Goal: Task Accomplishment & Management: Use online tool/utility

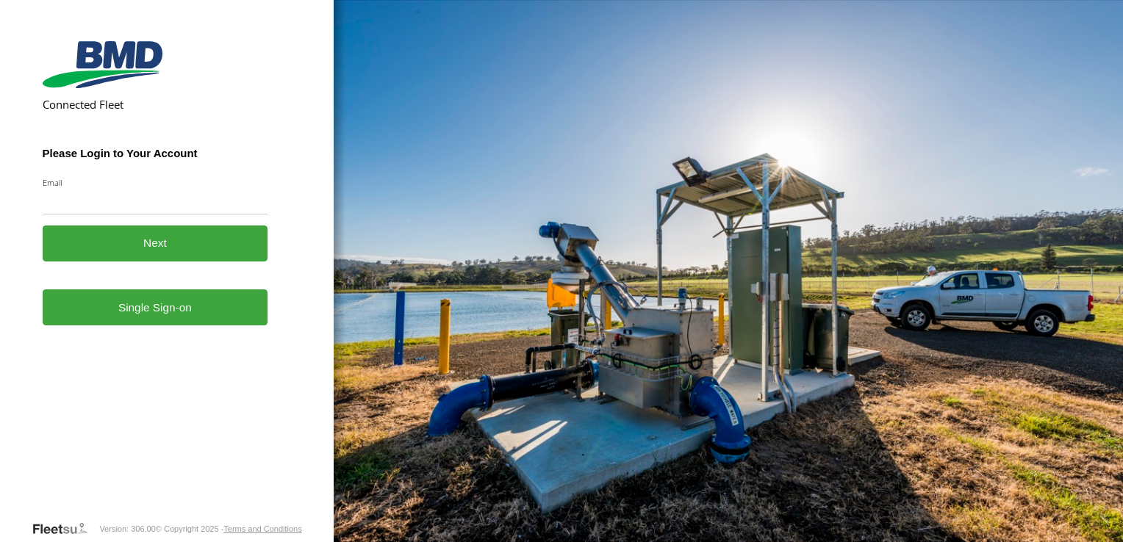
drag, startPoint x: 0, startPoint y: 0, endPoint x: 127, endPoint y: 204, distance: 240.1
click at [127, 204] on input "Email" at bounding box center [156, 201] width 226 height 26
type input "**********"
click at [168, 301] on link "Single Sign-on" at bounding box center [156, 308] width 226 height 36
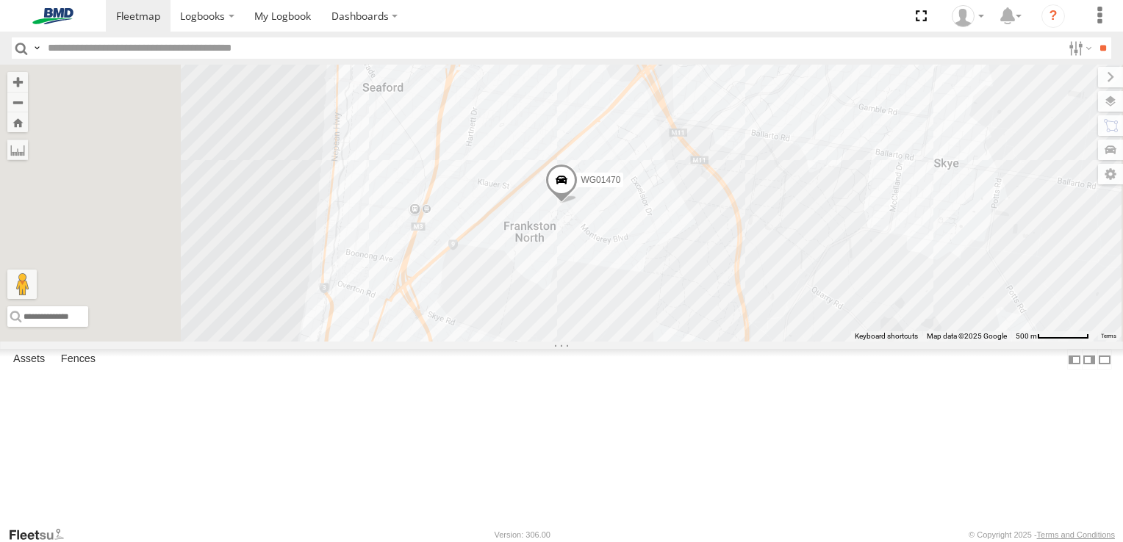
drag, startPoint x: 454, startPoint y: 18, endPoint x: 420, endPoint y: 21, distance: 33.2
click at [454, 18] on section "Dashboards ?" at bounding box center [613, 16] width 1014 height 32
click at [300, 21] on span at bounding box center [282, 16] width 57 height 14
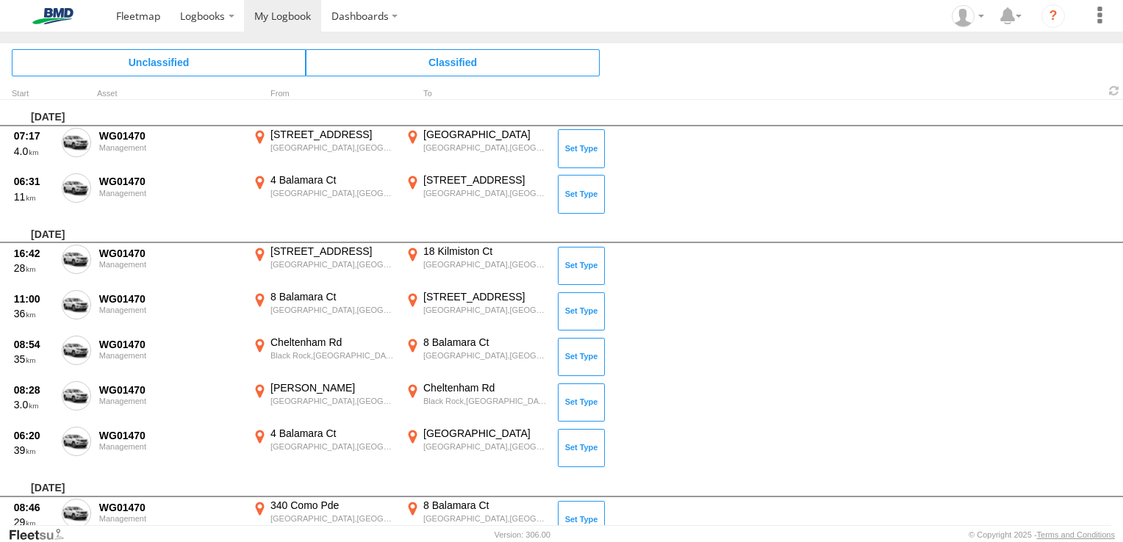
click at [706, 75] on div "Unclassified Classified" at bounding box center [561, 62] width 1123 height 38
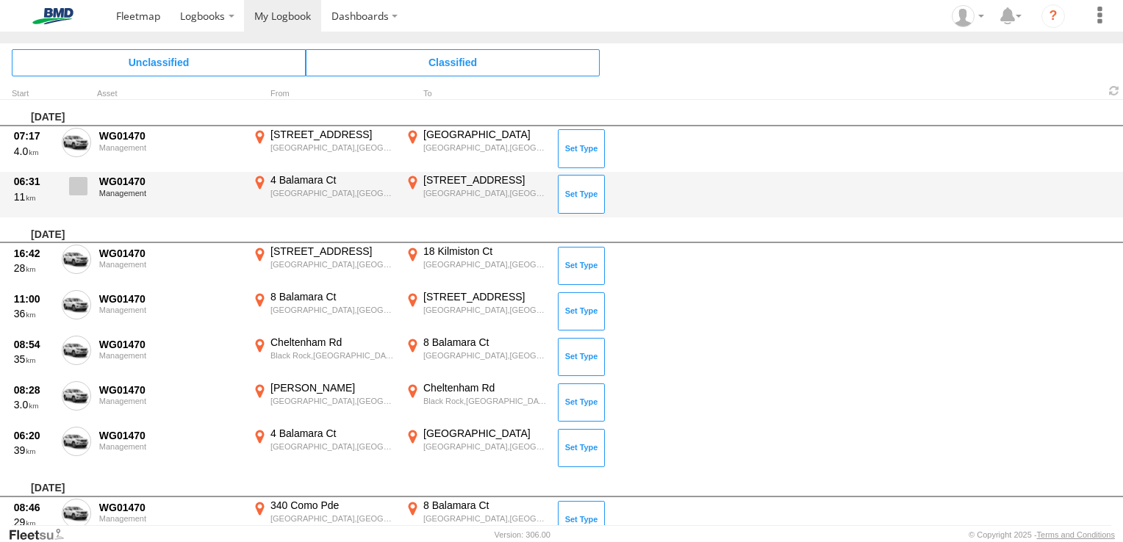
click at [75, 191] on span at bounding box center [78, 186] width 18 height 18
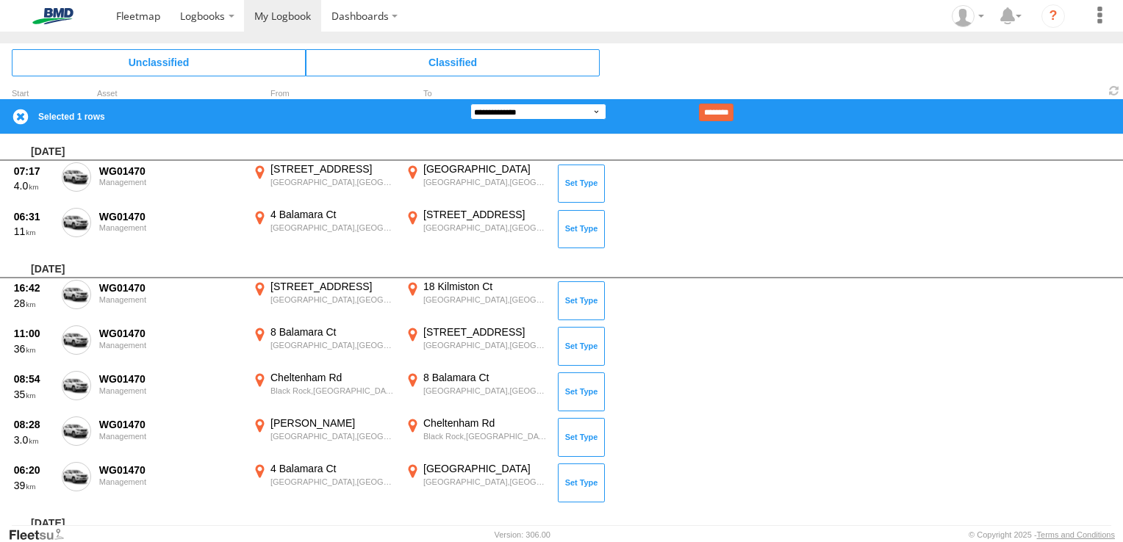
click at [552, 110] on select "**********" at bounding box center [538, 112] width 136 height 16
click at [470, 104] on select "**********" at bounding box center [538, 112] width 136 height 16
click at [725, 110] on input "********" at bounding box center [716, 113] width 35 height 18
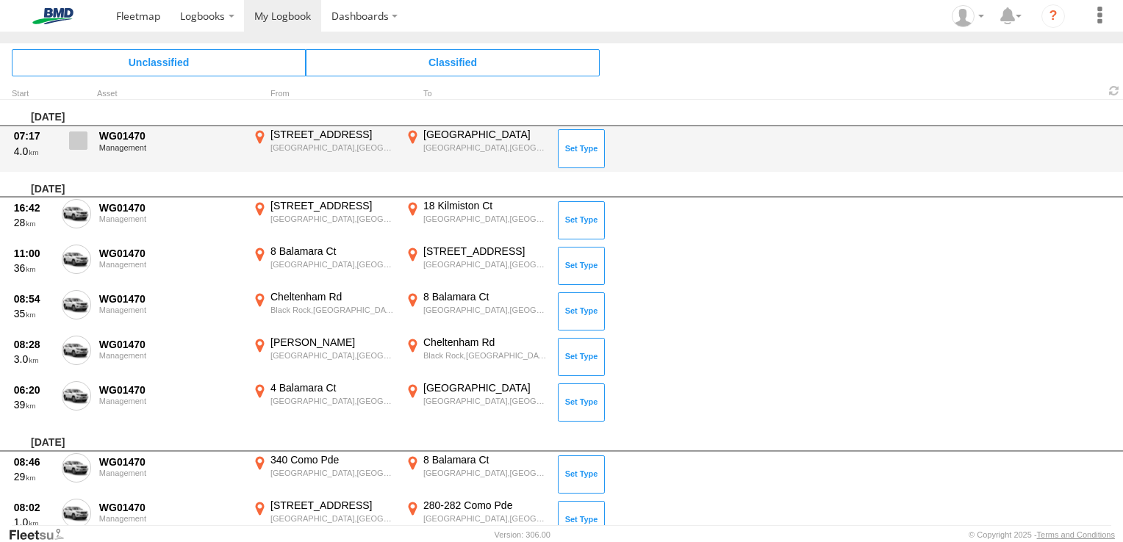
click at [82, 148] on span at bounding box center [78, 141] width 18 height 18
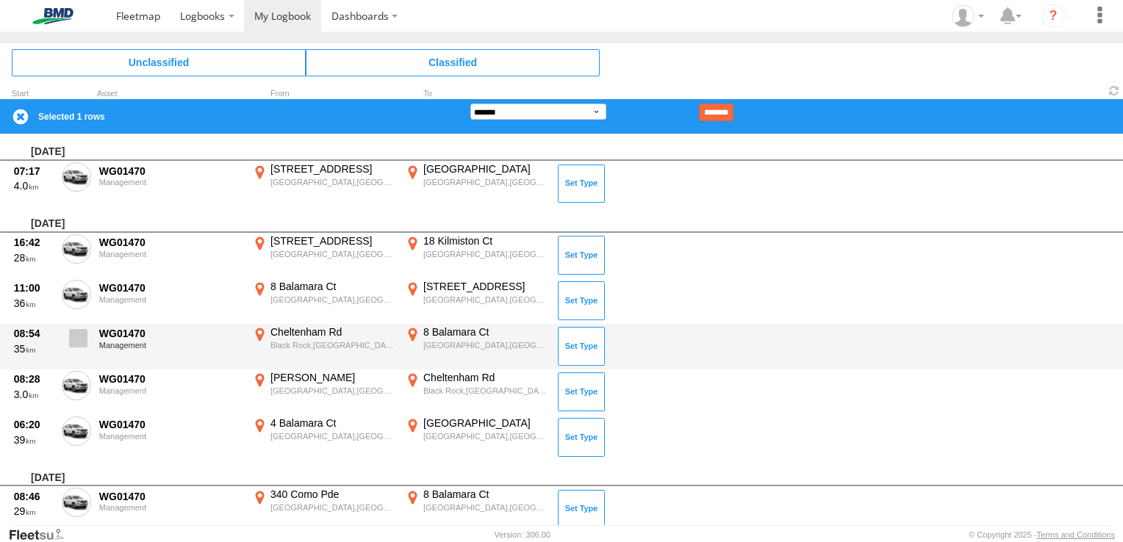
click at [85, 337] on span at bounding box center [78, 338] width 18 height 18
click at [79, 338] on span at bounding box center [78, 338] width 18 height 18
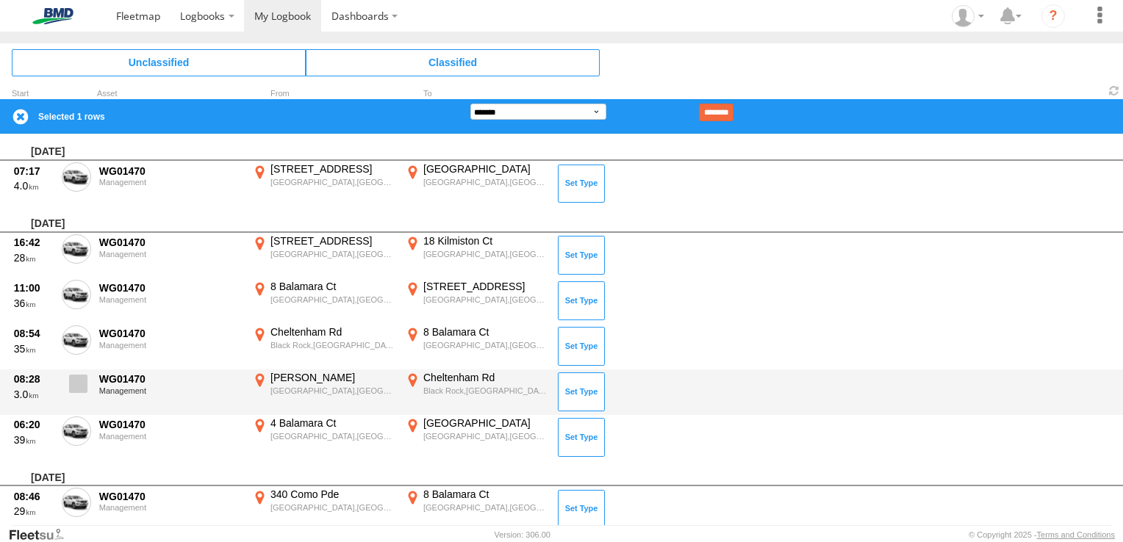
click at [75, 386] on span at bounding box center [78, 384] width 18 height 18
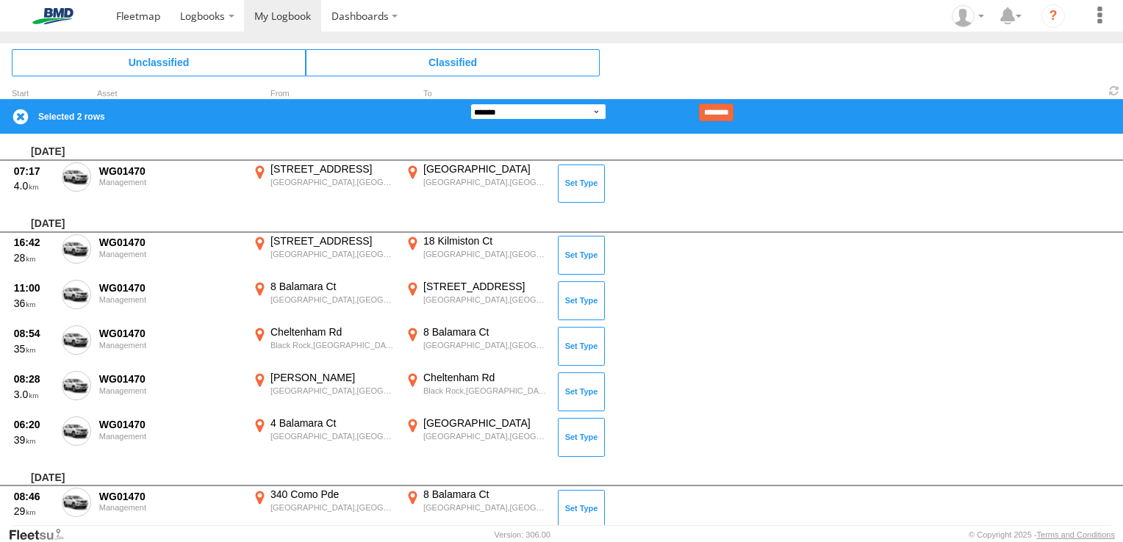
click at [565, 113] on select "**********" at bounding box center [538, 112] width 136 height 16
click at [470, 104] on select "**********" at bounding box center [538, 112] width 136 height 16
click at [723, 114] on input "********" at bounding box center [716, 113] width 35 height 18
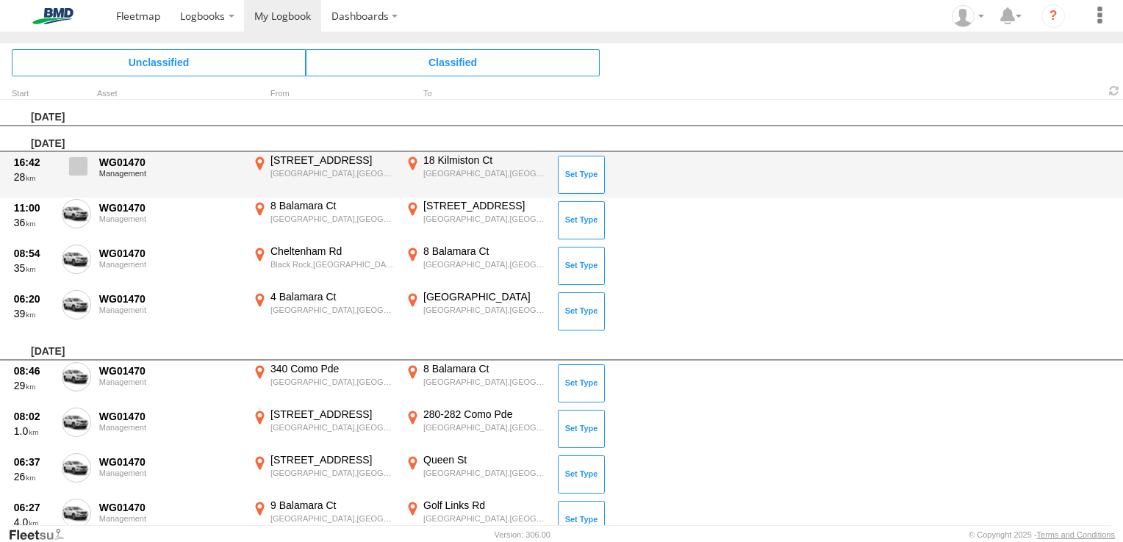
click at [74, 168] on span at bounding box center [78, 166] width 18 height 18
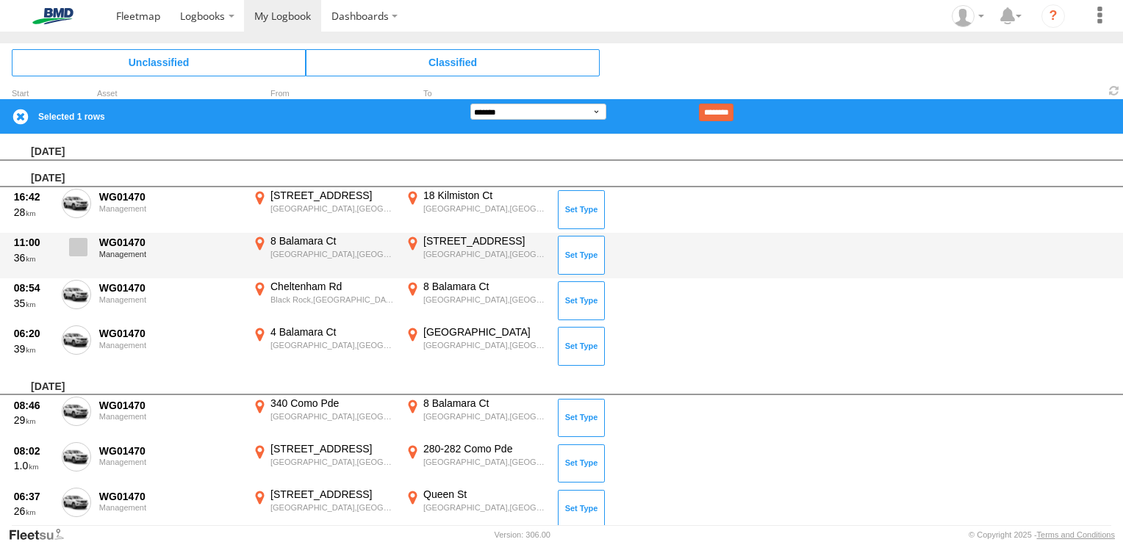
click at [88, 248] on label at bounding box center [76, 251] width 29 height 34
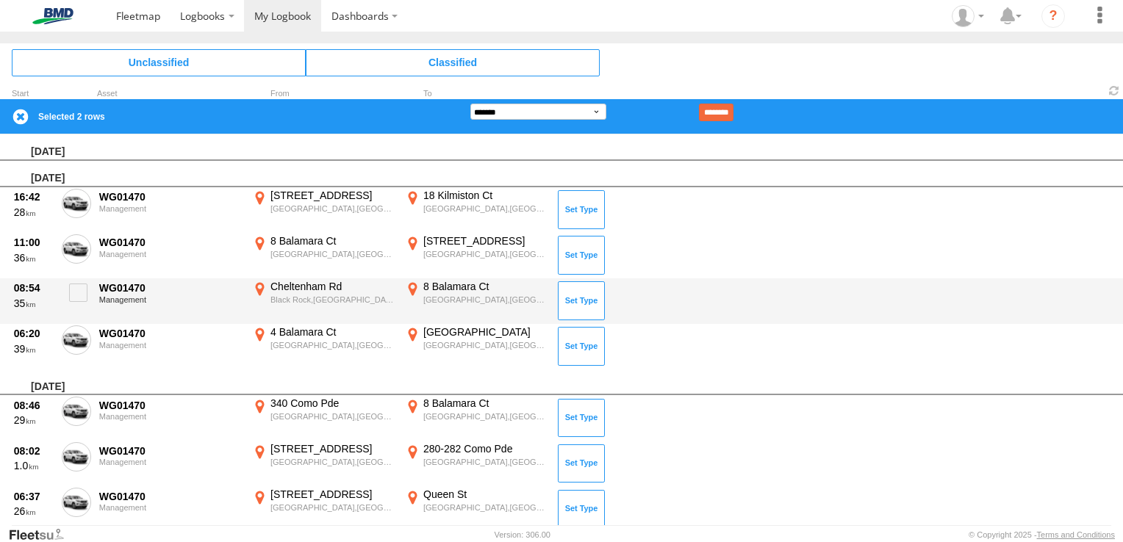
click at [91, 289] on div "08:54 35 WG01470 Management Cheltenham Rd Black Rock,VIC -37.96804 145.0268 8 B…" at bounding box center [561, 302] width 1123 height 46
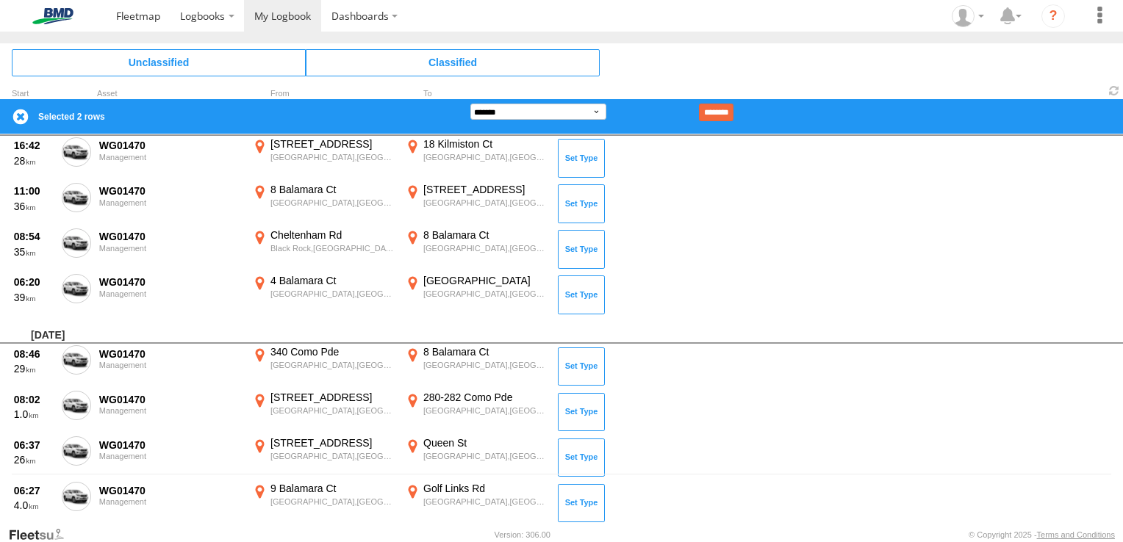
scroll to position [74, 0]
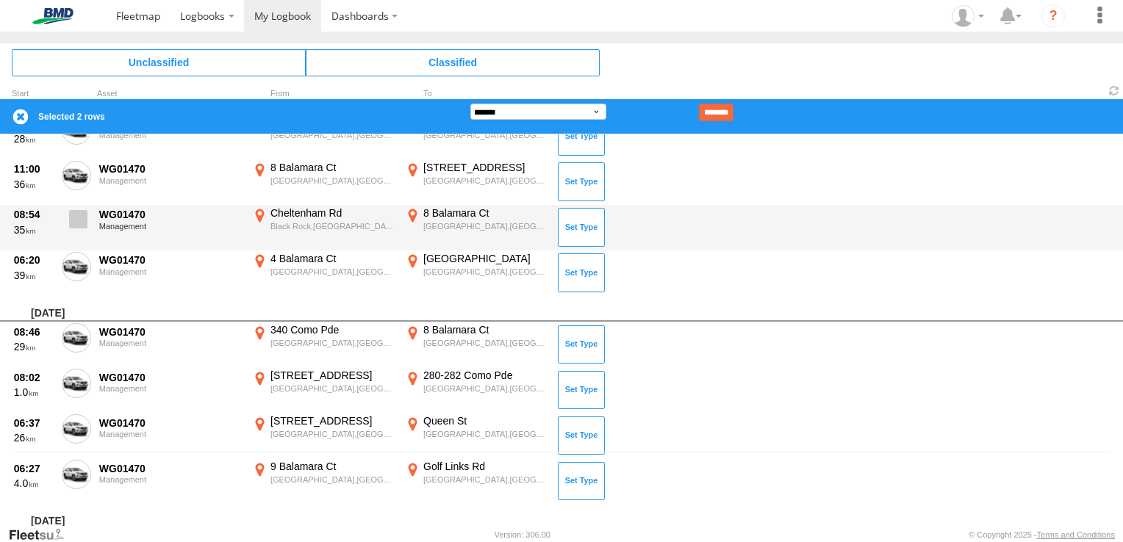
click at [81, 228] on label at bounding box center [76, 224] width 29 height 34
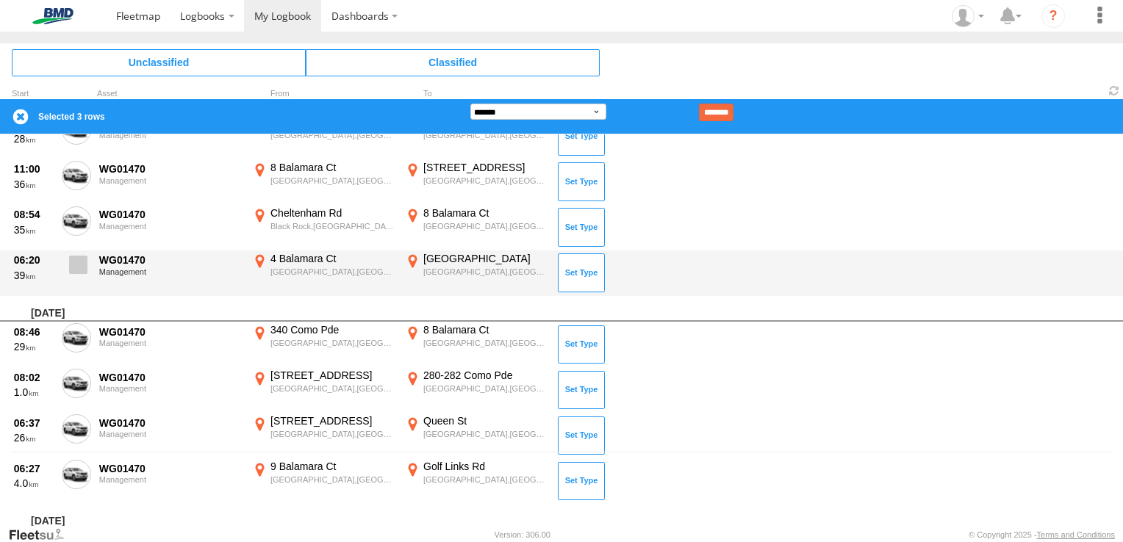
click at [86, 269] on span at bounding box center [78, 265] width 18 height 18
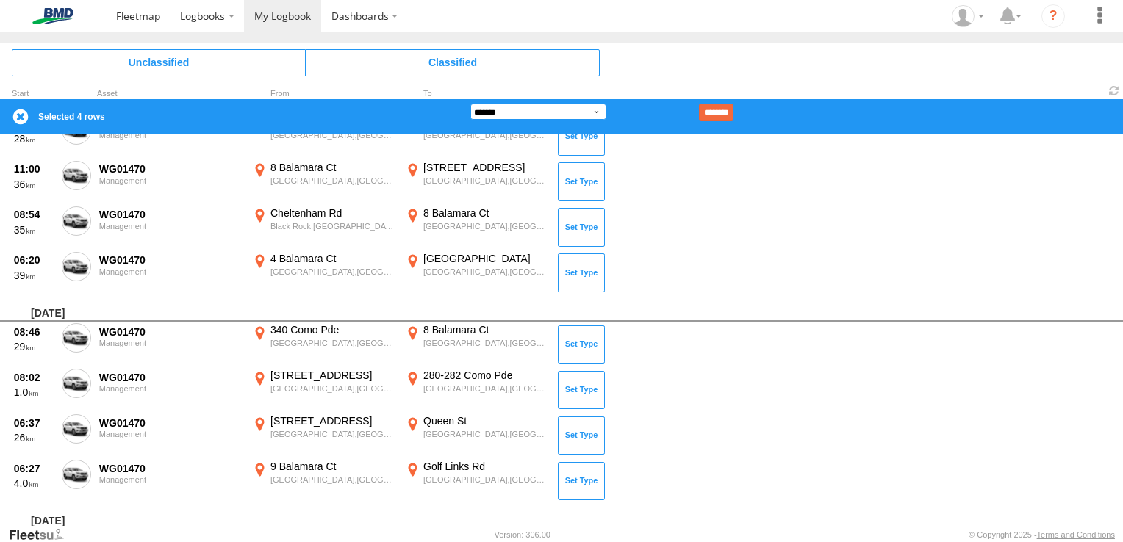
click at [482, 110] on select "**********" at bounding box center [538, 112] width 136 height 16
click at [470, 104] on select "**********" at bounding box center [538, 112] width 136 height 16
click at [734, 108] on input "********" at bounding box center [716, 113] width 35 height 18
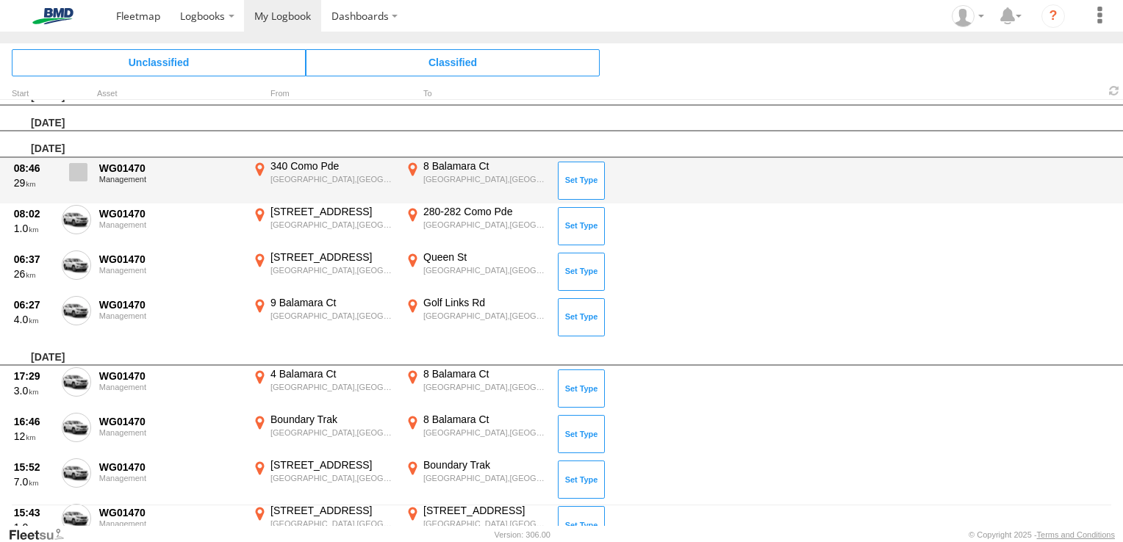
scroll to position [0, 0]
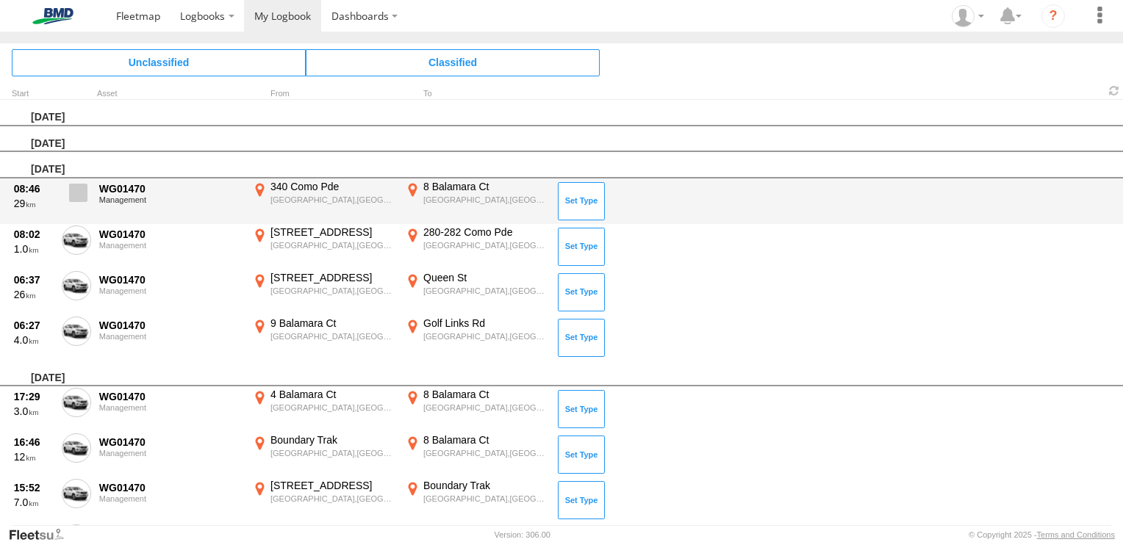
click at [81, 188] on span at bounding box center [78, 193] width 18 height 18
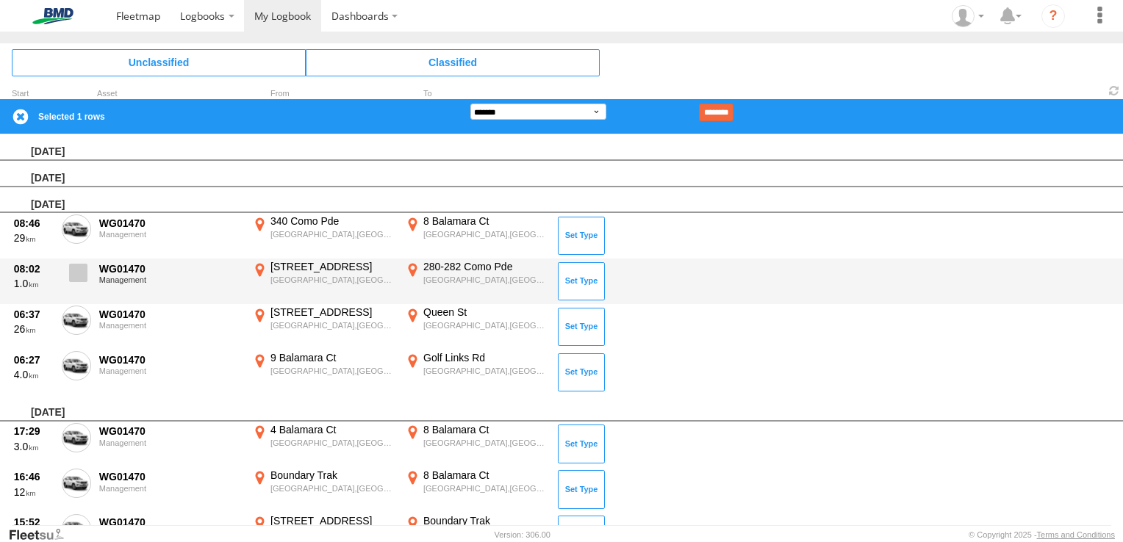
click at [74, 273] on span at bounding box center [78, 273] width 18 height 18
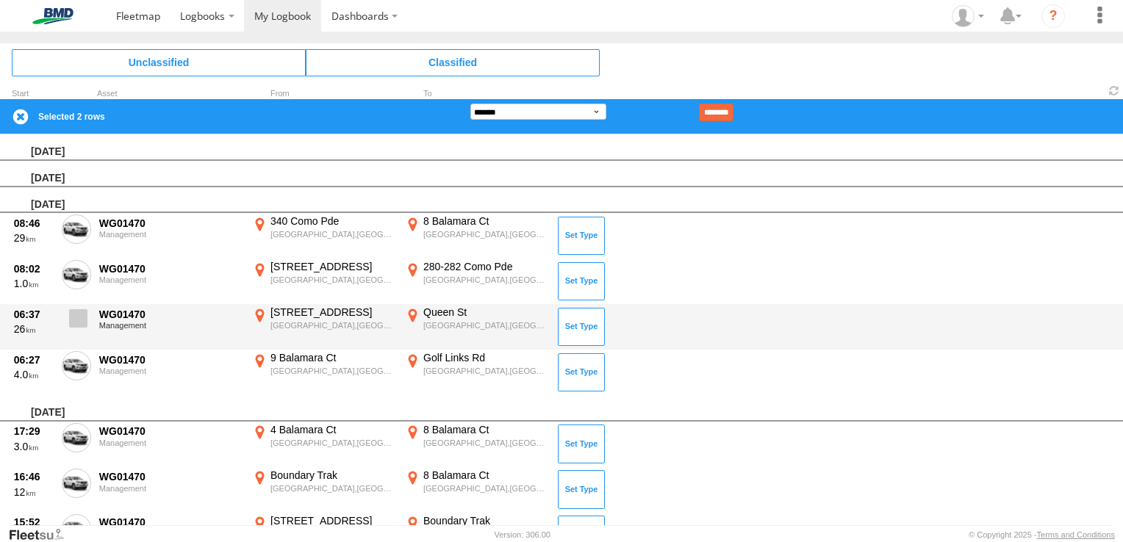
click at [79, 320] on span at bounding box center [78, 318] width 18 height 18
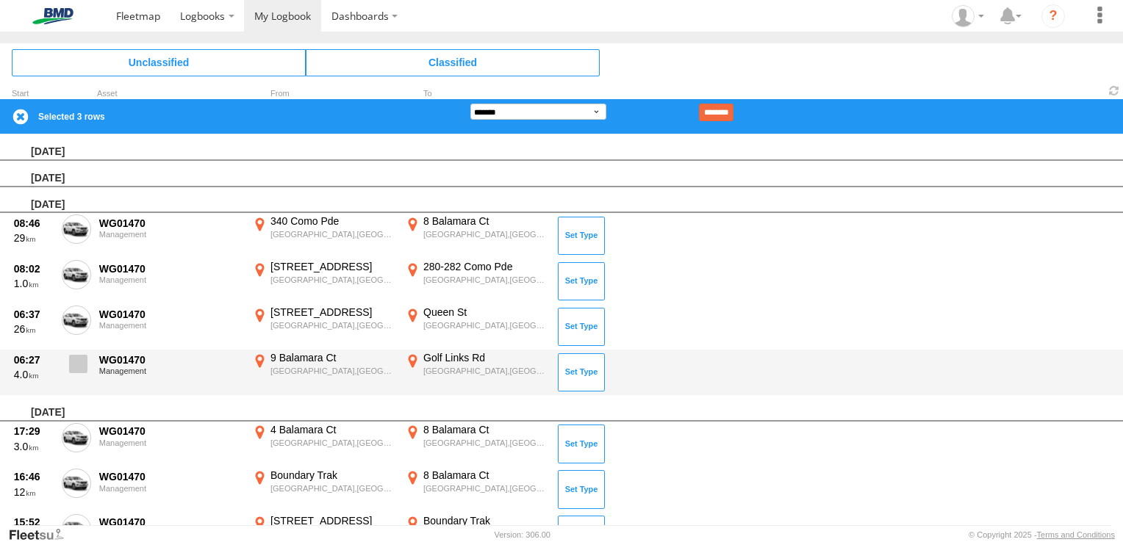
click at [81, 365] on span at bounding box center [78, 364] width 18 height 18
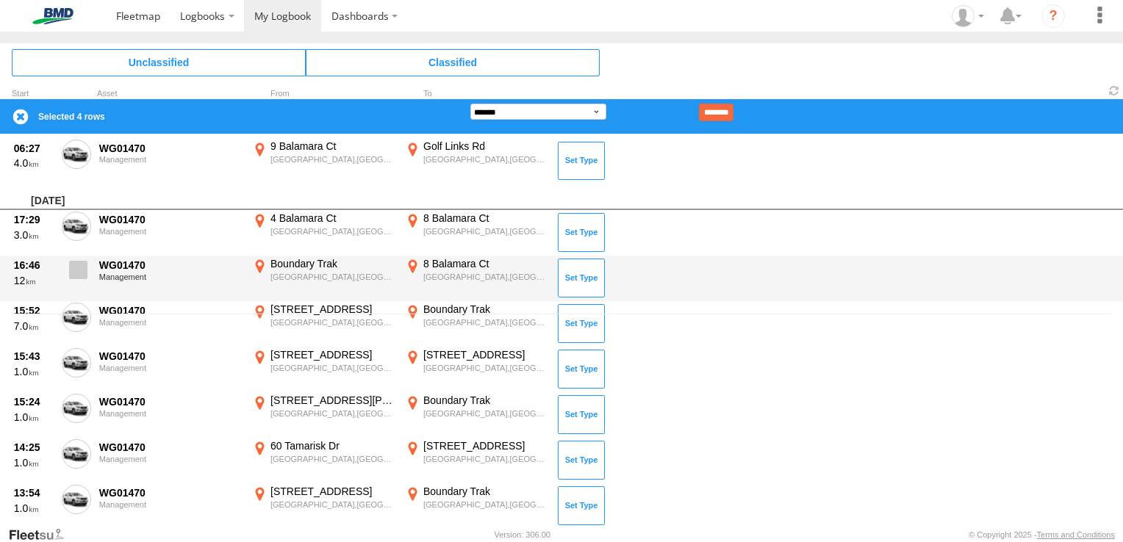
scroll to position [221, 0]
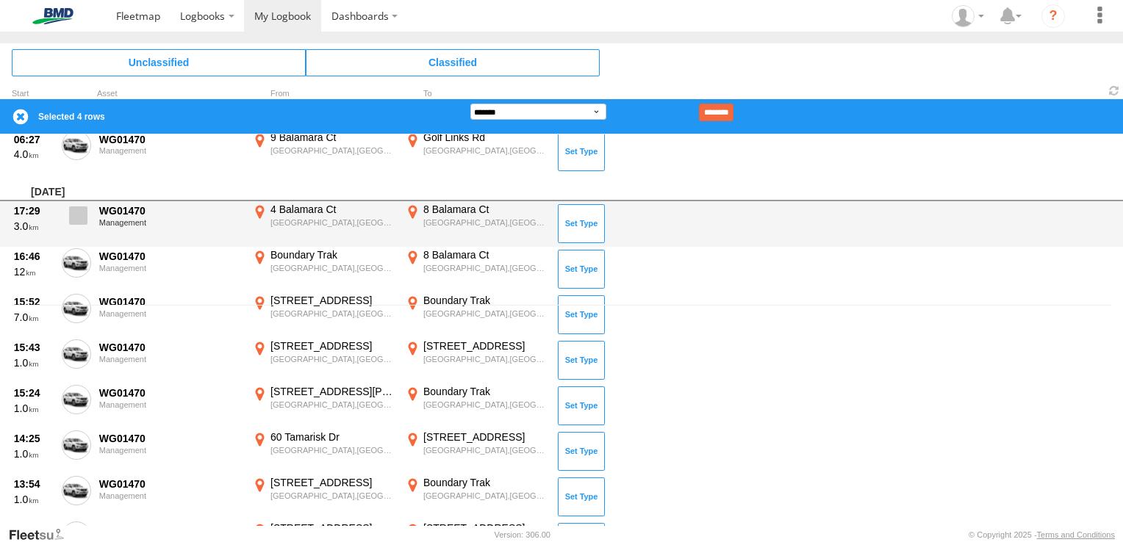
click at [87, 216] on label at bounding box center [76, 220] width 29 height 34
click at [82, 221] on span at bounding box center [78, 216] width 18 height 18
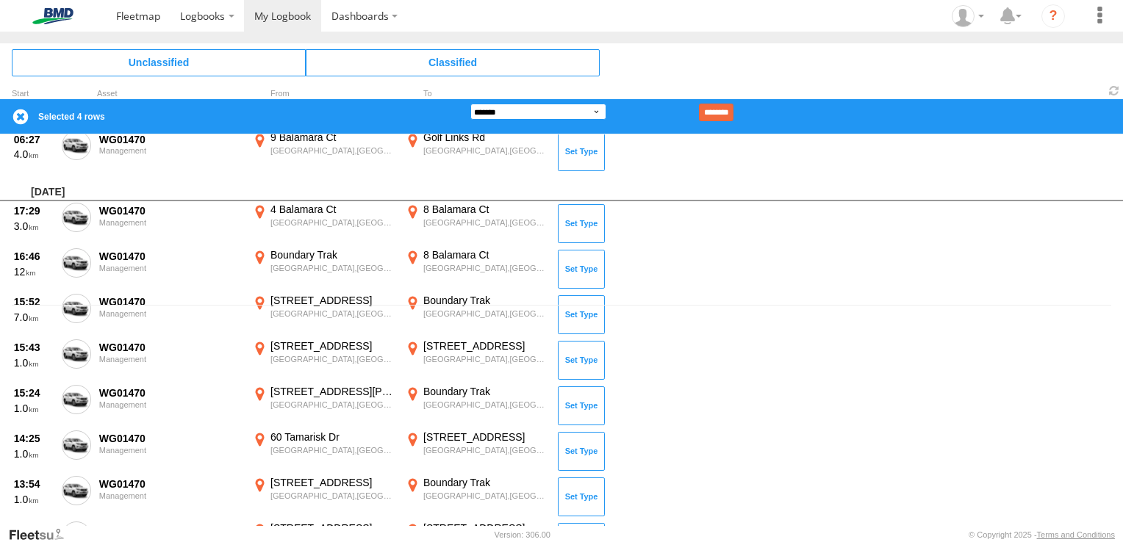
click at [565, 112] on select "**********" at bounding box center [538, 112] width 136 height 16
click at [470, 104] on select "**********" at bounding box center [538, 112] width 136 height 16
click at [732, 112] on input "********" at bounding box center [716, 113] width 35 height 18
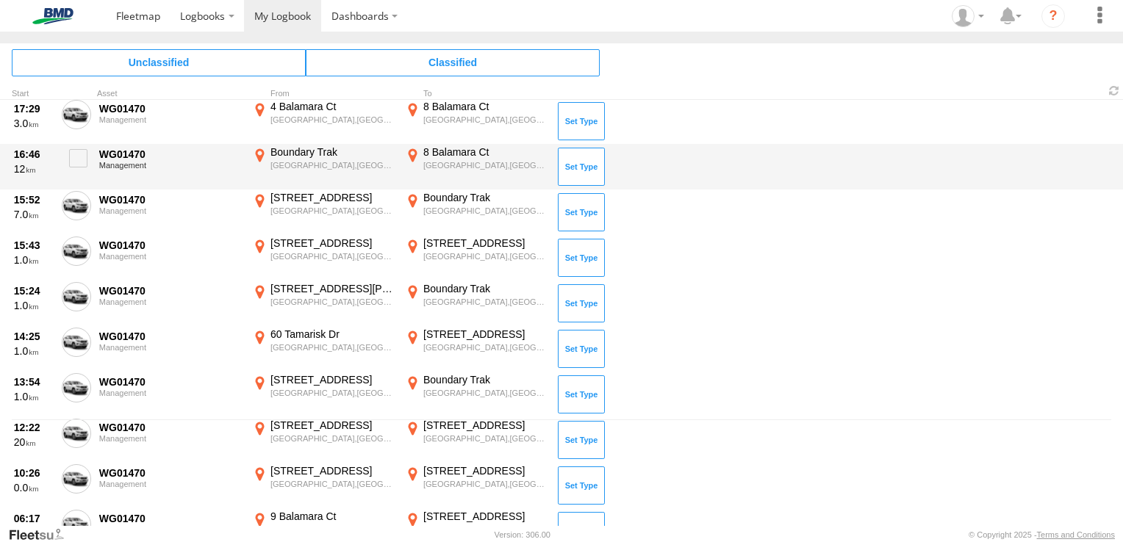
scroll to position [74, 0]
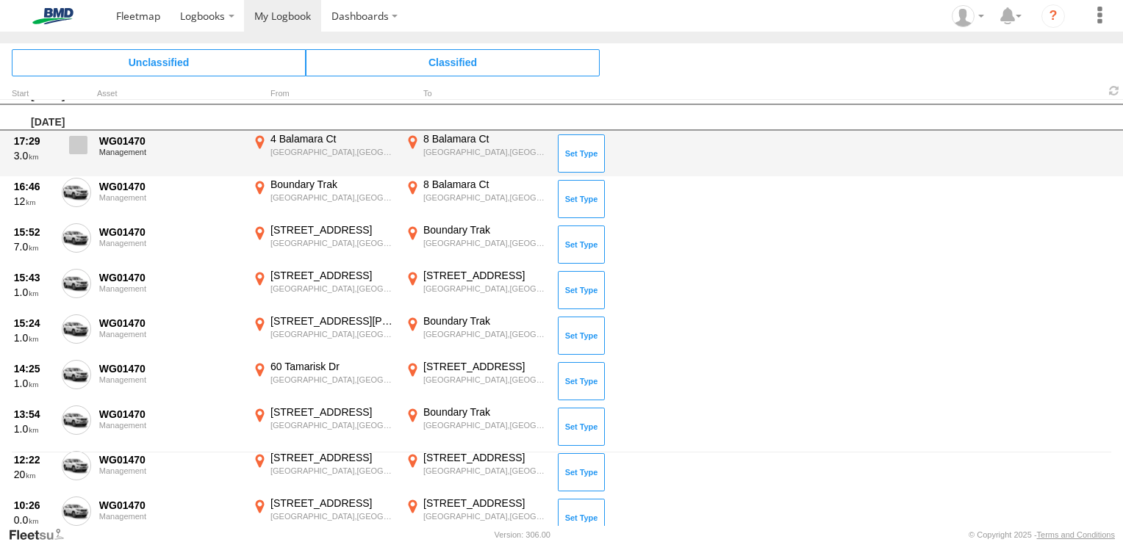
click at [82, 142] on span at bounding box center [78, 145] width 18 height 18
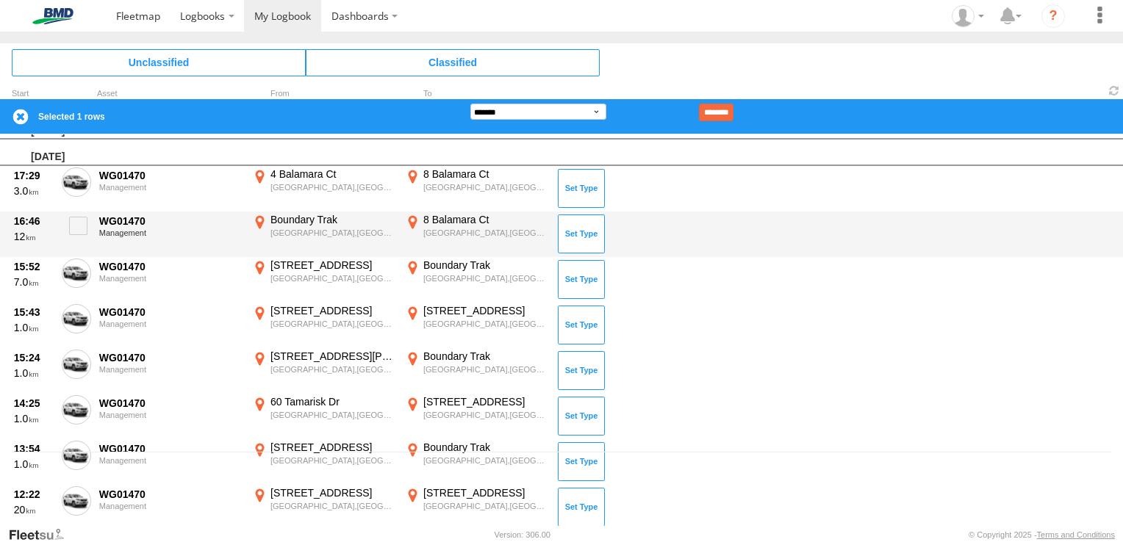
click at [91, 220] on div "16:46 12 WG01470 Management Boundary Trak Frankston North,VIC -38.11751 145.164…" at bounding box center [561, 235] width 1123 height 46
click at [78, 228] on span at bounding box center [78, 226] width 18 height 18
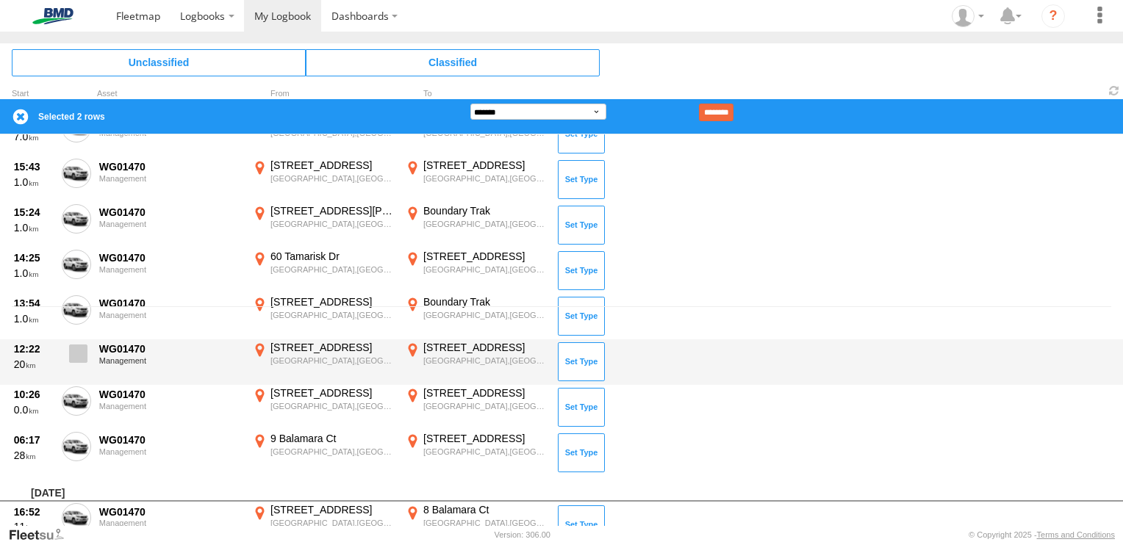
scroll to position [221, 0]
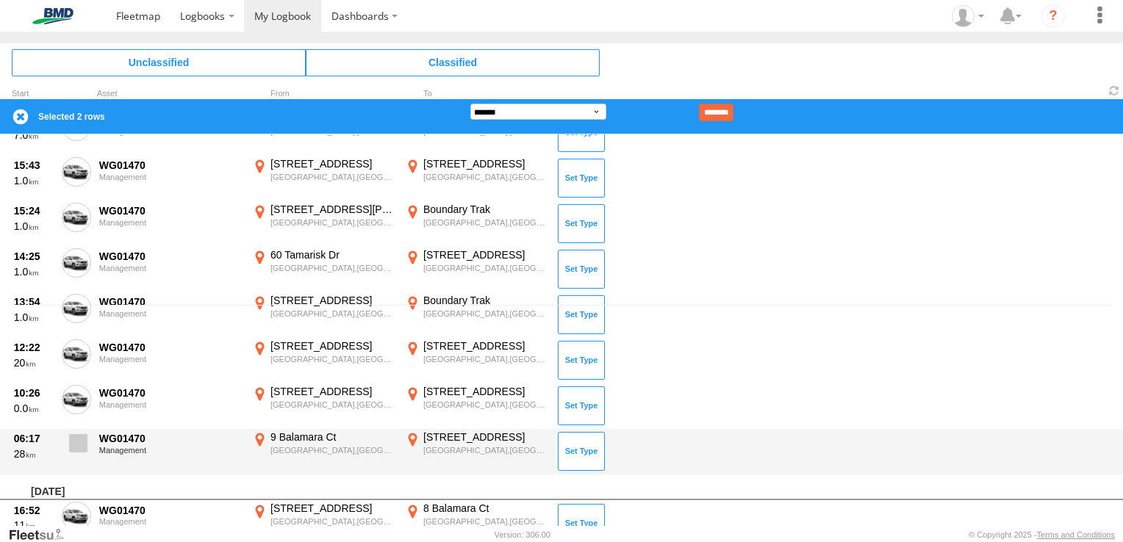
click at [82, 440] on span at bounding box center [78, 443] width 18 height 18
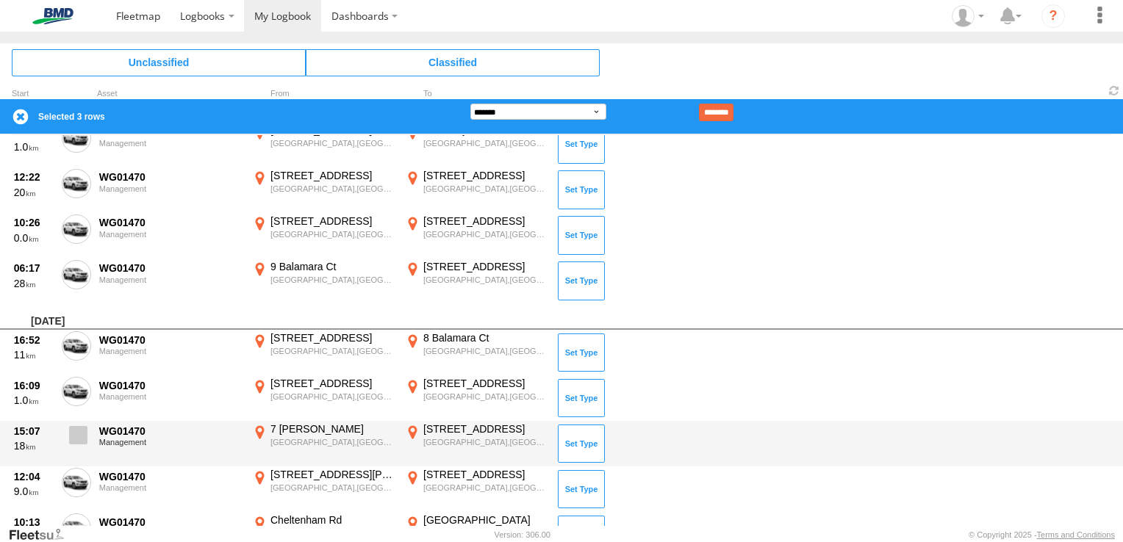
scroll to position [441, 0]
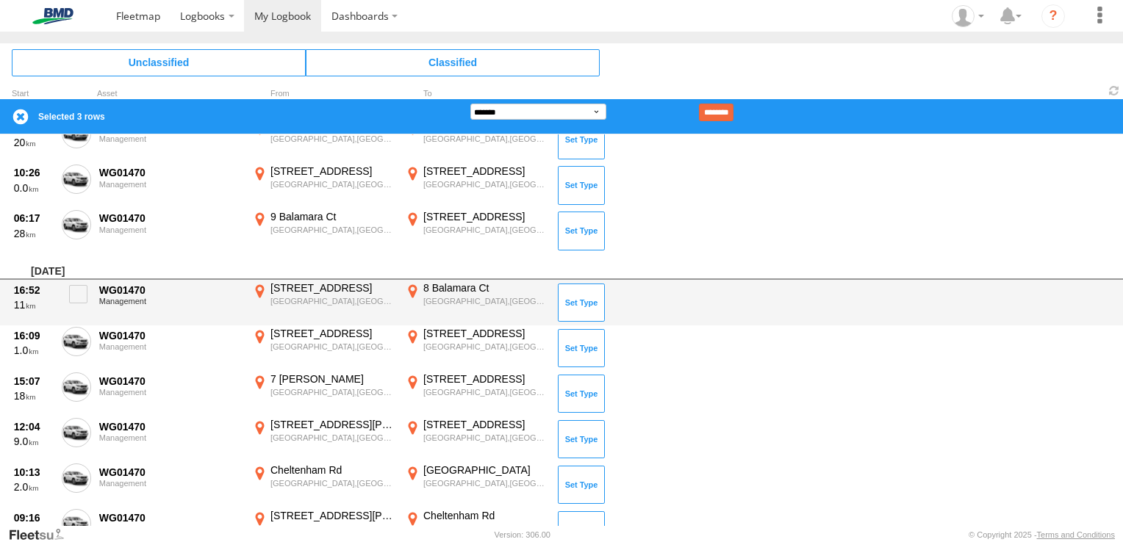
click at [94, 293] on div "16:52 11 WG01470 Management 12-16 Monterey Blvd Frankston North,VIC -38.12095 1…" at bounding box center [561, 303] width 1123 height 46
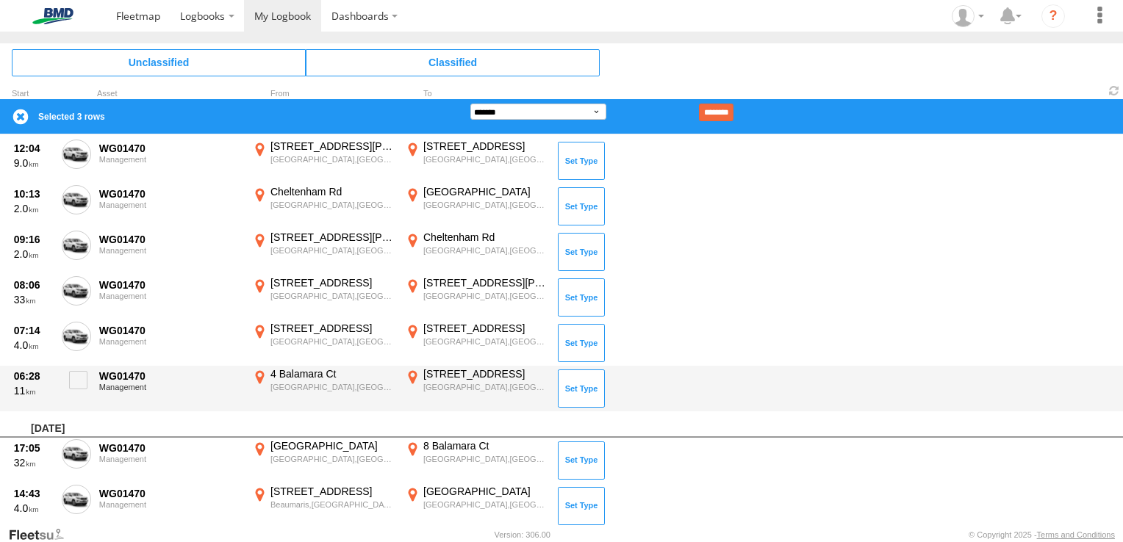
scroll to position [735, 0]
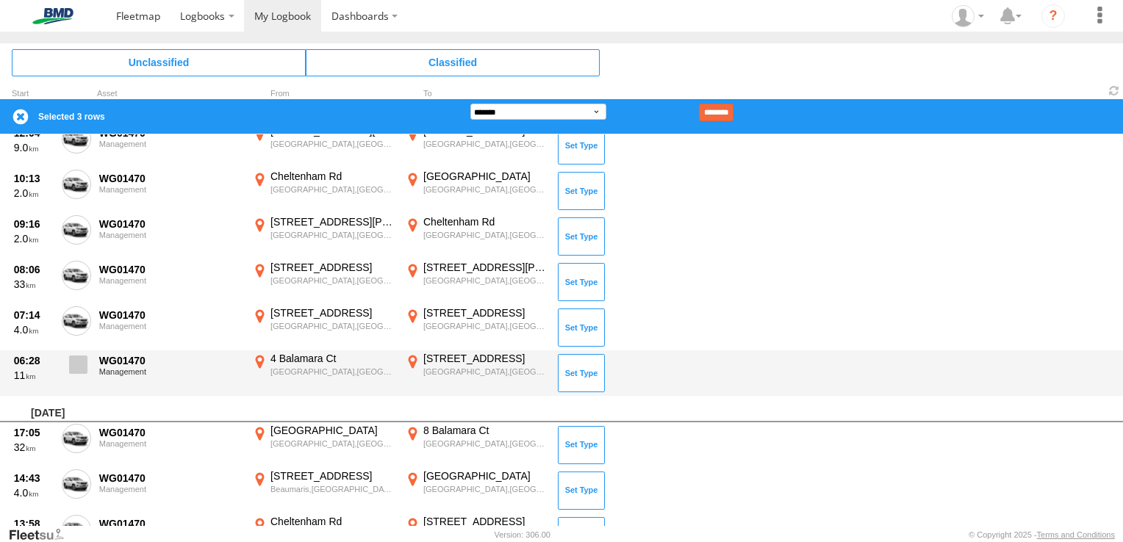
click at [88, 365] on label at bounding box center [76, 369] width 29 height 34
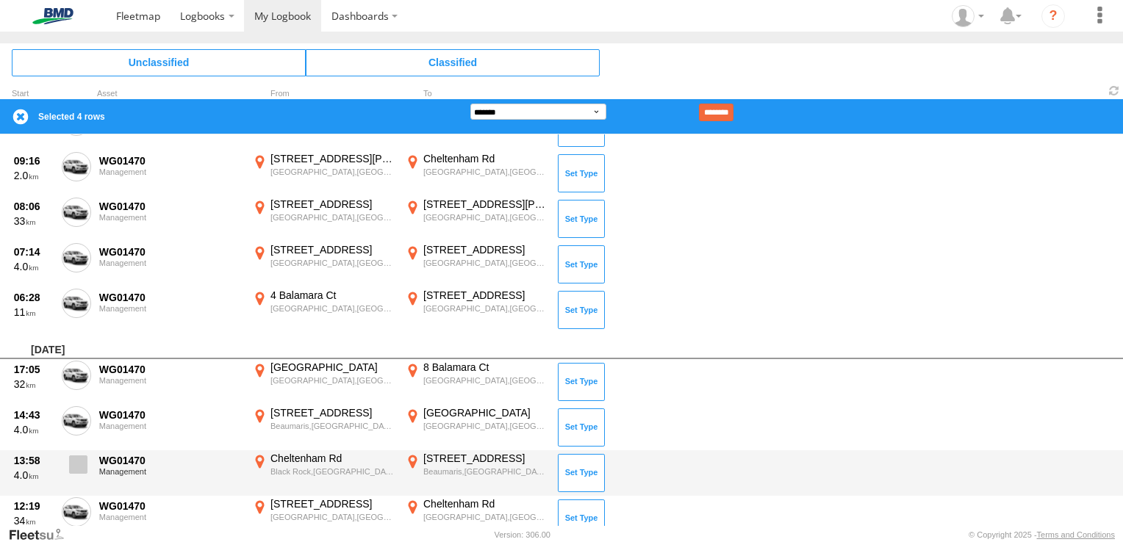
scroll to position [882, 0]
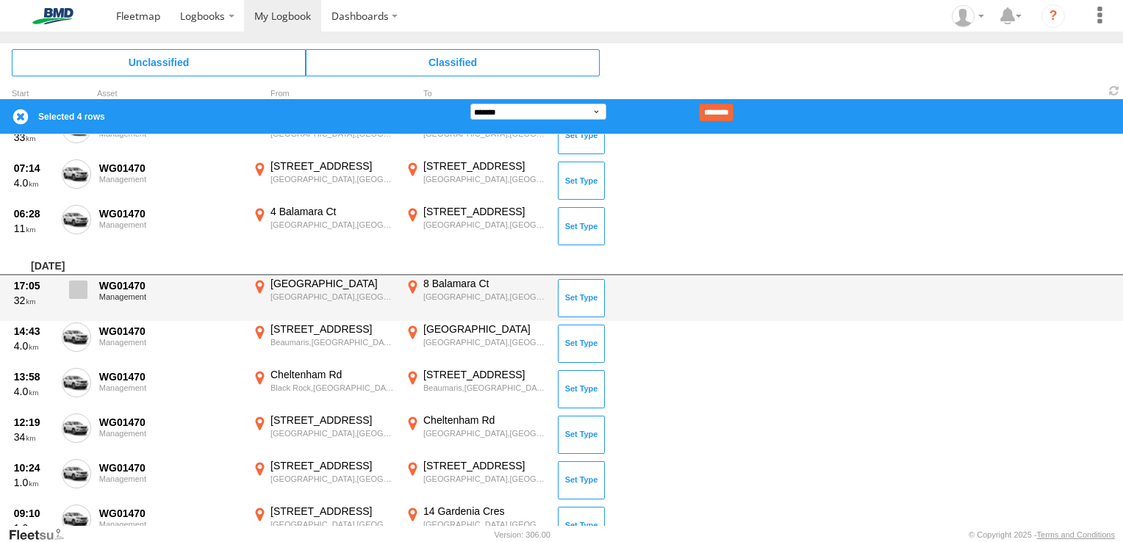
click at [73, 293] on span at bounding box center [78, 290] width 18 height 18
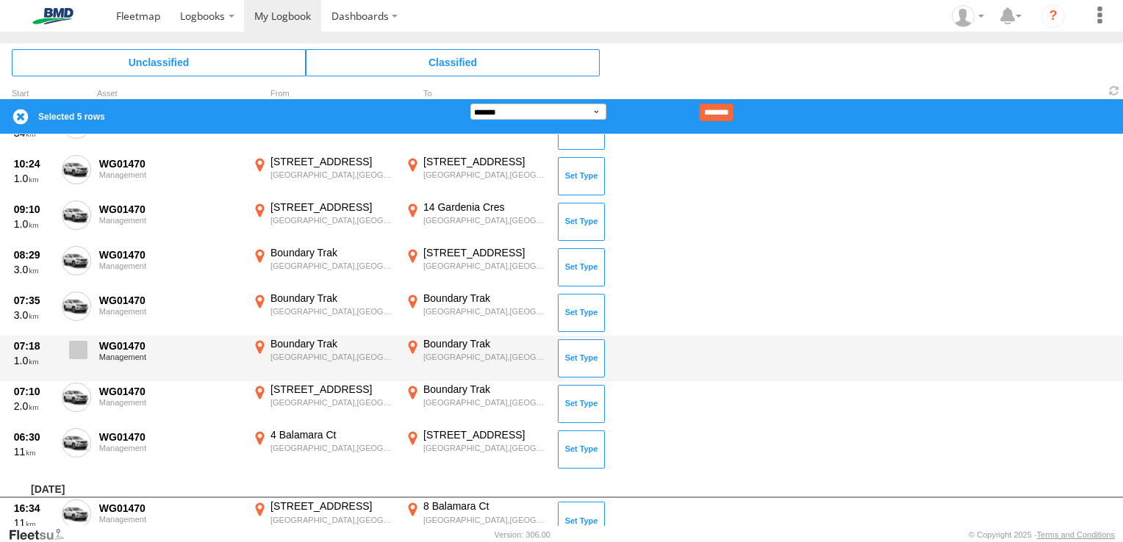
scroll to position [1250, 0]
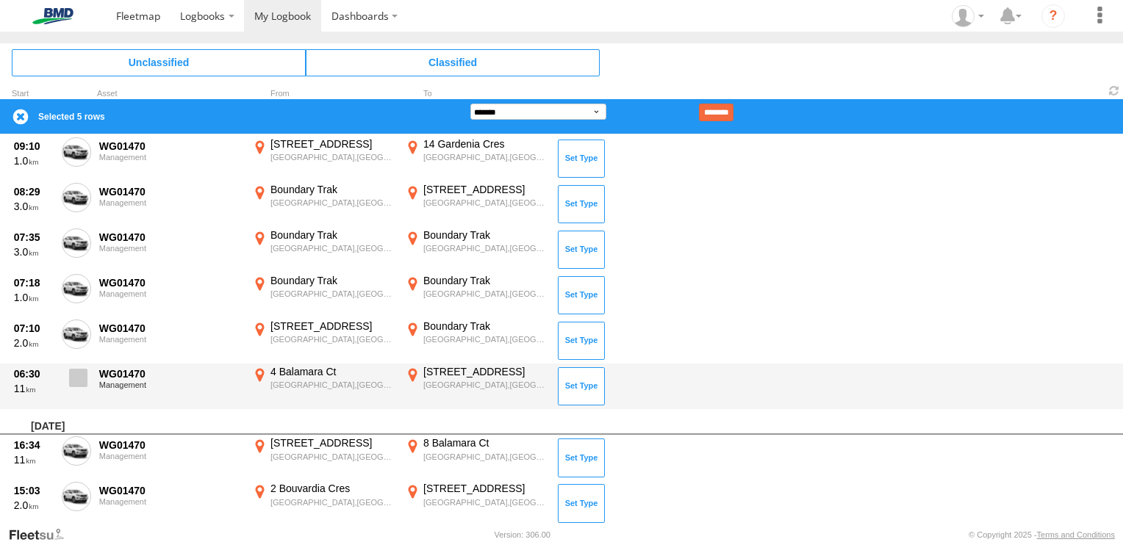
click at [80, 380] on span at bounding box center [78, 378] width 18 height 18
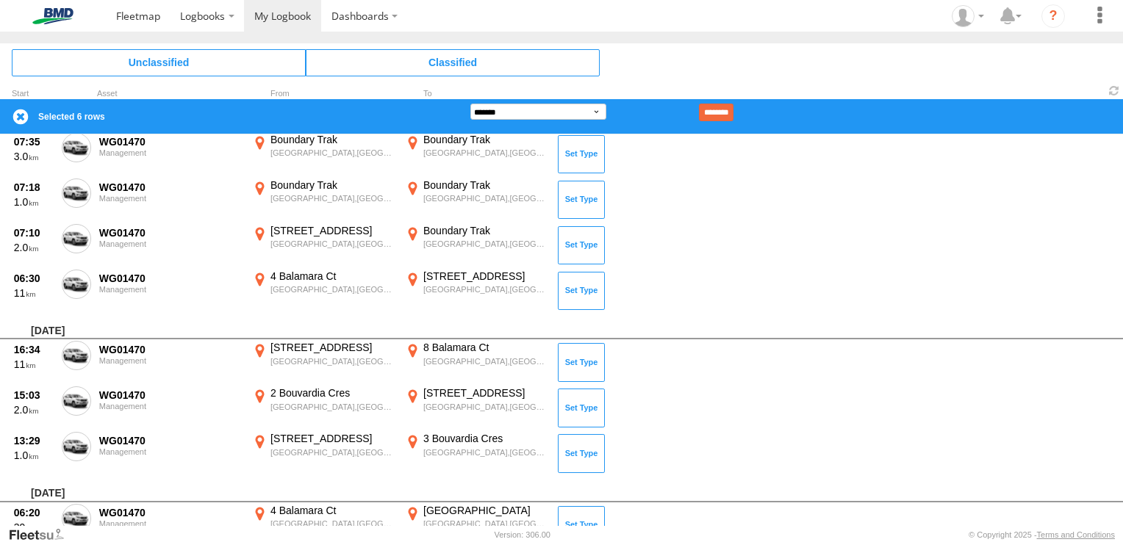
scroll to position [1323, 0]
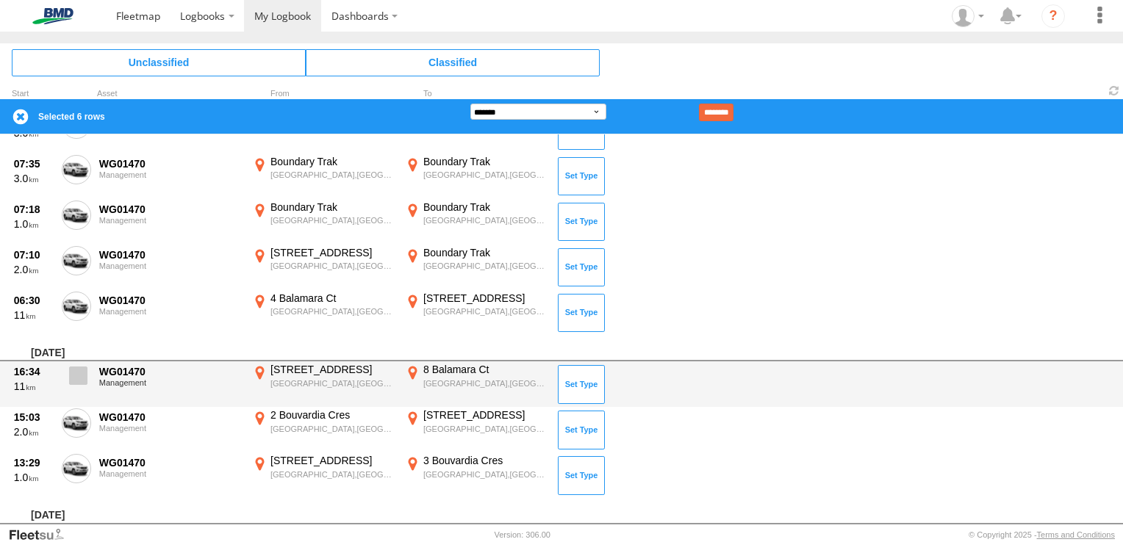
click at [80, 378] on span at bounding box center [78, 376] width 18 height 18
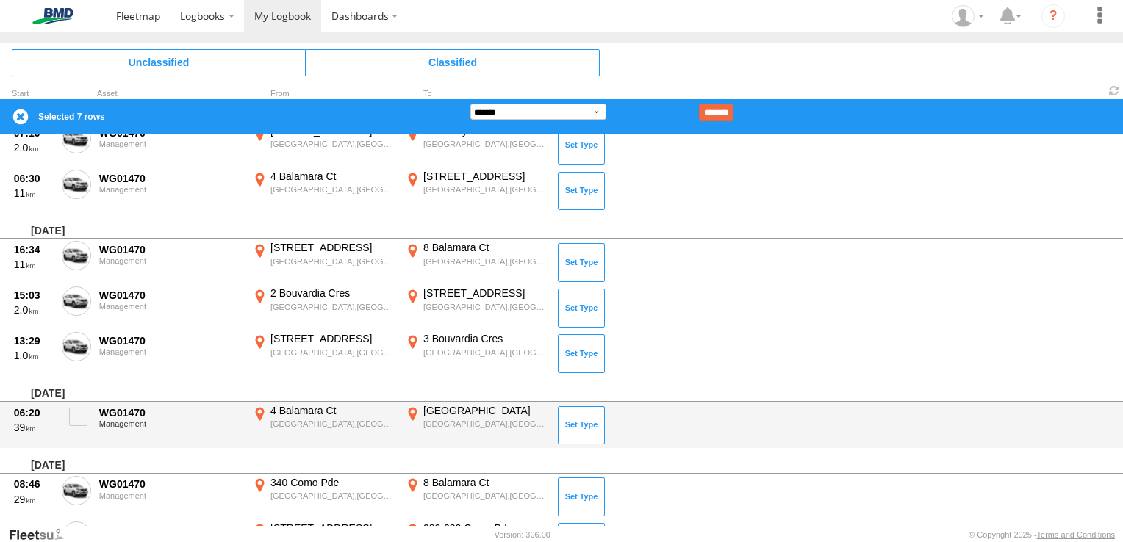
scroll to position [1470, 0]
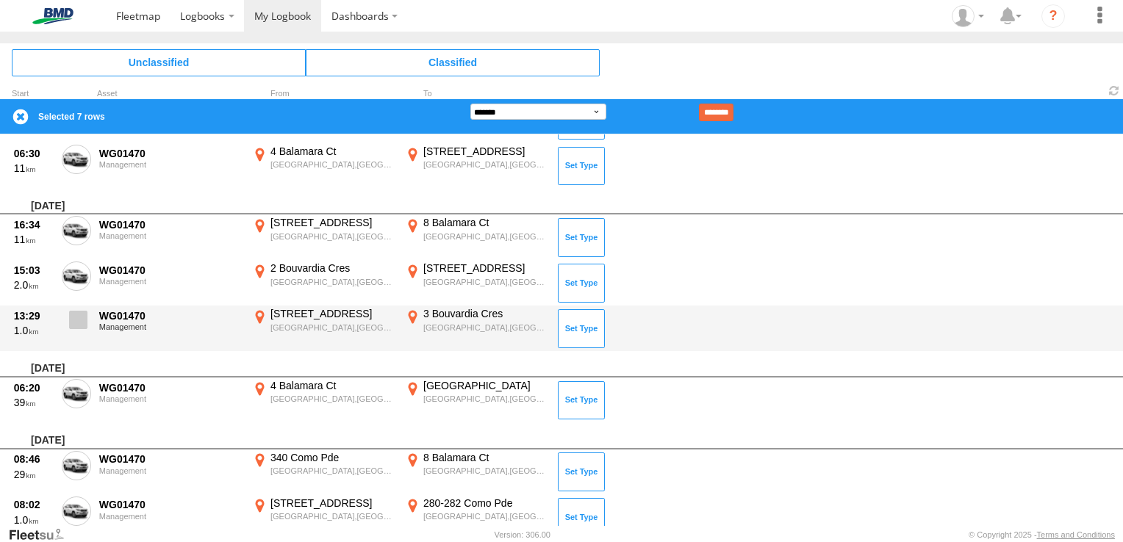
click at [76, 321] on span at bounding box center [78, 320] width 18 height 18
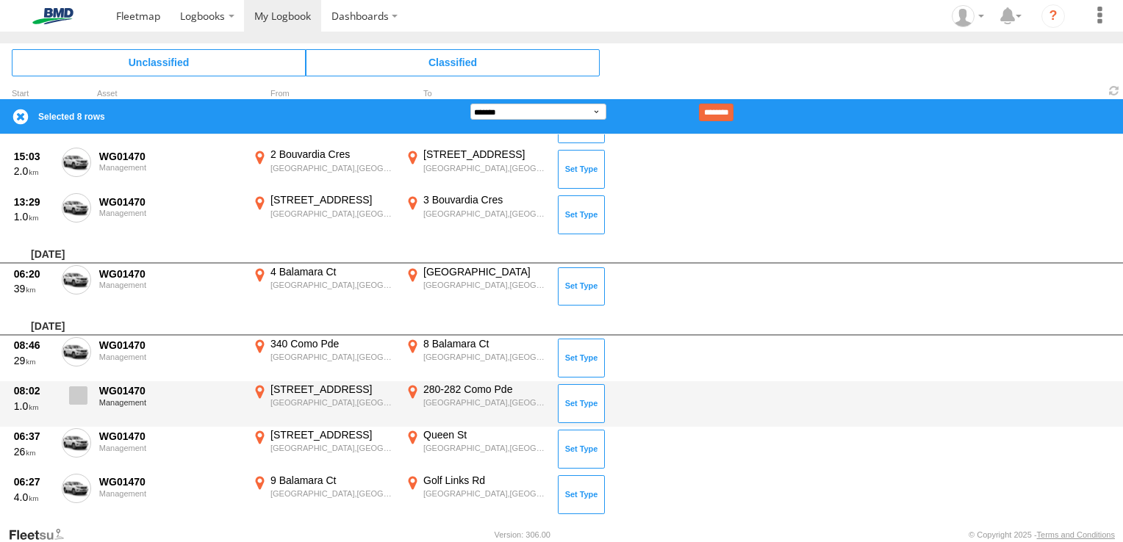
scroll to position [1617, 0]
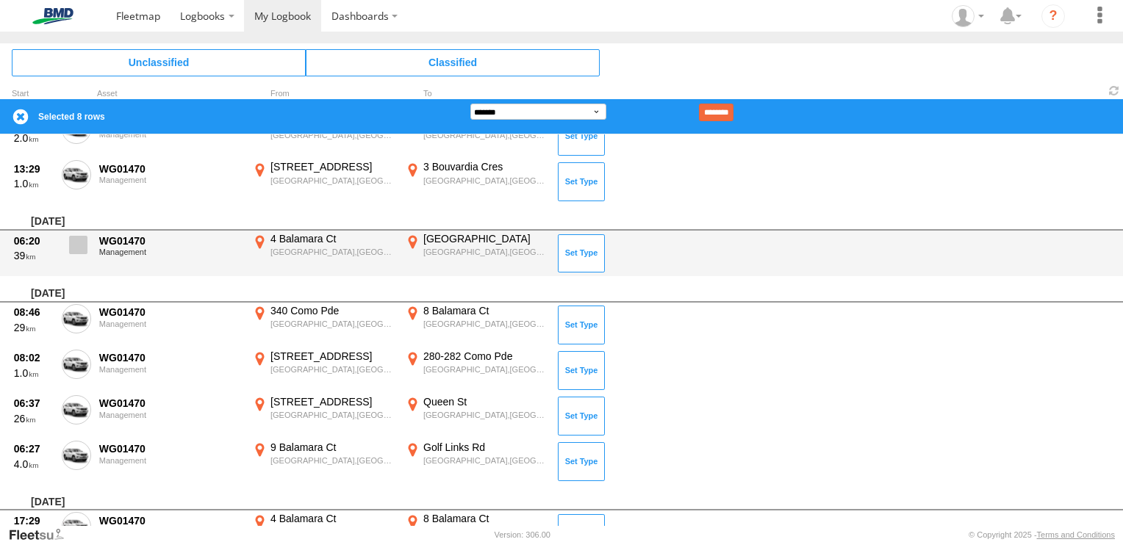
click at [85, 243] on span at bounding box center [78, 245] width 18 height 18
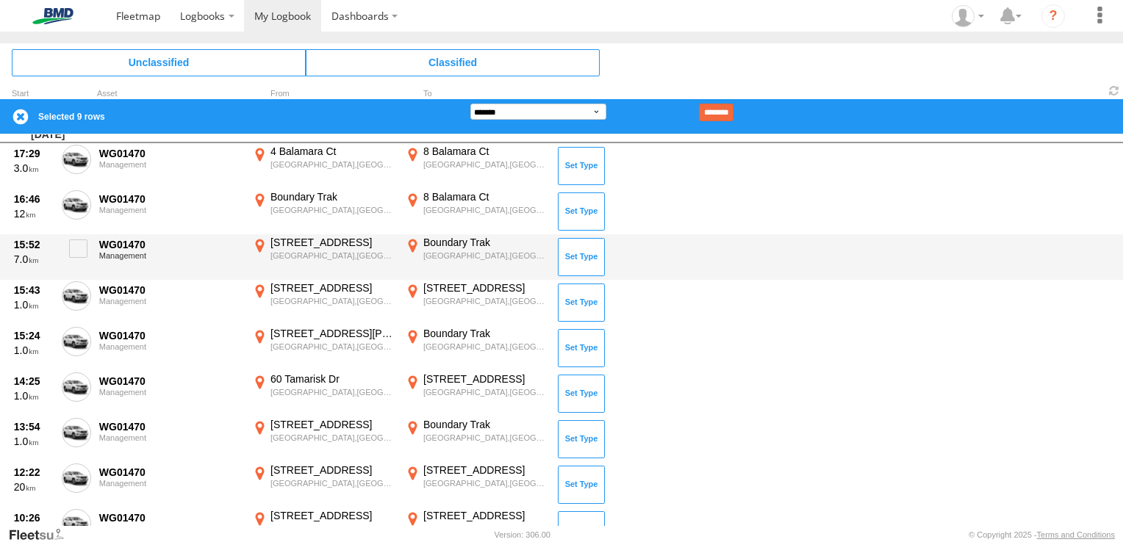
scroll to position [1838, 0]
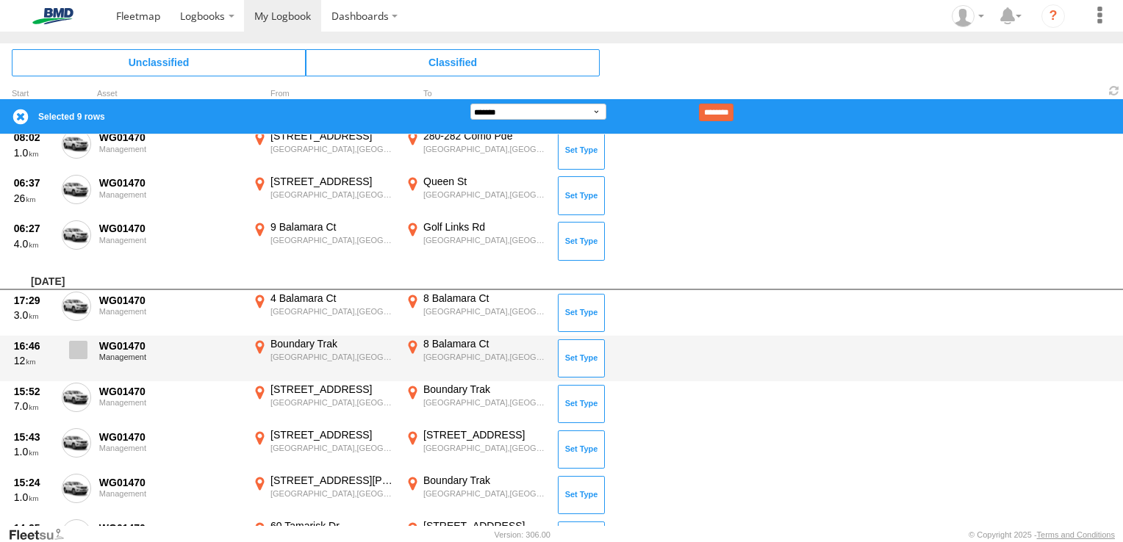
click at [79, 349] on span at bounding box center [78, 350] width 18 height 18
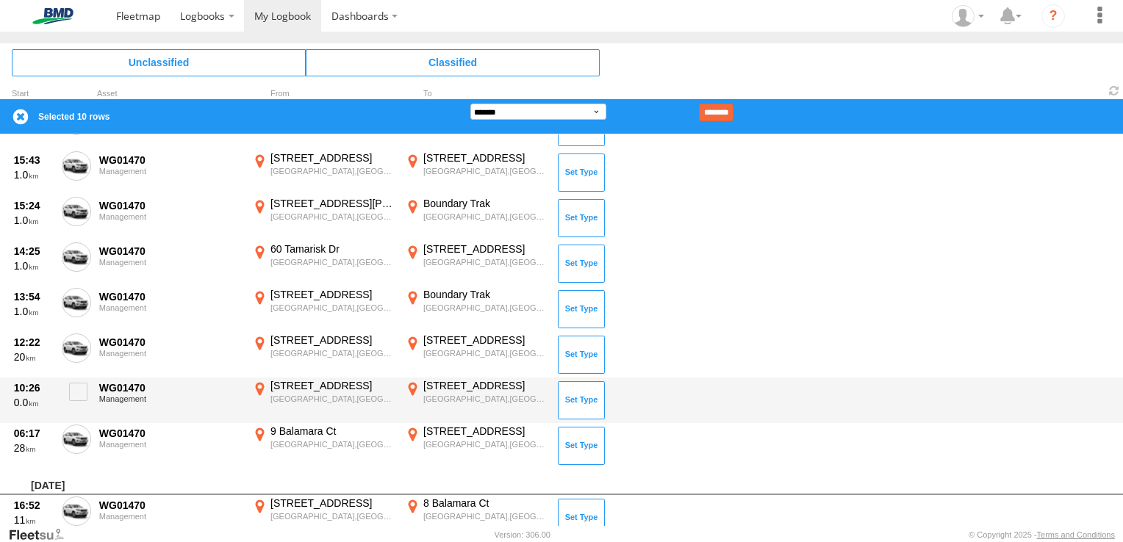
scroll to position [2132, 0]
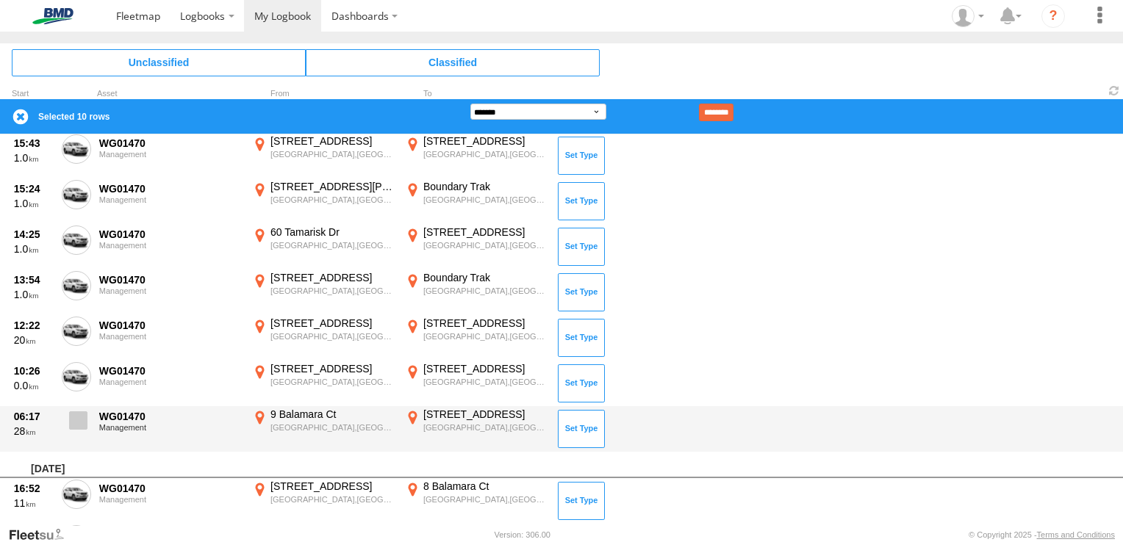
click at [86, 416] on span at bounding box center [78, 421] width 18 height 18
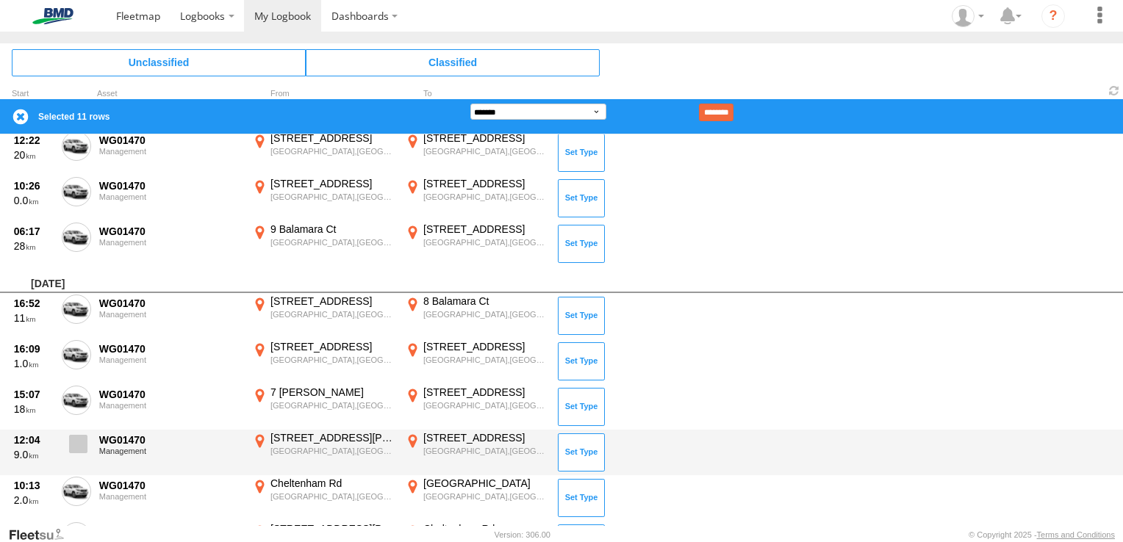
scroll to position [2352, 0]
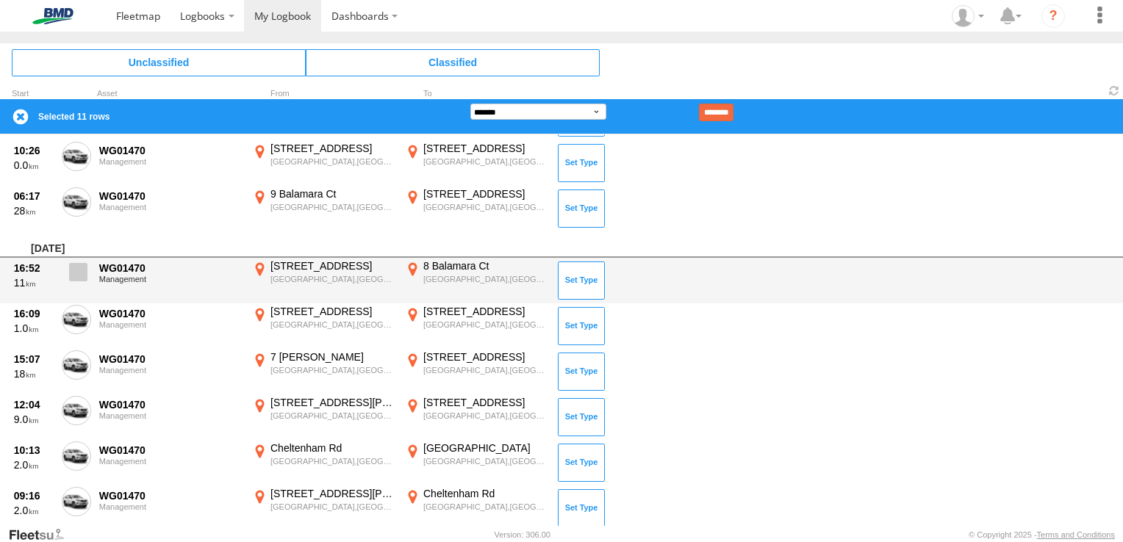
click at [84, 275] on span at bounding box center [78, 272] width 18 height 18
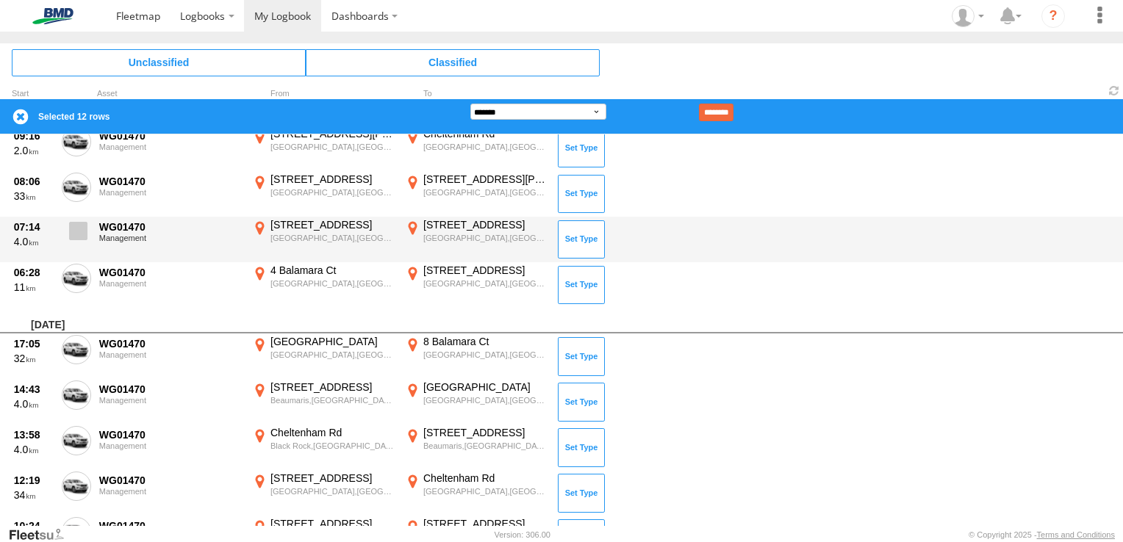
scroll to position [2720, 0]
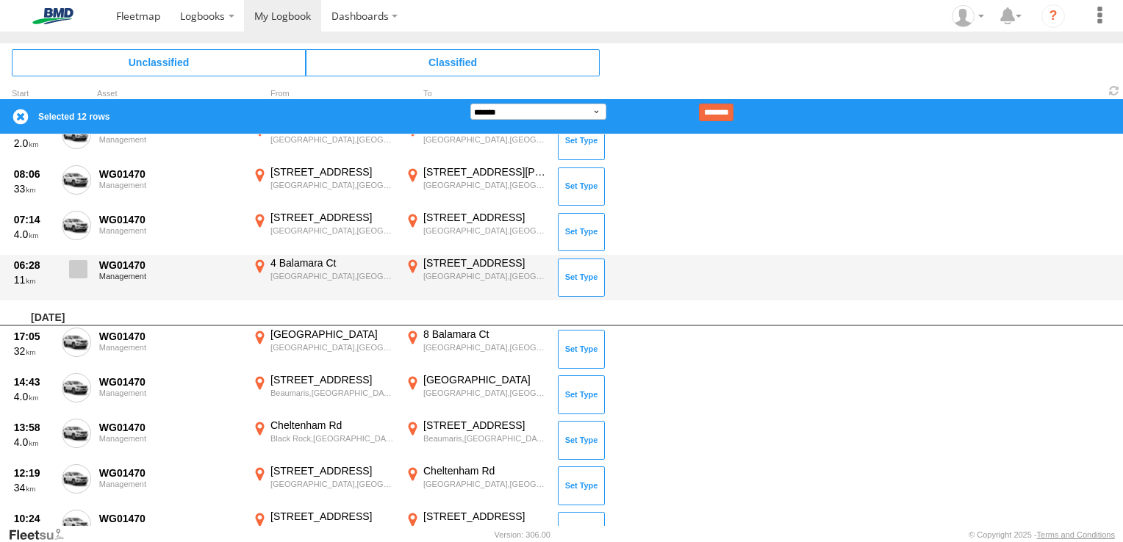
click at [79, 268] on span at bounding box center [78, 269] width 18 height 18
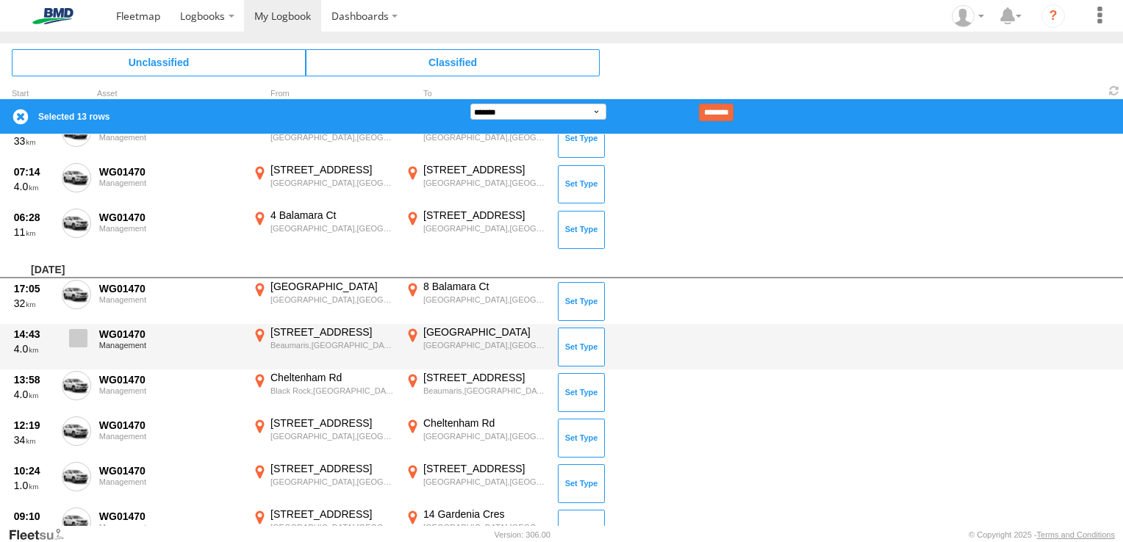
scroll to position [2793, 0]
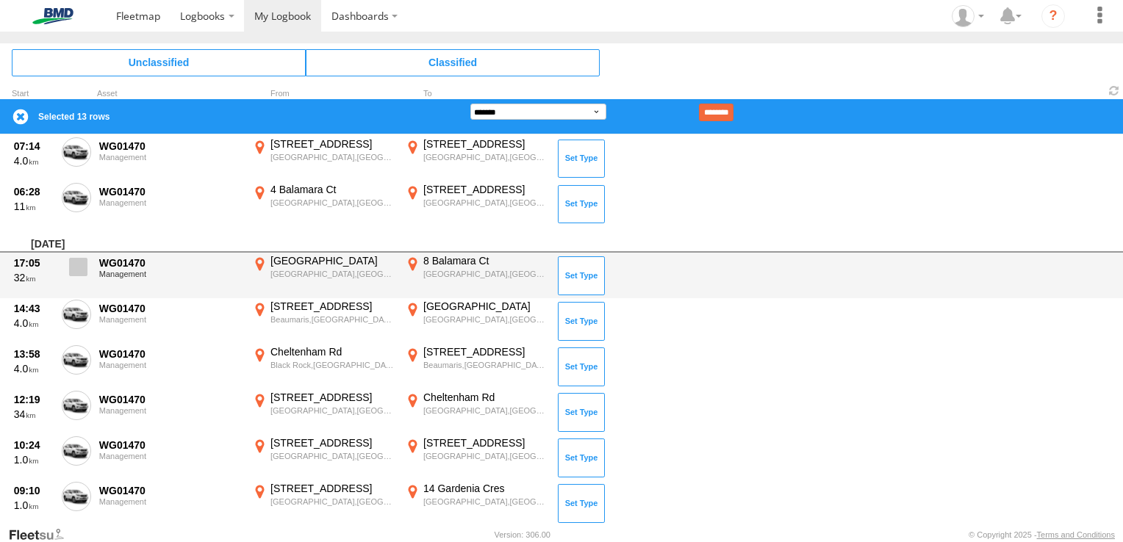
click at [79, 267] on span at bounding box center [78, 267] width 18 height 18
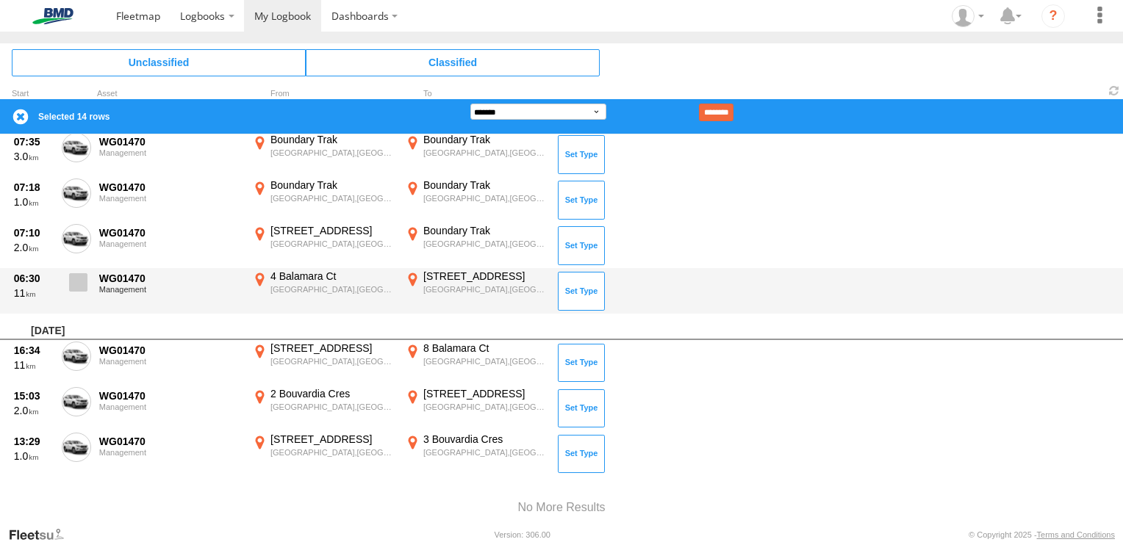
scroll to position [3234, 0]
click at [76, 278] on span at bounding box center [78, 282] width 18 height 18
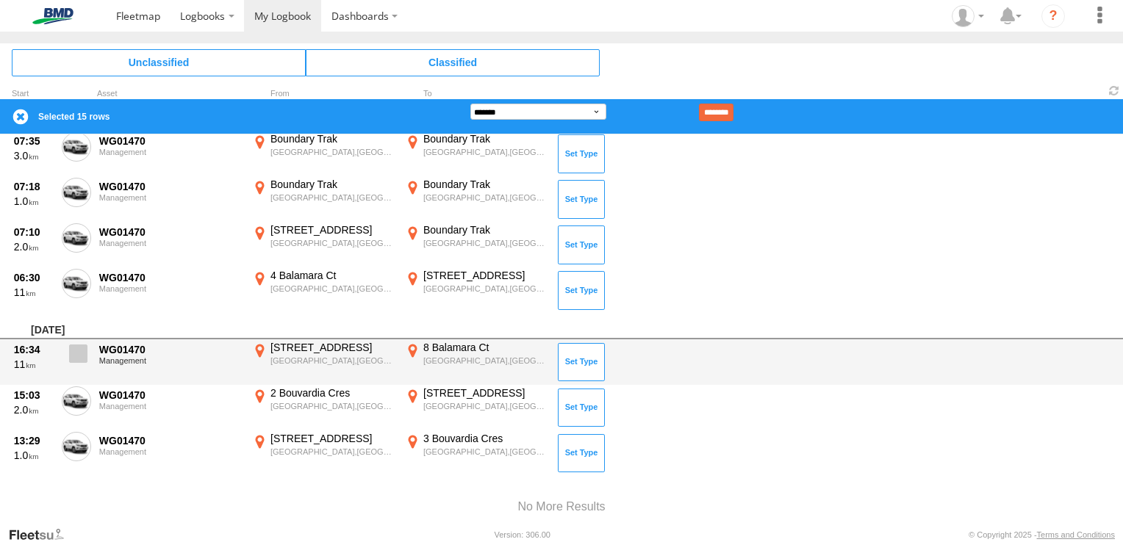
click at [85, 355] on span at bounding box center [78, 354] width 18 height 18
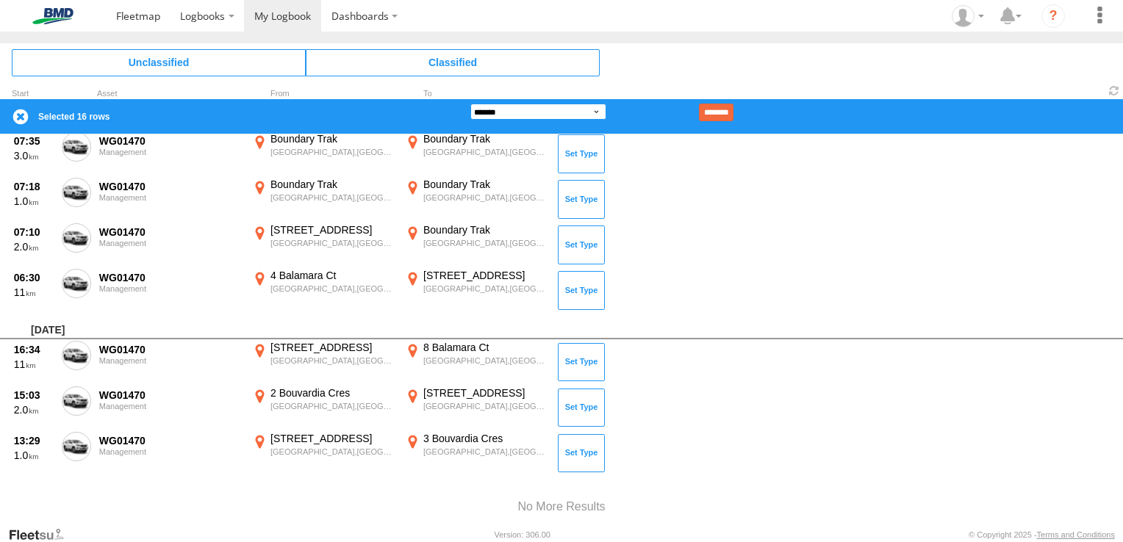
click at [525, 111] on select "**********" at bounding box center [538, 112] width 136 height 16
click at [470, 104] on select "**********" at bounding box center [538, 112] width 136 height 16
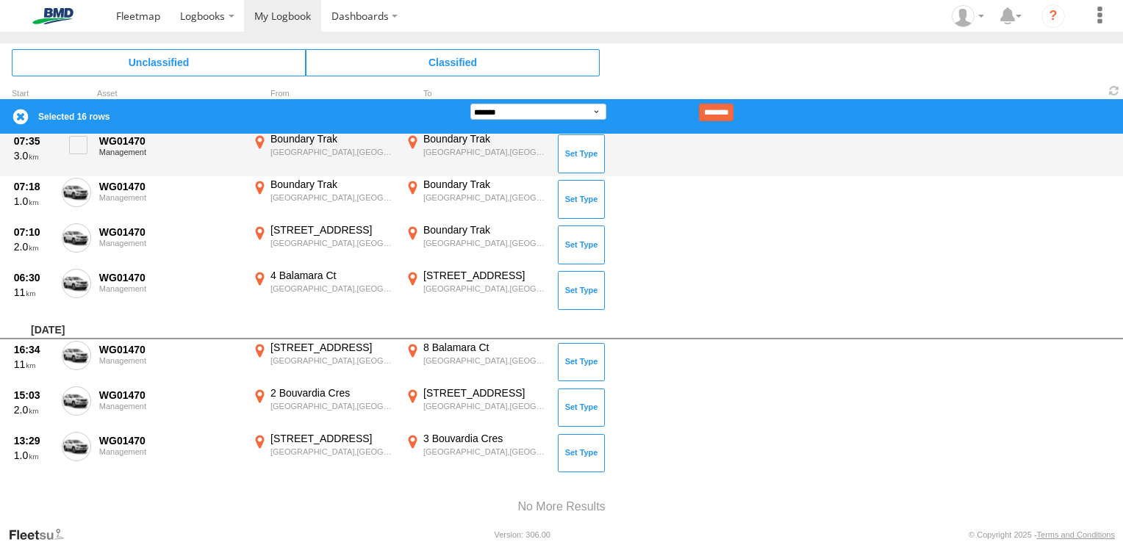
click at [734, 110] on input "********" at bounding box center [716, 113] width 35 height 18
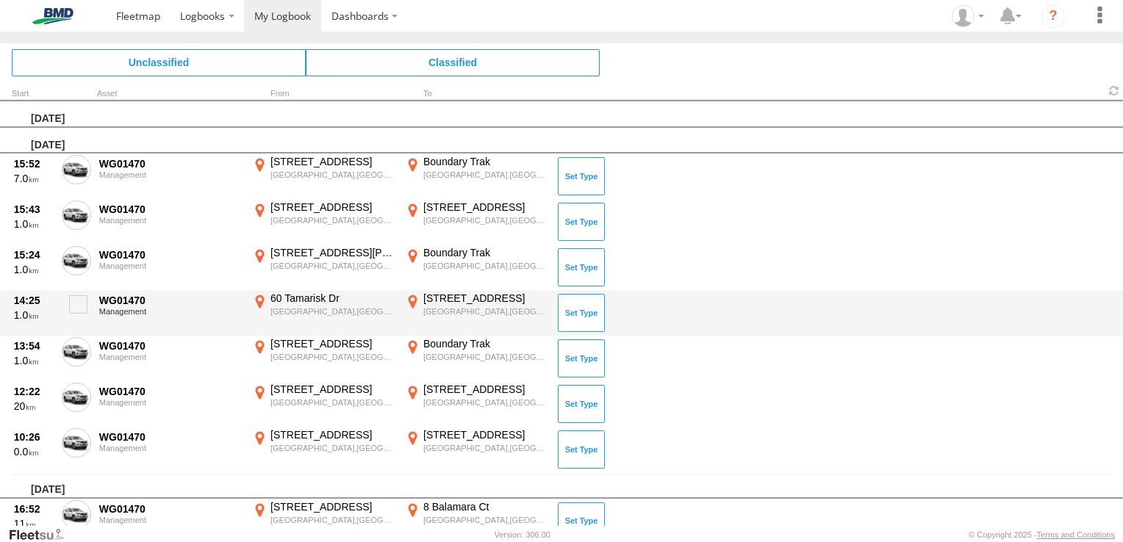
scroll to position [74, 0]
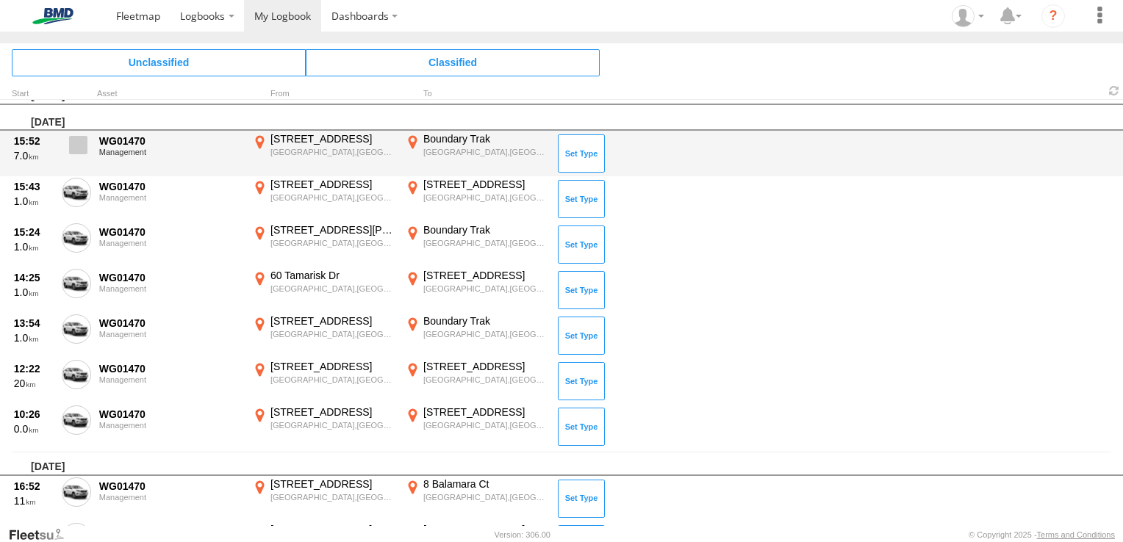
click at [77, 146] on span at bounding box center [78, 145] width 18 height 18
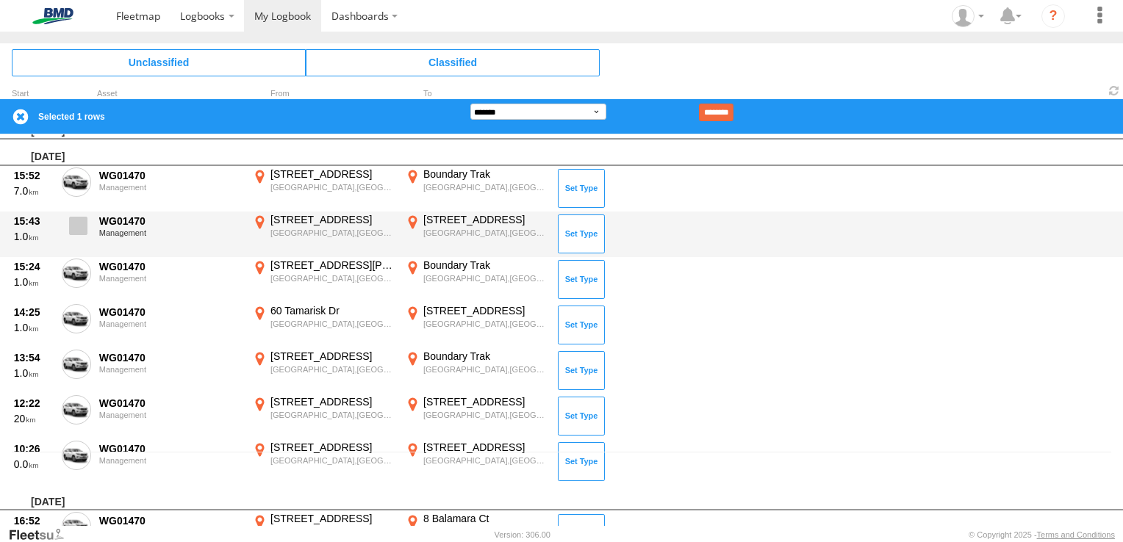
click at [76, 224] on span at bounding box center [78, 226] width 18 height 18
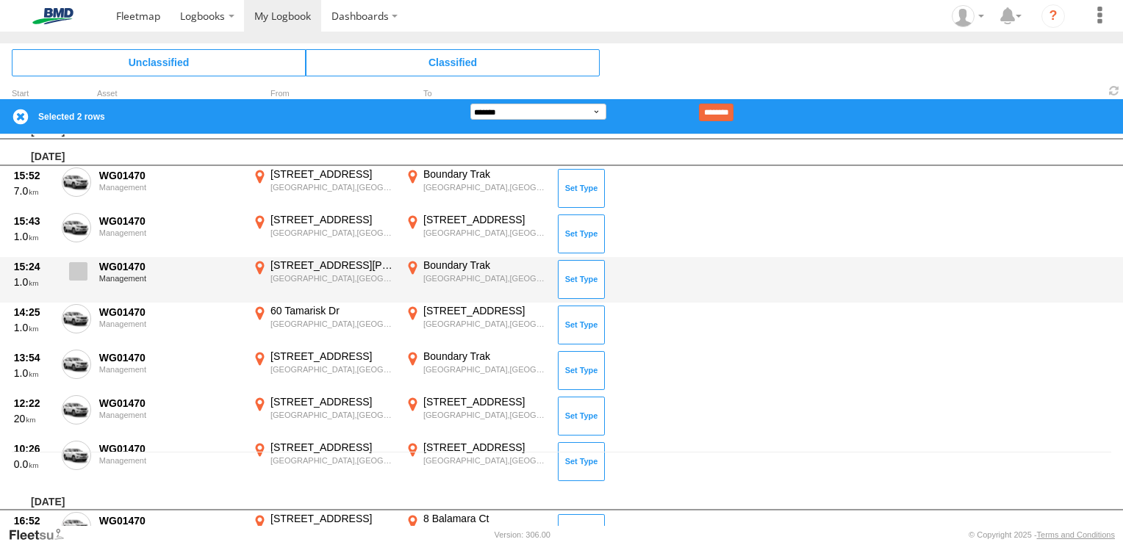
click at [76, 279] on label at bounding box center [76, 276] width 29 height 34
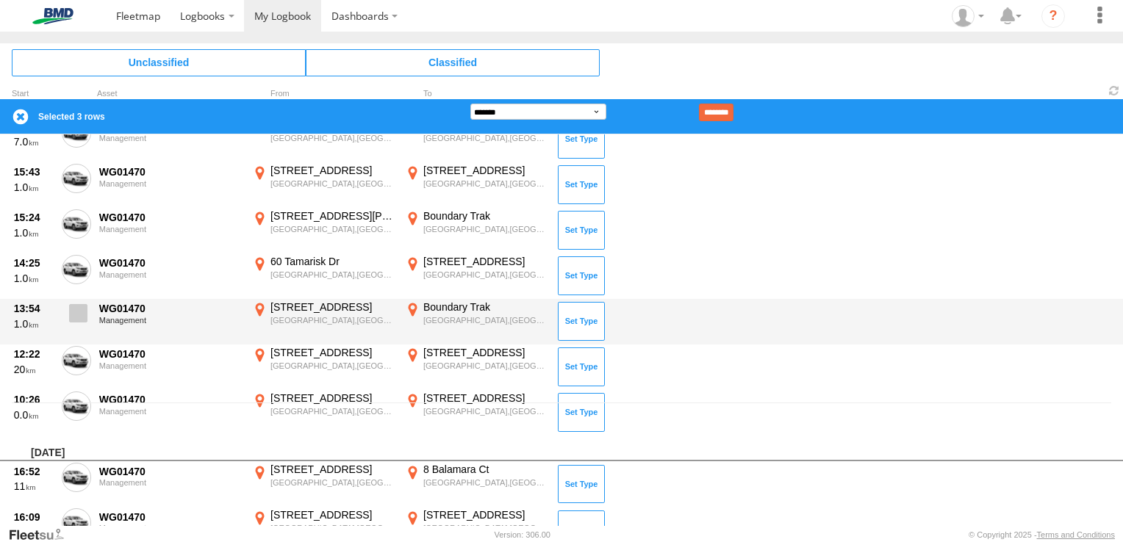
drag, startPoint x: 89, startPoint y: 328, endPoint x: 64, endPoint y: 304, distance: 34.3
click at [90, 346] on label at bounding box center [76, 363] width 29 height 34
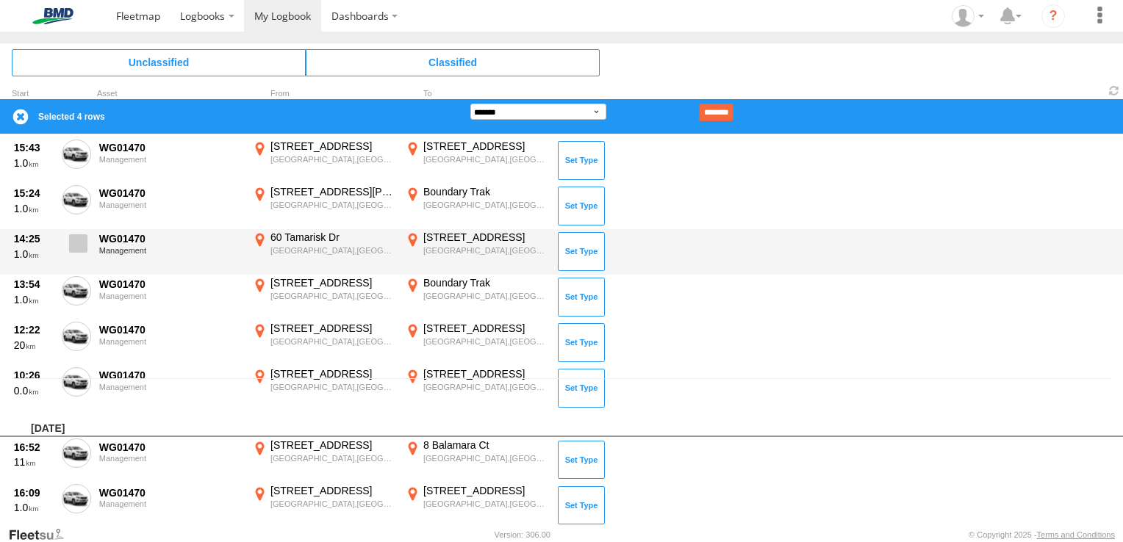
click at [74, 243] on span at bounding box center [78, 243] width 18 height 18
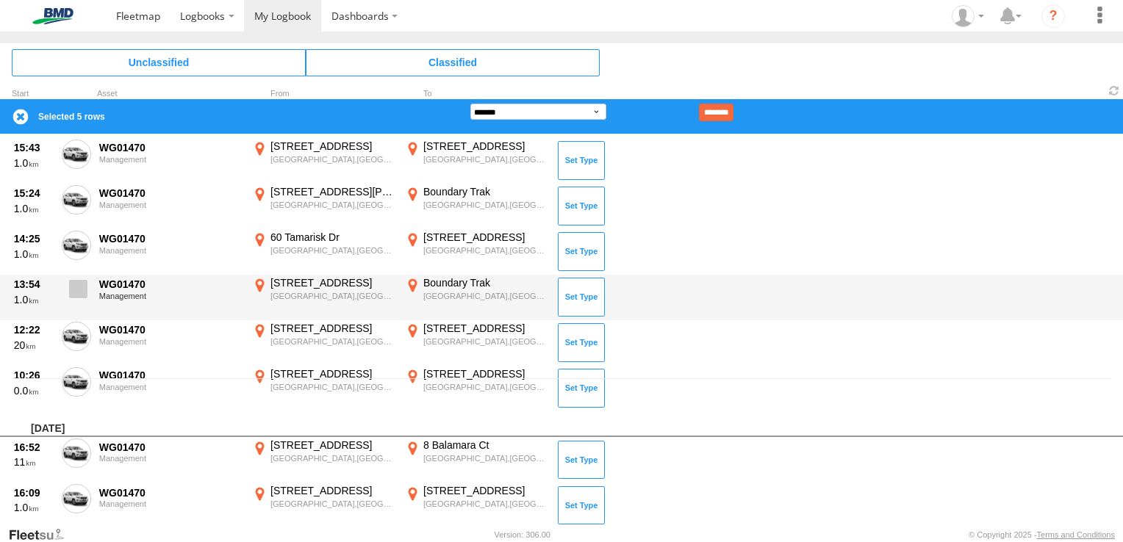
click at [76, 284] on span at bounding box center [78, 289] width 18 height 18
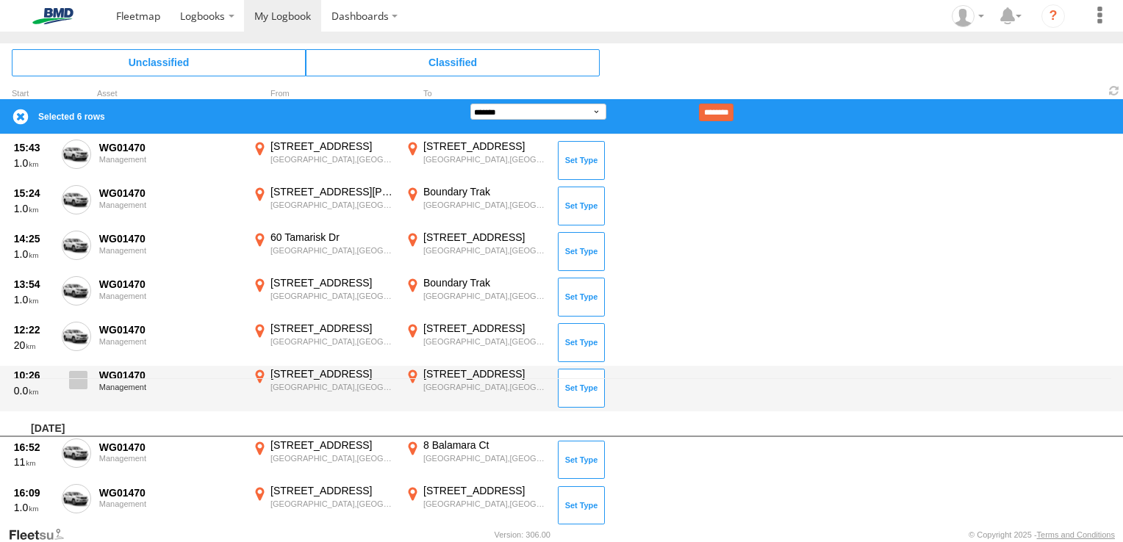
click at [80, 384] on span at bounding box center [78, 380] width 18 height 18
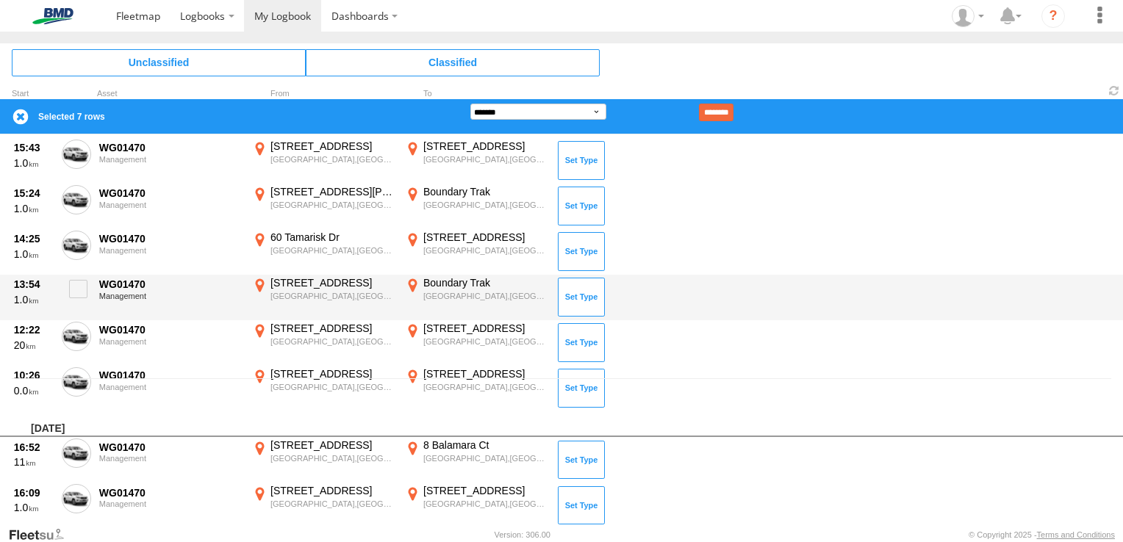
scroll to position [368, 0]
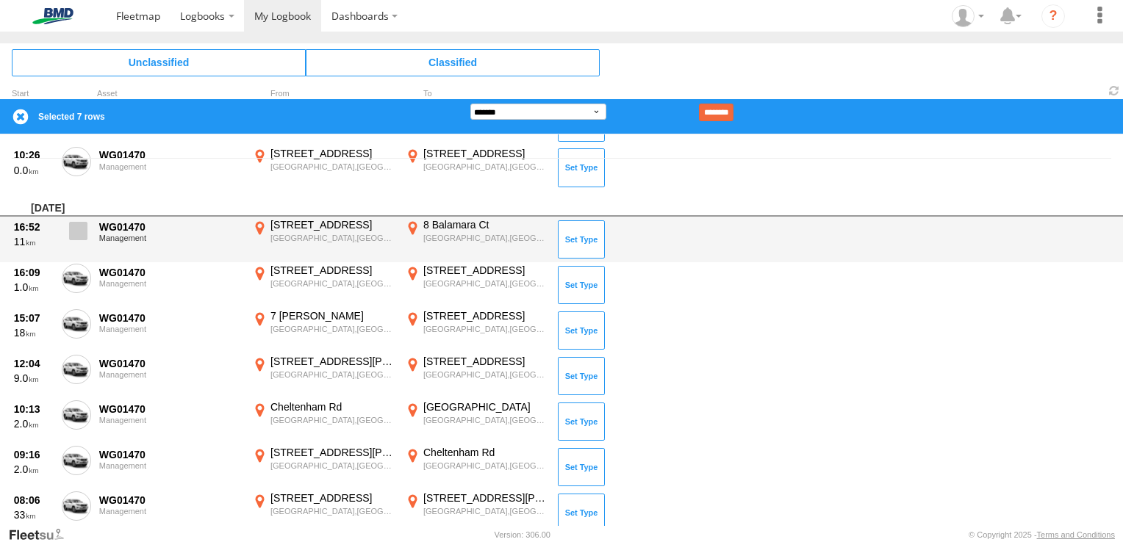
click at [79, 231] on span at bounding box center [78, 231] width 18 height 18
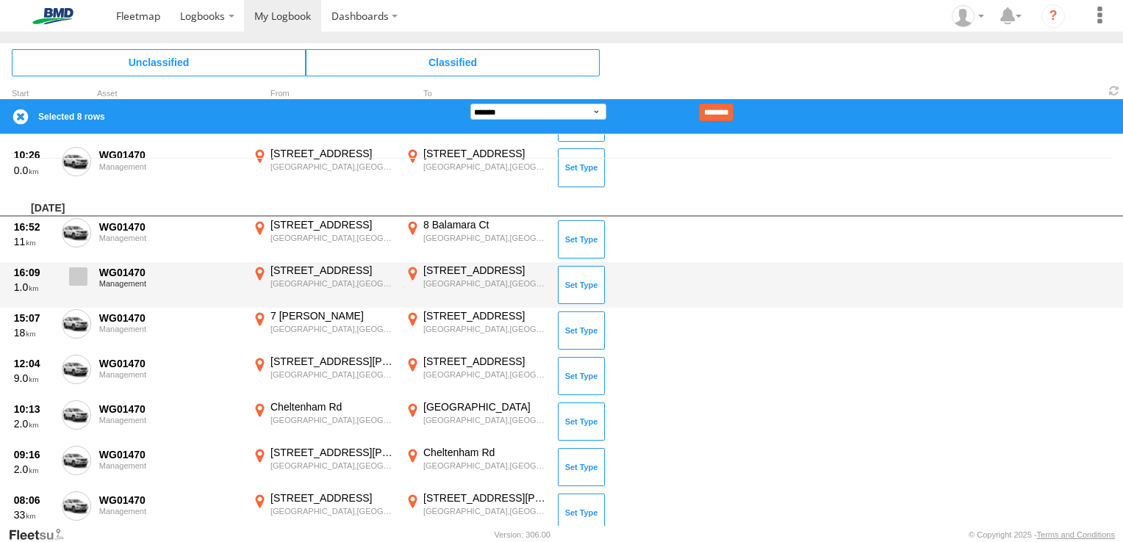
click at [74, 276] on span at bounding box center [78, 277] width 18 height 18
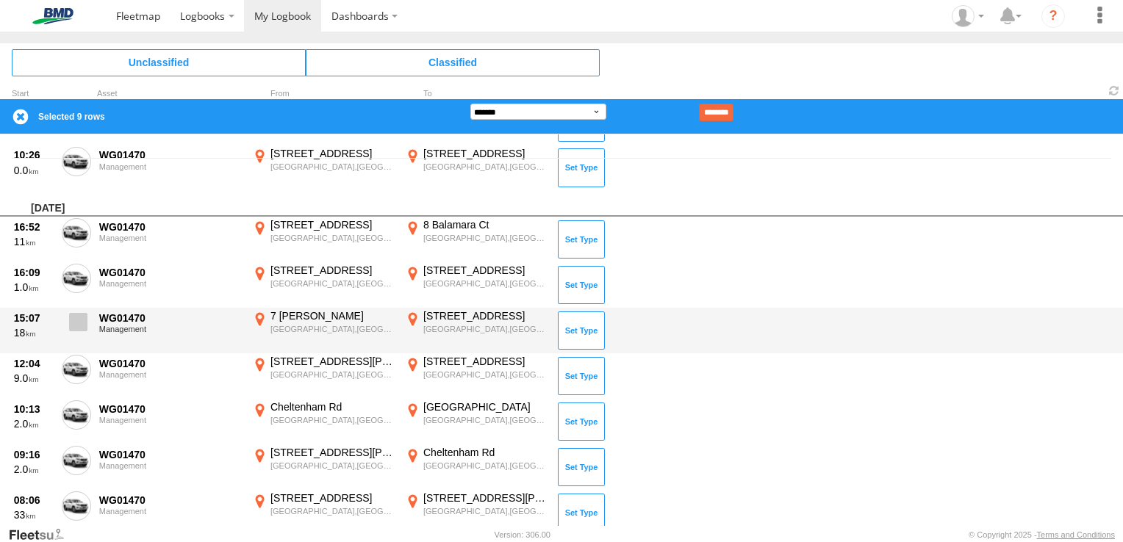
click at [79, 319] on span at bounding box center [78, 322] width 18 height 18
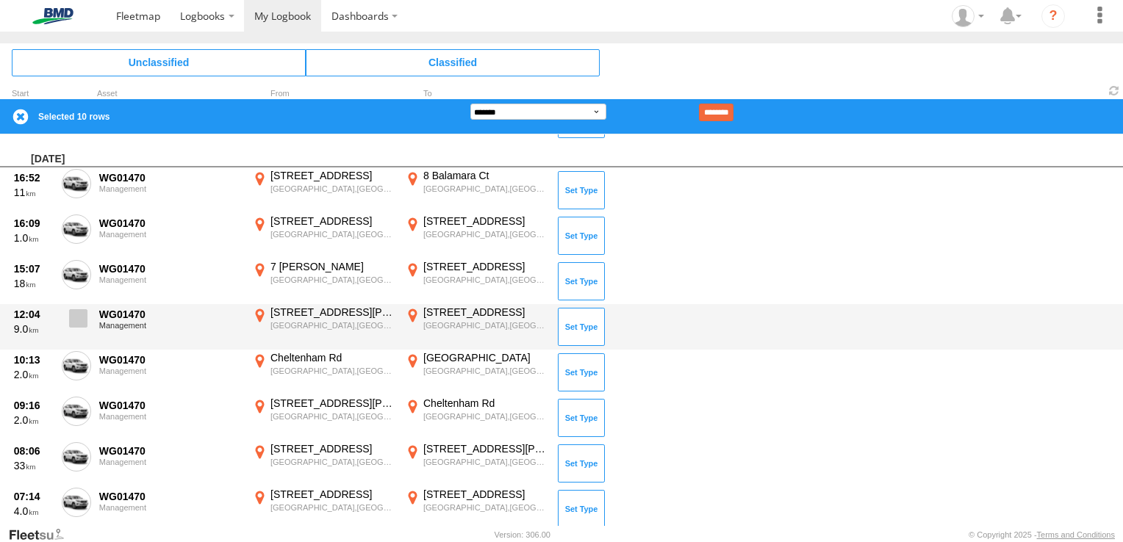
scroll to position [441, 0]
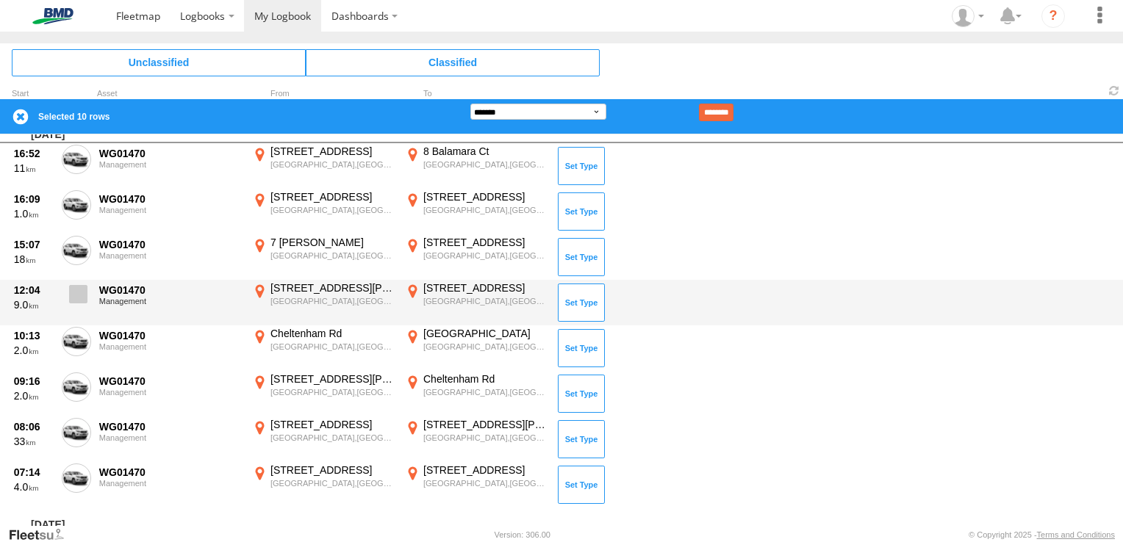
click at [80, 307] on label at bounding box center [76, 299] width 29 height 34
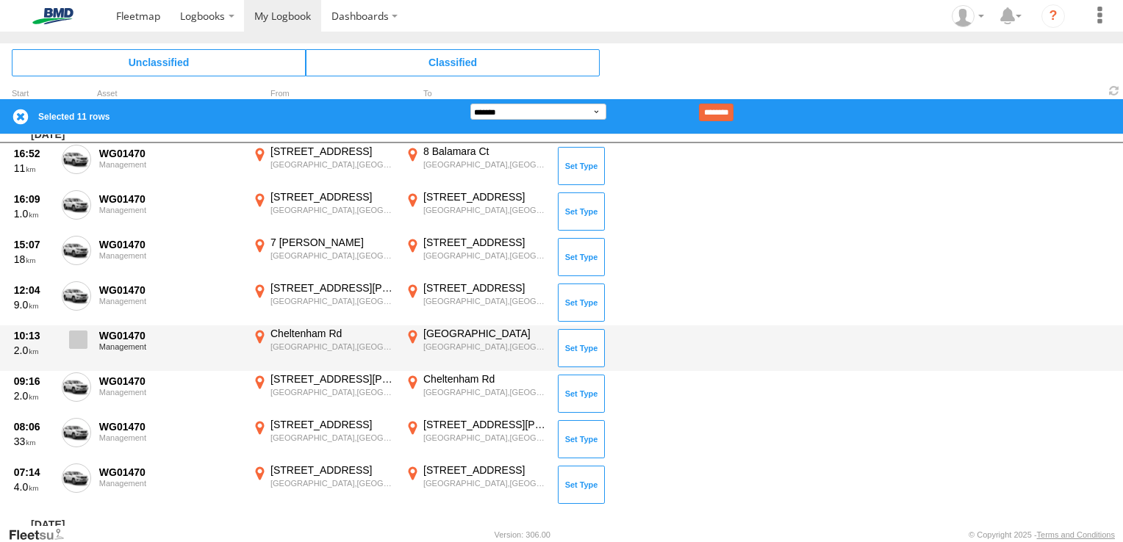
click at [82, 338] on span at bounding box center [78, 340] width 18 height 18
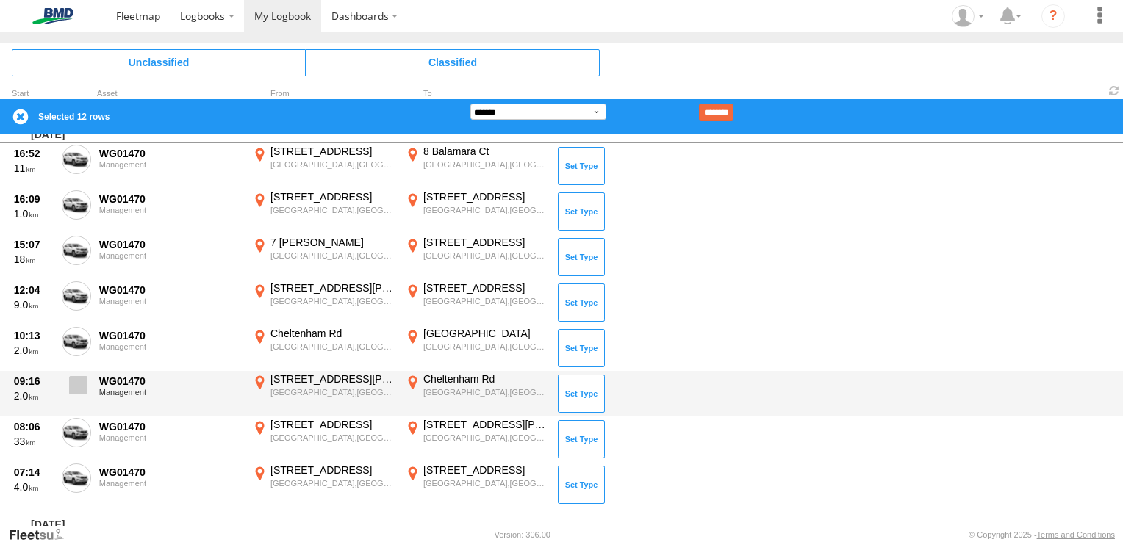
click at [82, 394] on label at bounding box center [76, 390] width 29 height 34
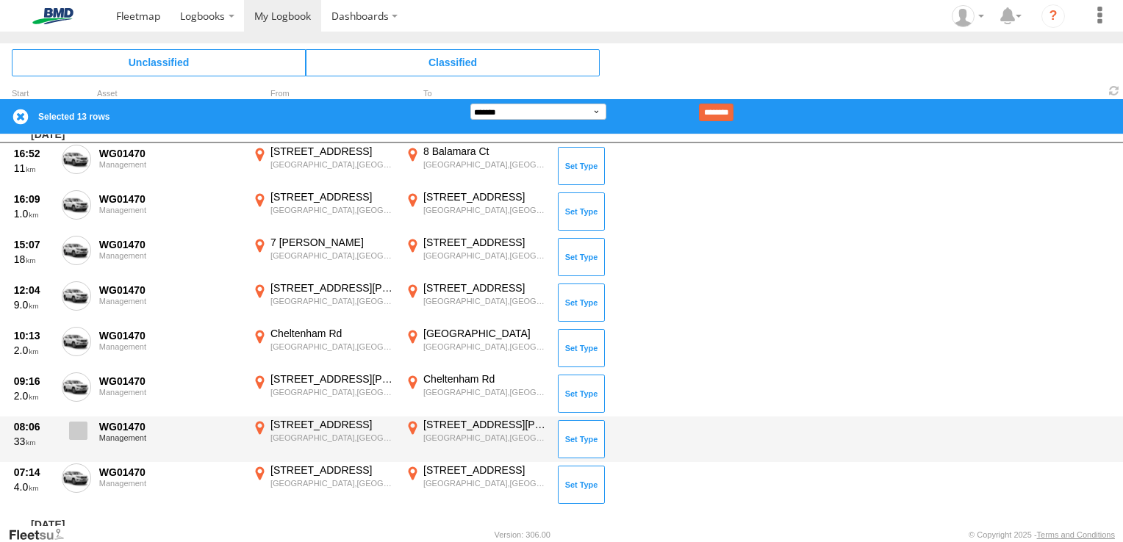
click at [82, 425] on span at bounding box center [78, 431] width 18 height 18
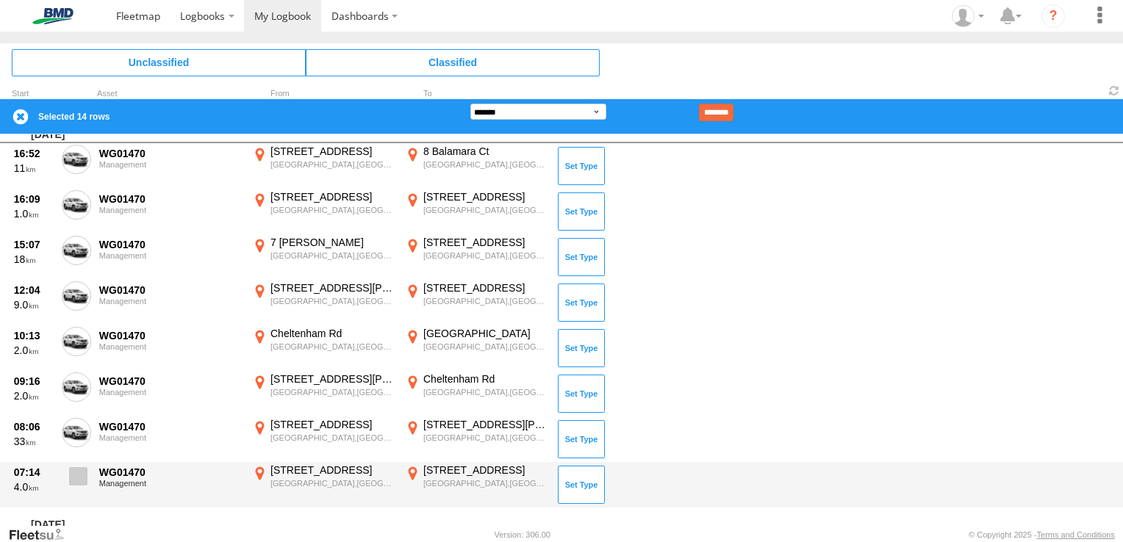
click at [86, 470] on span at bounding box center [78, 477] width 18 height 18
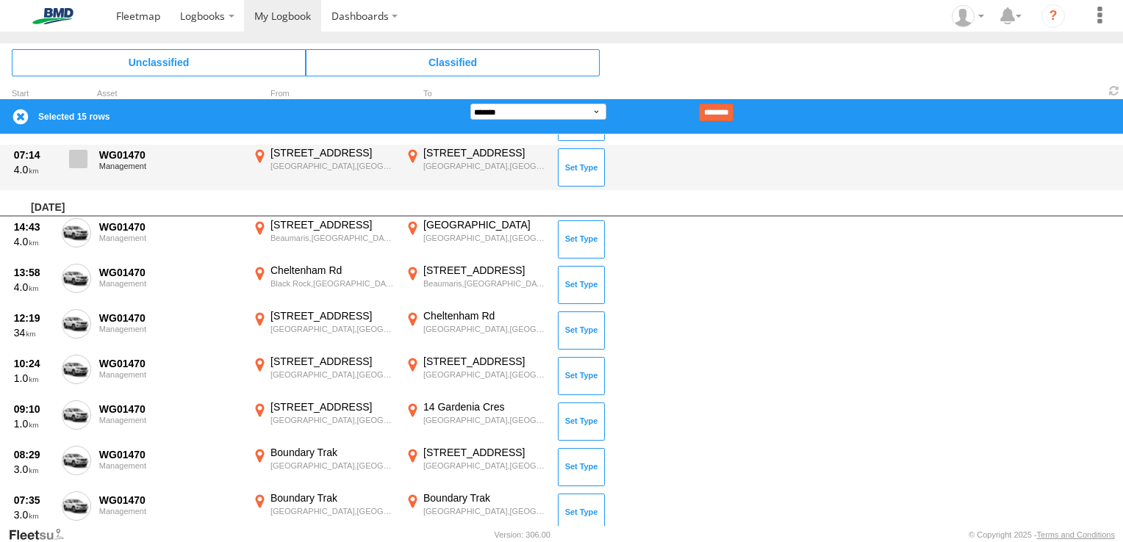
scroll to position [735, 0]
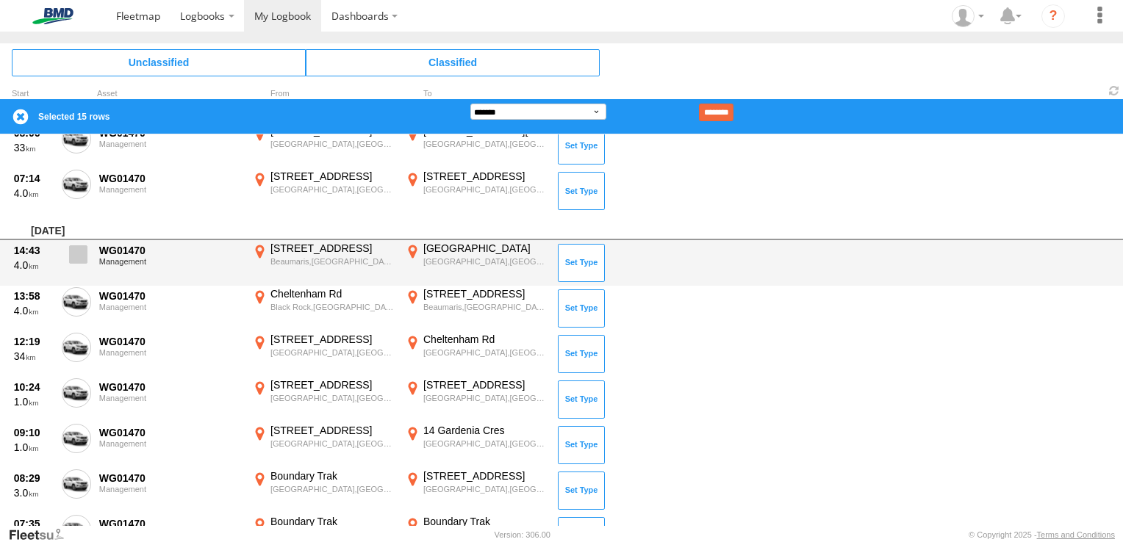
click at [74, 247] on span at bounding box center [78, 255] width 18 height 18
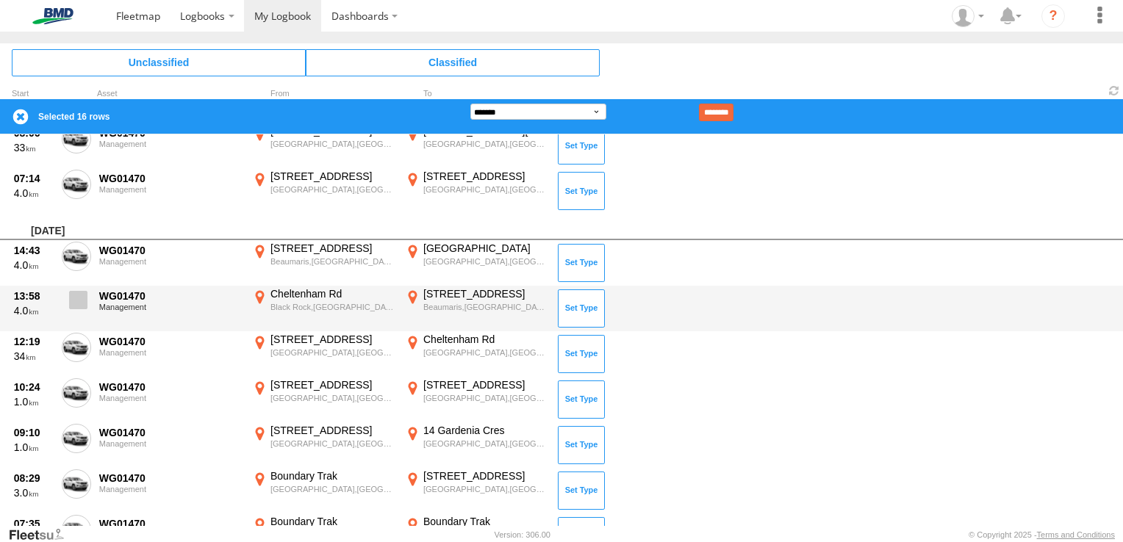
click at [82, 291] on span at bounding box center [78, 300] width 18 height 18
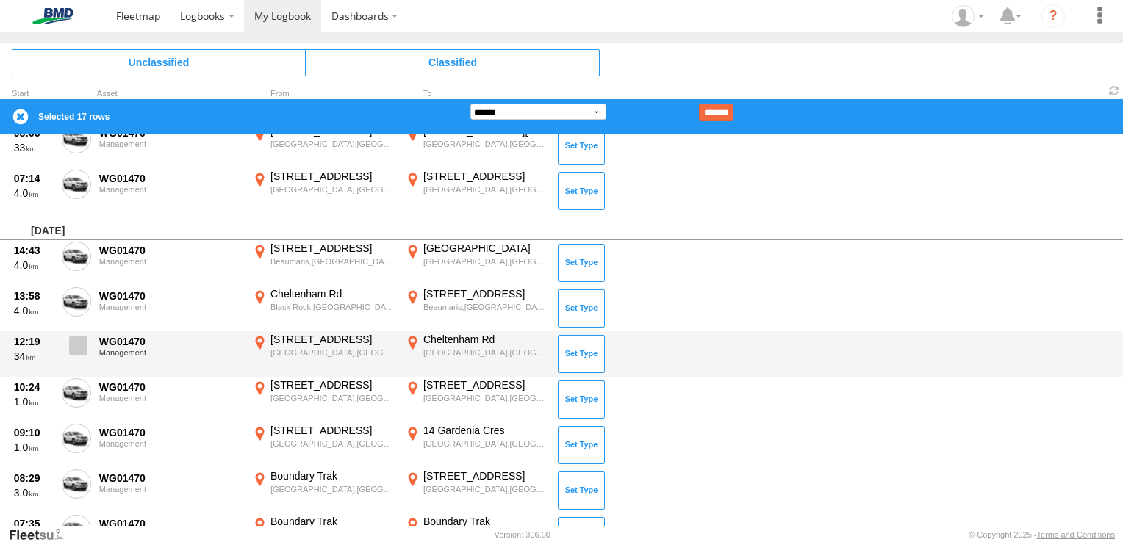
click at [76, 346] on span at bounding box center [78, 346] width 18 height 18
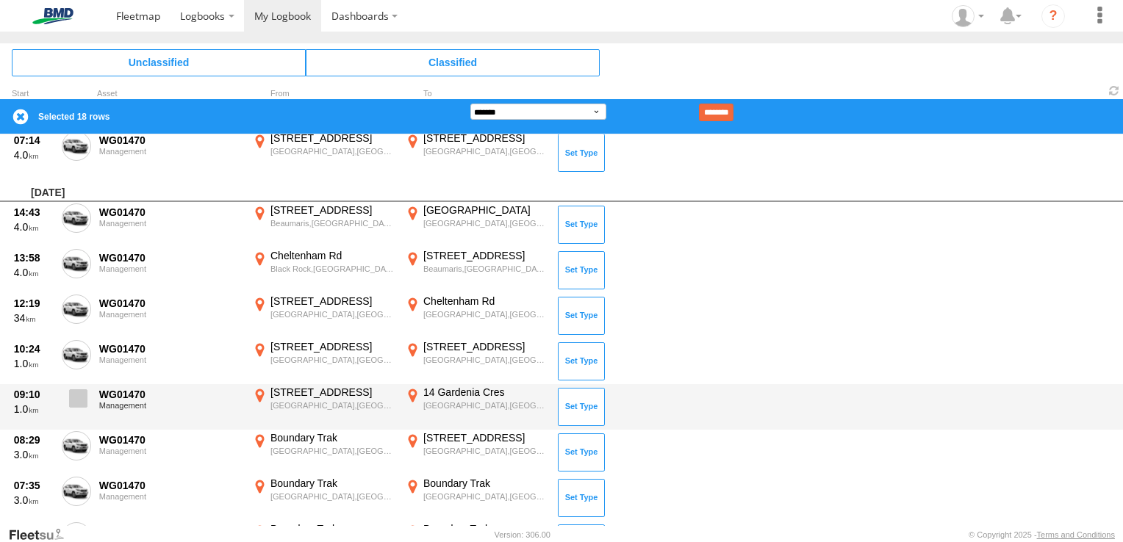
scroll to position [809, 0]
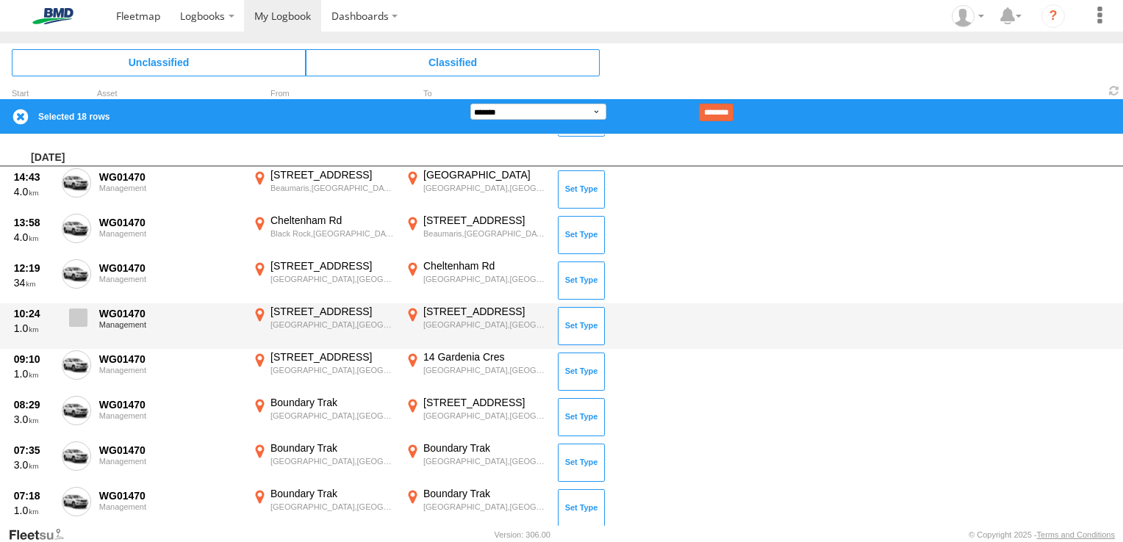
click at [79, 321] on span at bounding box center [78, 318] width 18 height 18
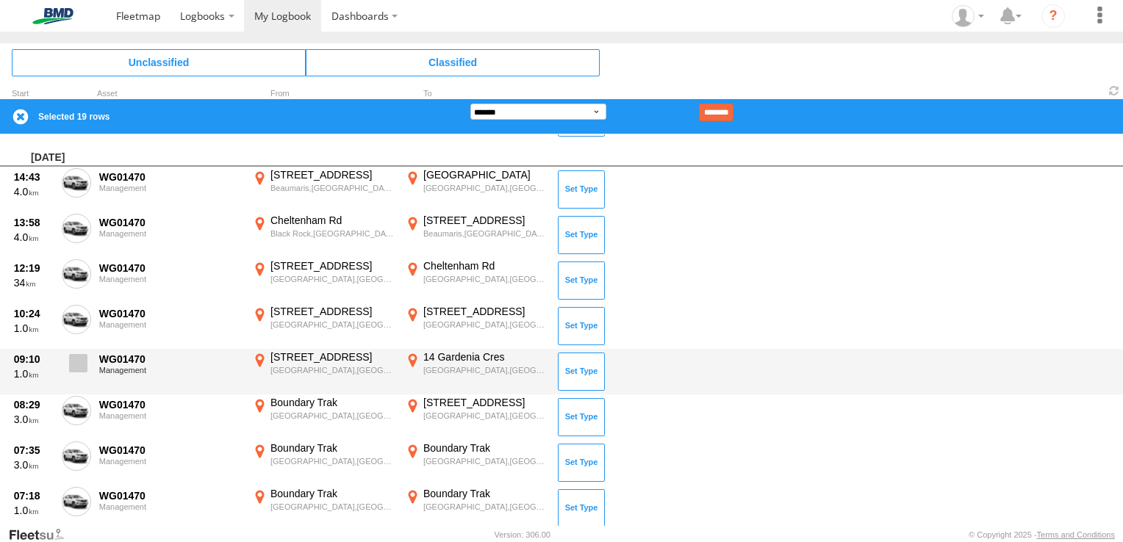
click at [76, 362] on span at bounding box center [78, 363] width 18 height 18
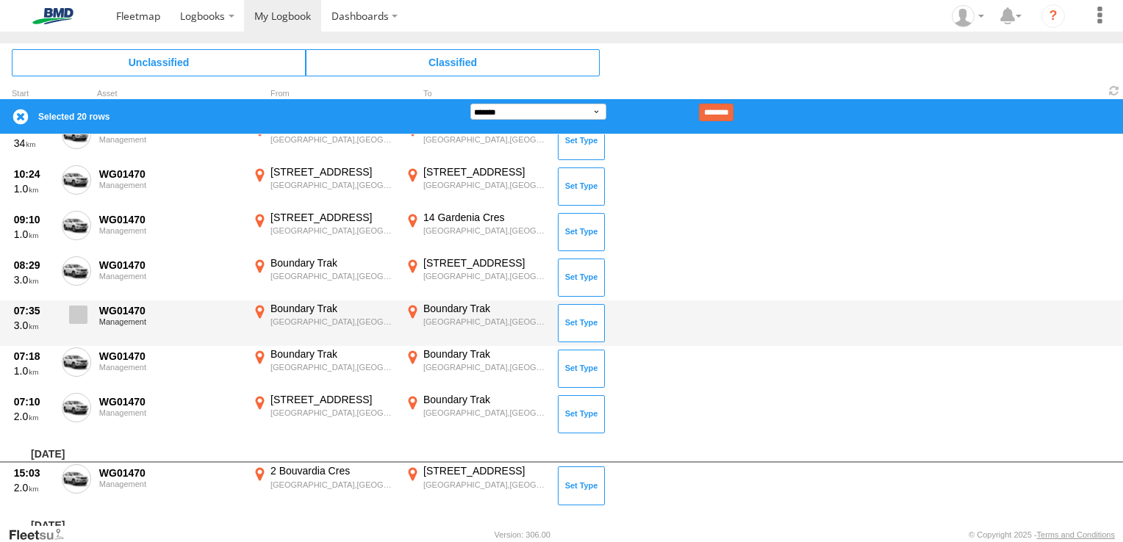
scroll to position [956, 0]
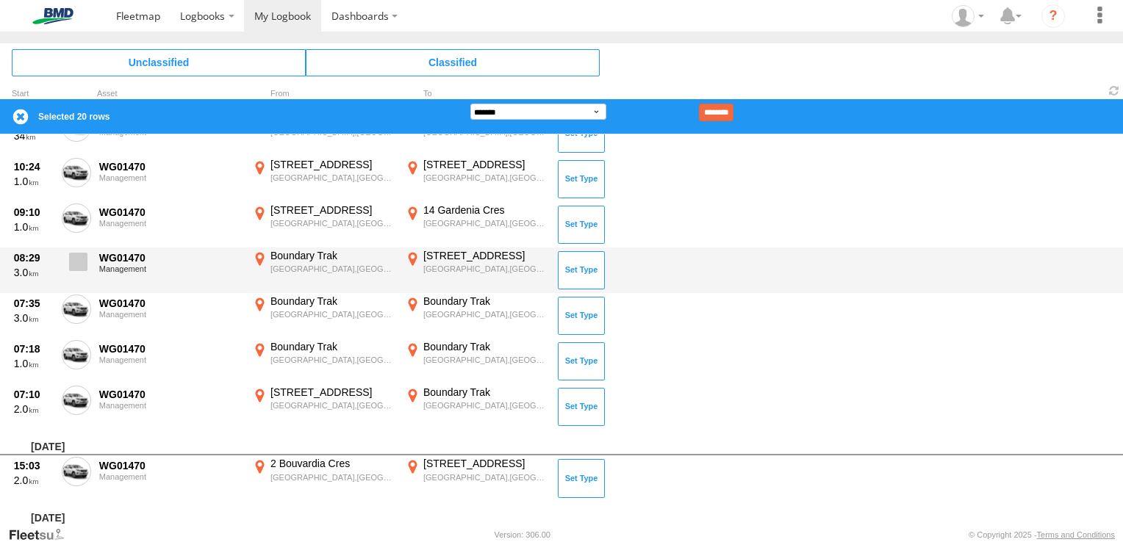
click at [79, 269] on label at bounding box center [76, 266] width 29 height 34
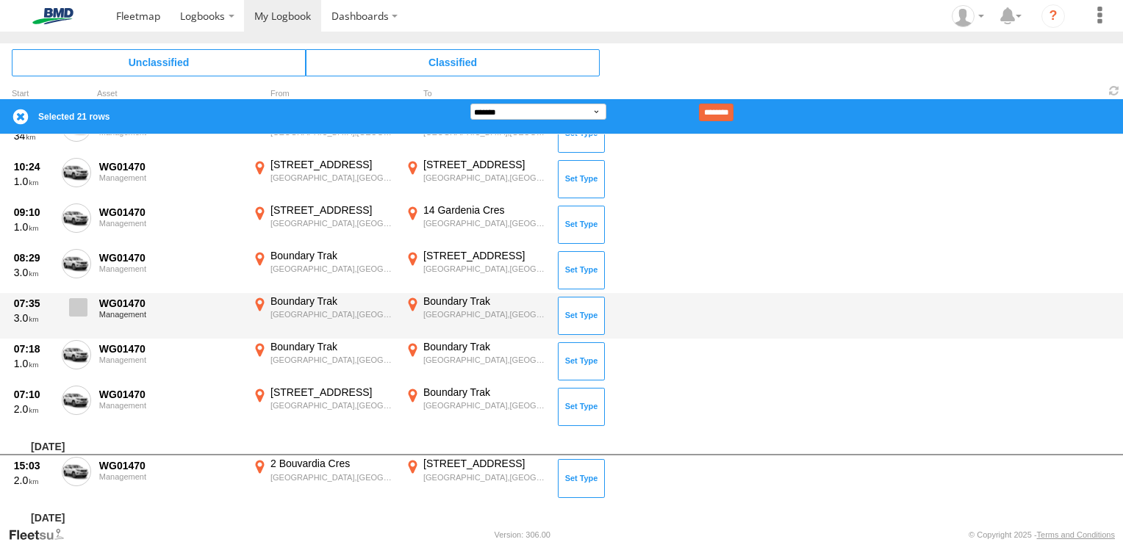
click at [76, 301] on span at bounding box center [78, 307] width 18 height 18
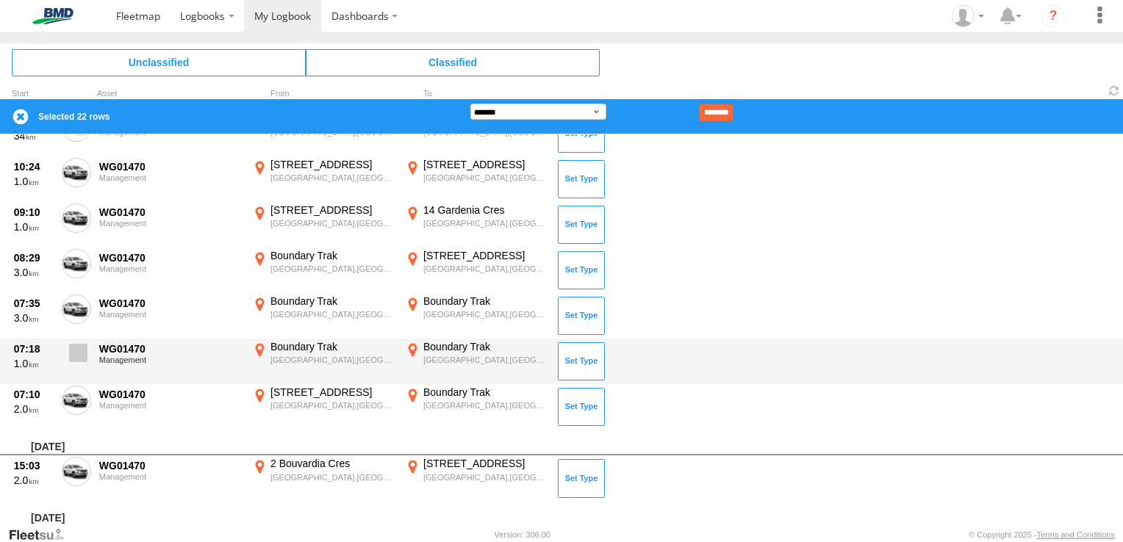
click at [78, 357] on span at bounding box center [78, 353] width 18 height 18
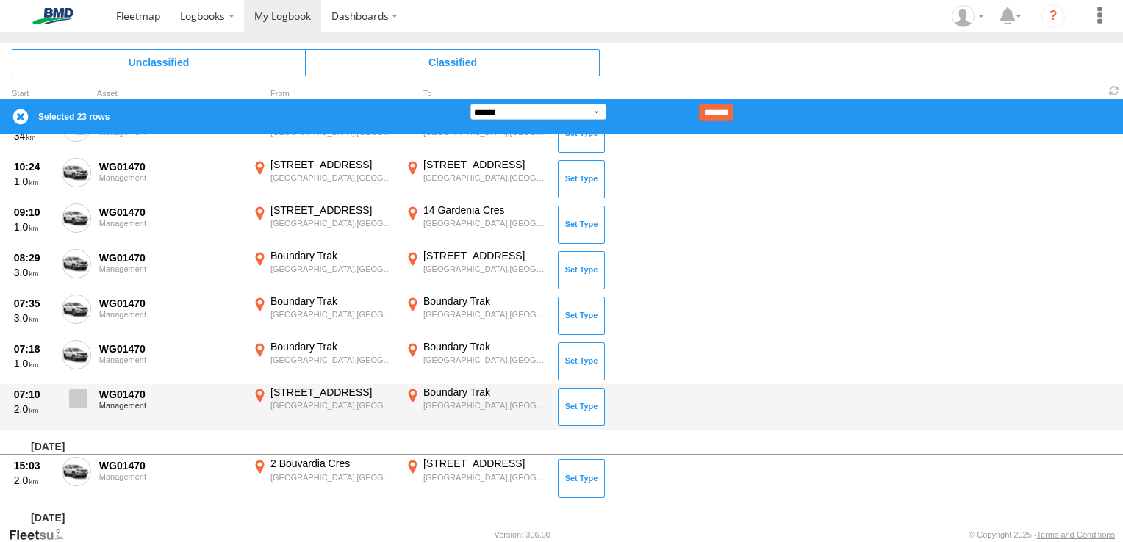
click at [79, 401] on span at bounding box center [78, 399] width 18 height 18
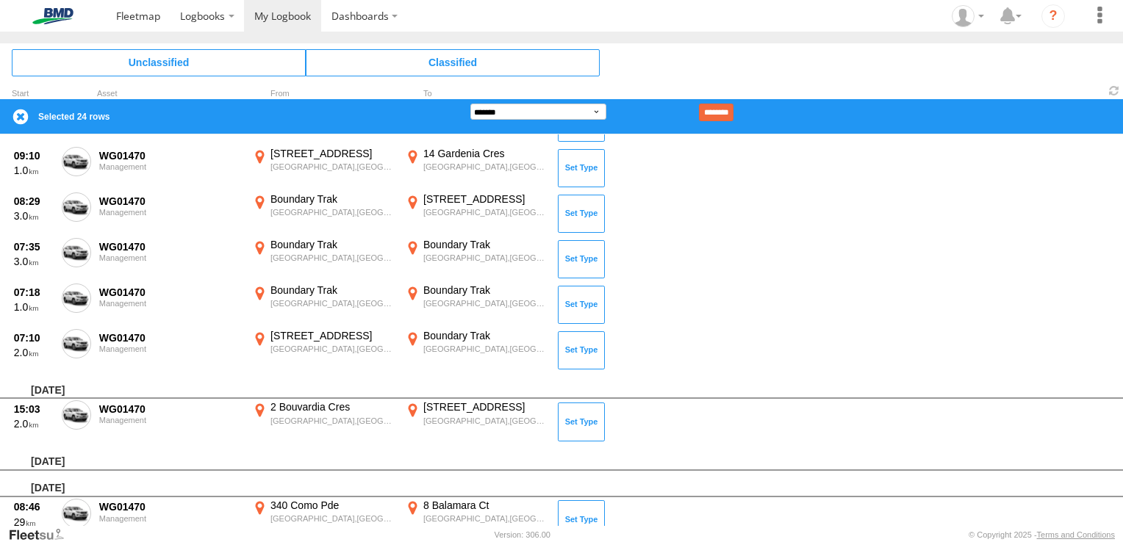
scroll to position [1103, 0]
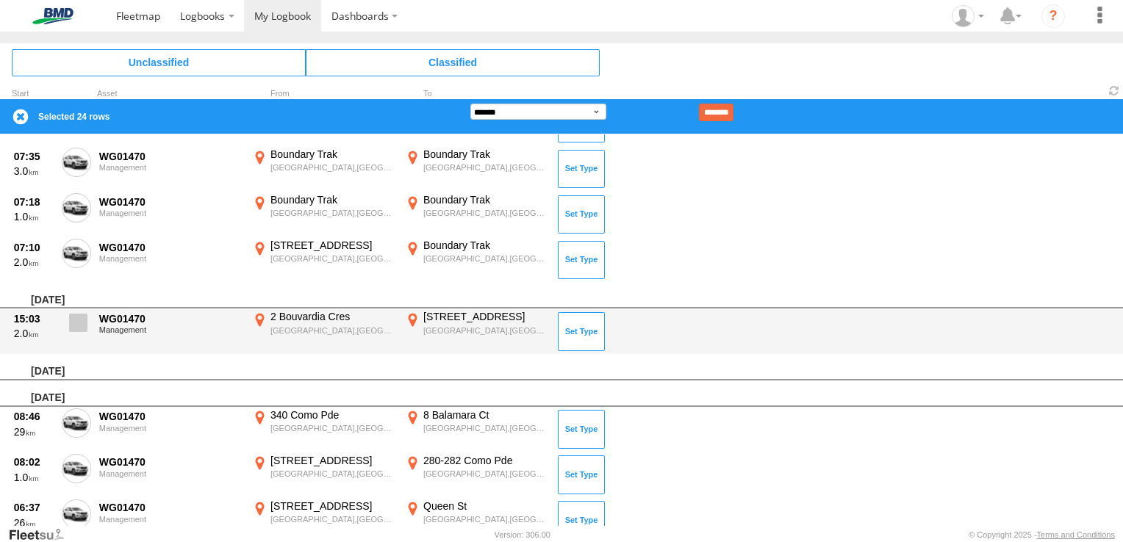
click at [75, 329] on span at bounding box center [78, 323] width 18 height 18
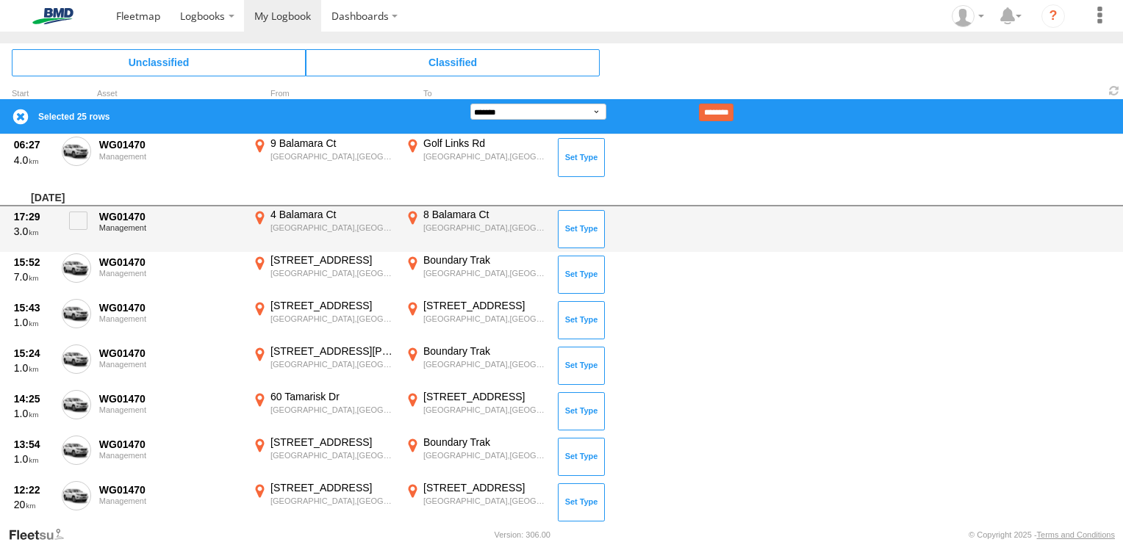
scroll to position [1470, 0]
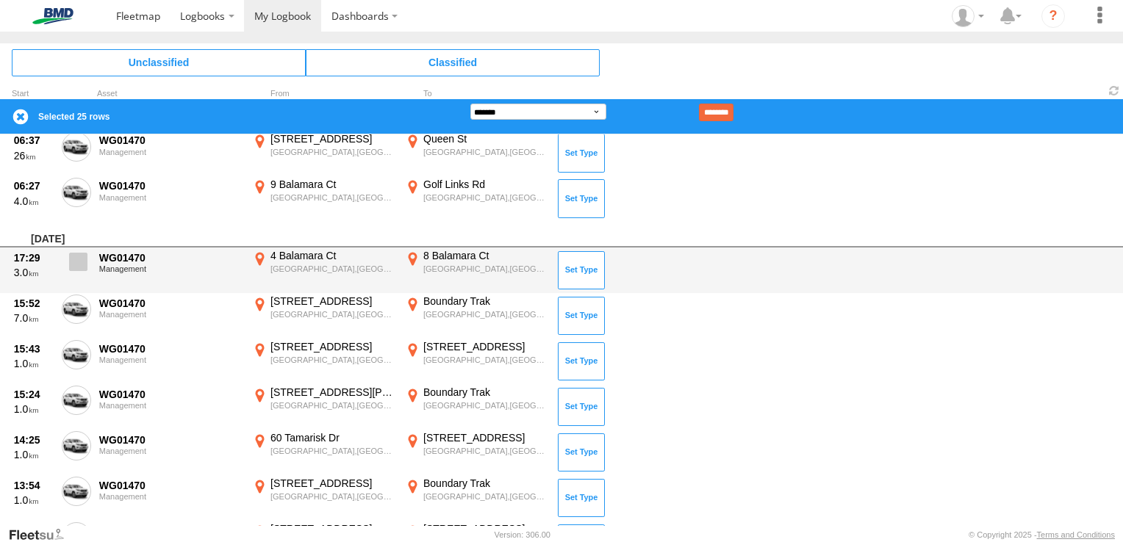
click at [74, 262] on span at bounding box center [78, 262] width 18 height 18
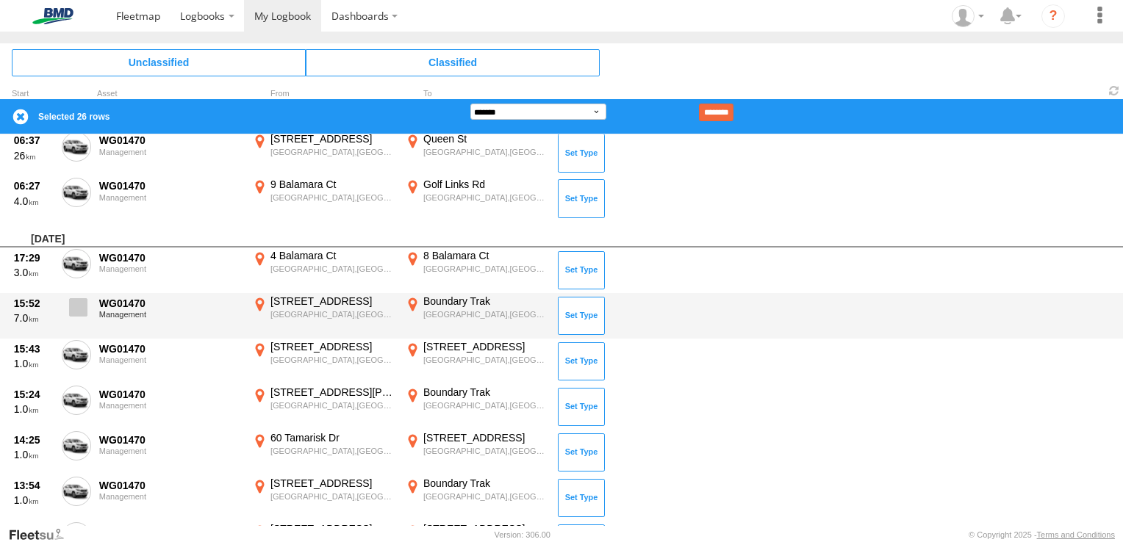
click at [75, 301] on span at bounding box center [78, 307] width 18 height 18
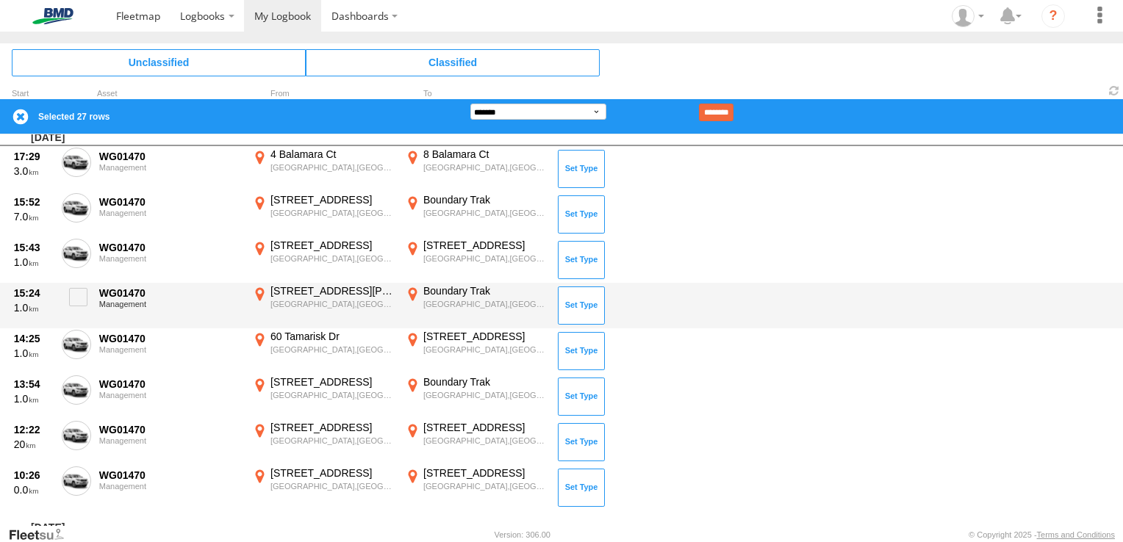
scroll to position [1617, 0]
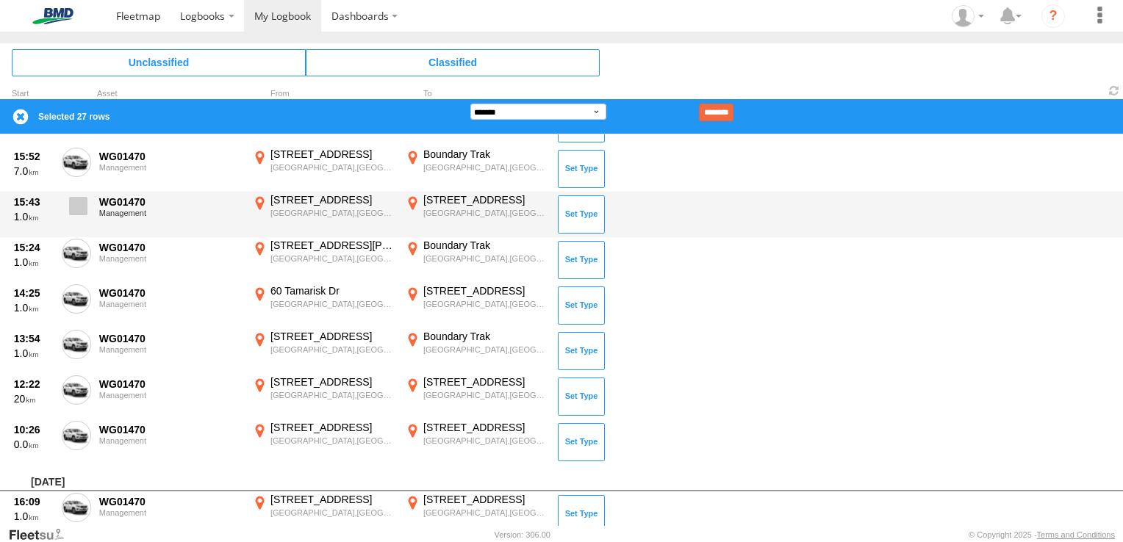
click at [76, 210] on span at bounding box center [78, 206] width 18 height 18
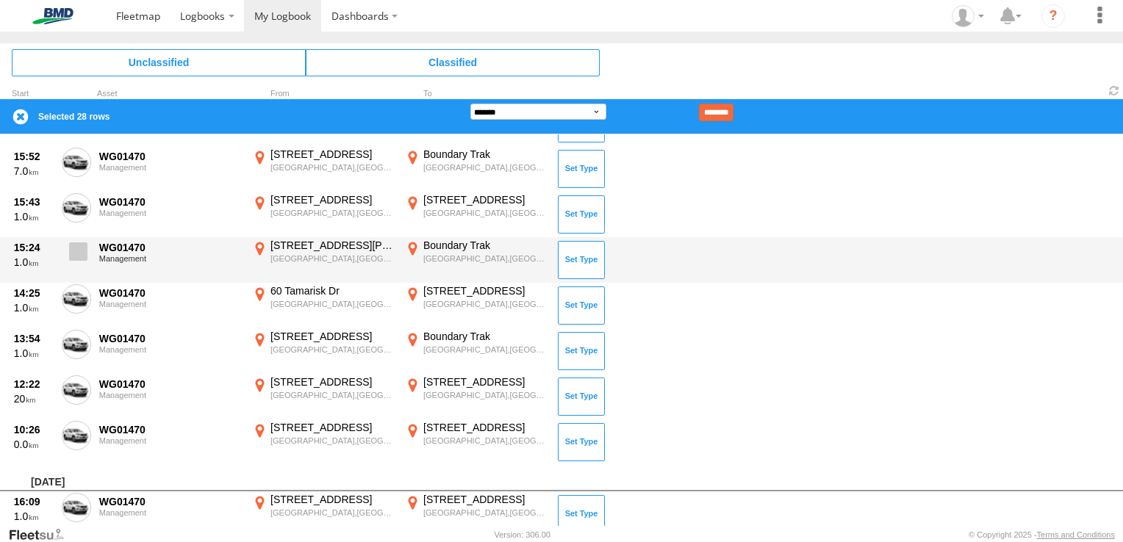
click at [73, 251] on span at bounding box center [78, 252] width 18 height 18
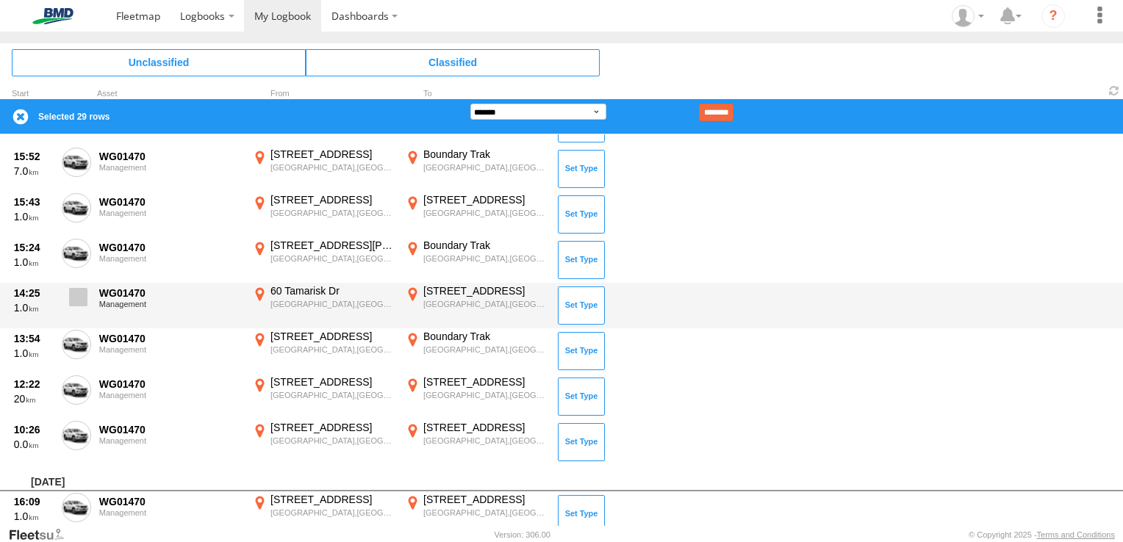
click at [80, 292] on span at bounding box center [78, 297] width 18 height 18
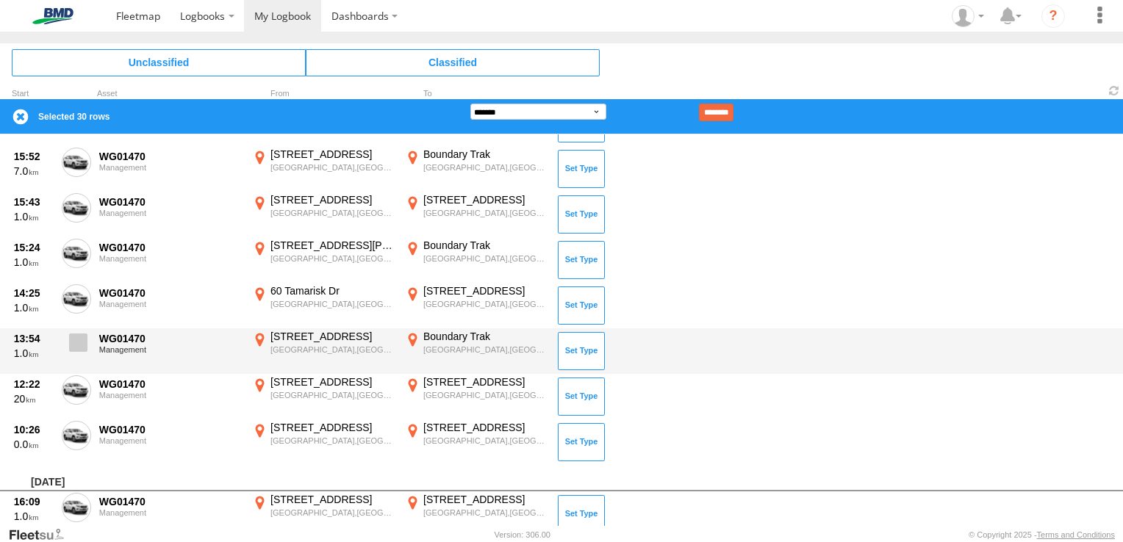
click at [73, 348] on span at bounding box center [78, 343] width 18 height 18
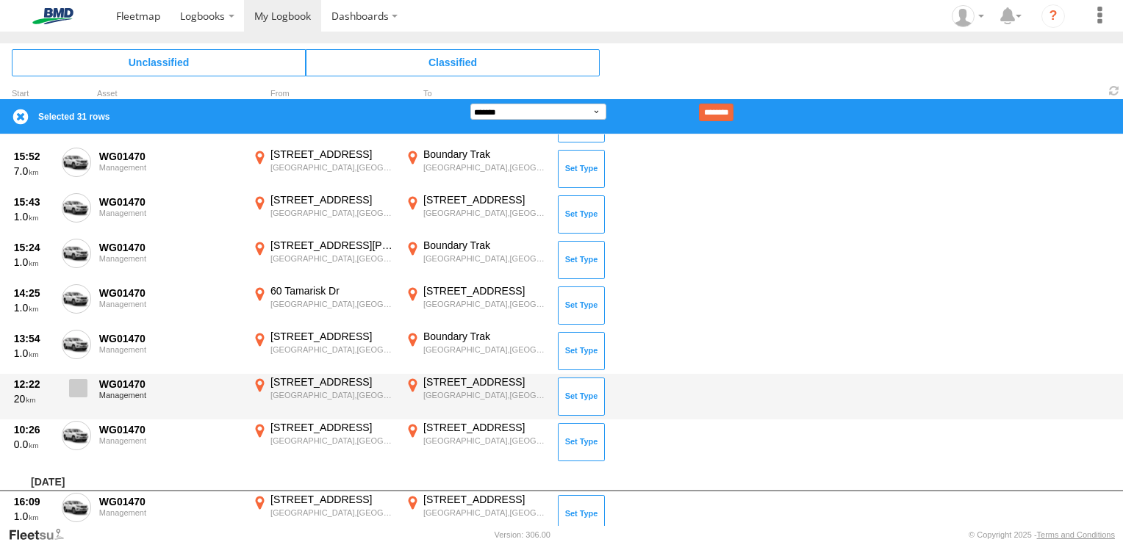
click at [71, 379] on span at bounding box center [78, 388] width 18 height 18
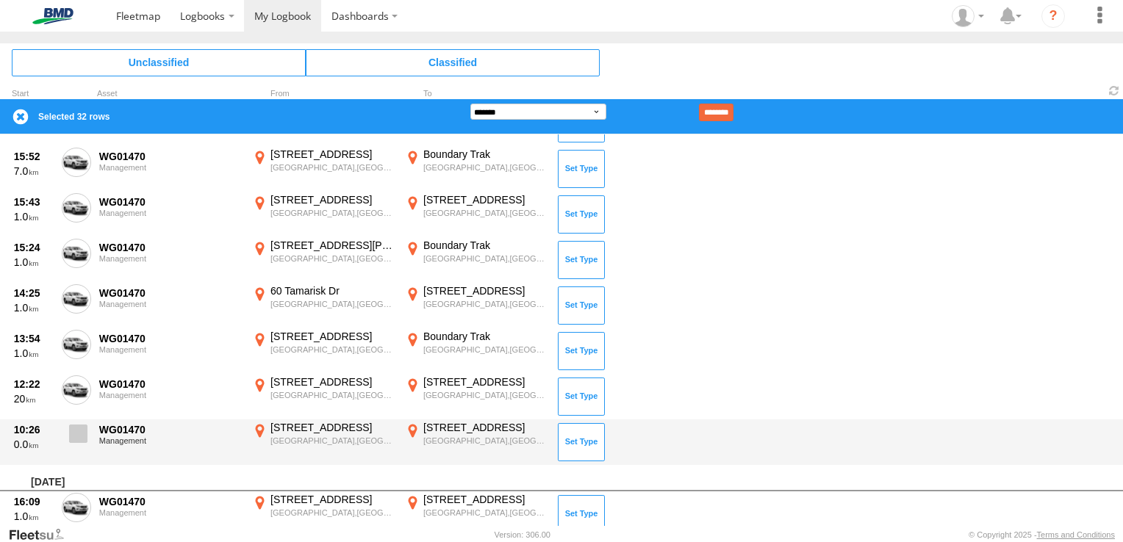
click at [83, 436] on span at bounding box center [78, 434] width 18 height 18
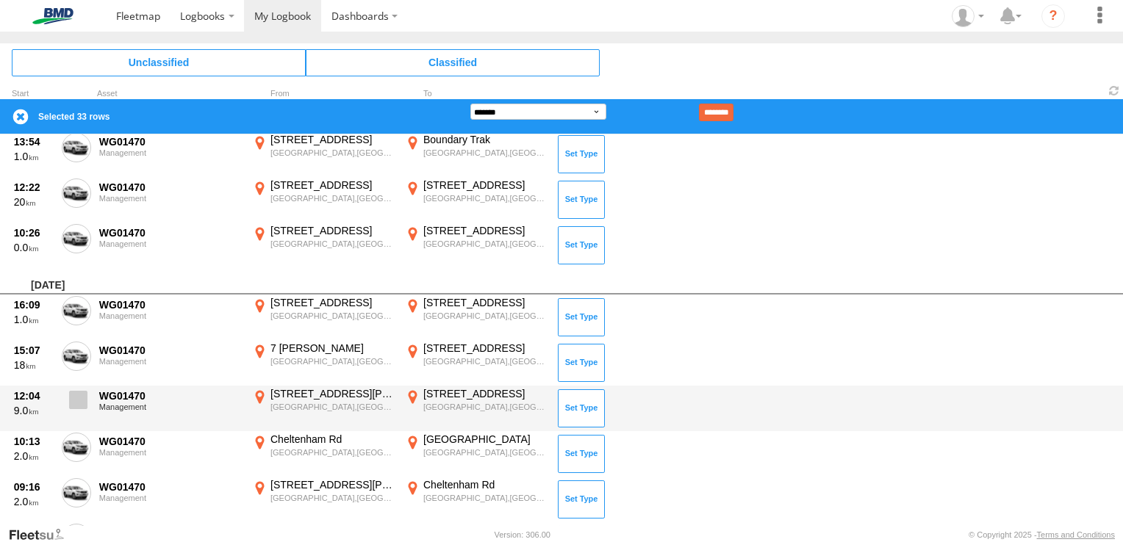
scroll to position [1838, 0]
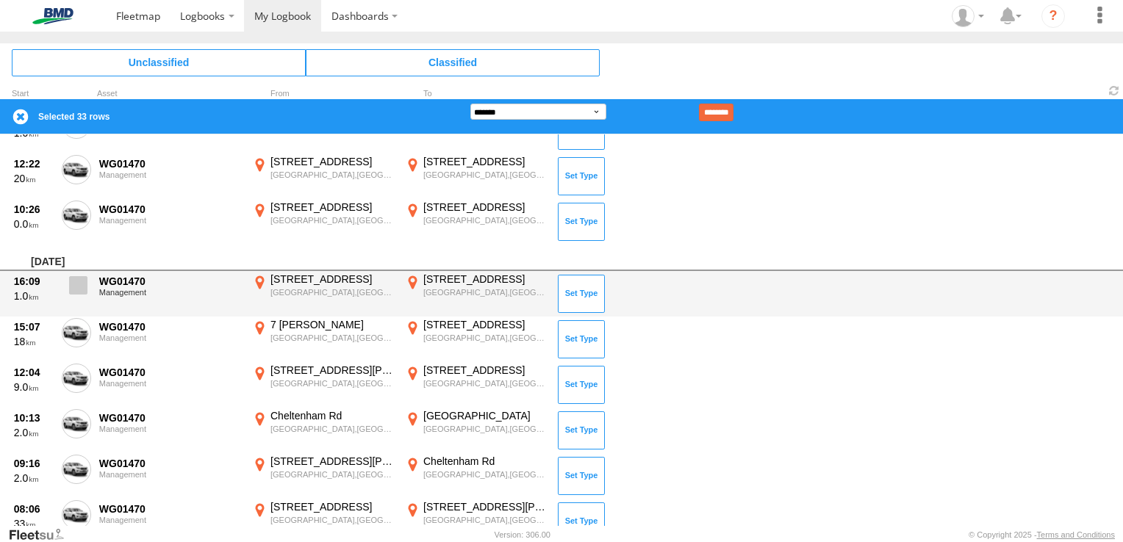
click at [85, 281] on span at bounding box center [78, 285] width 18 height 18
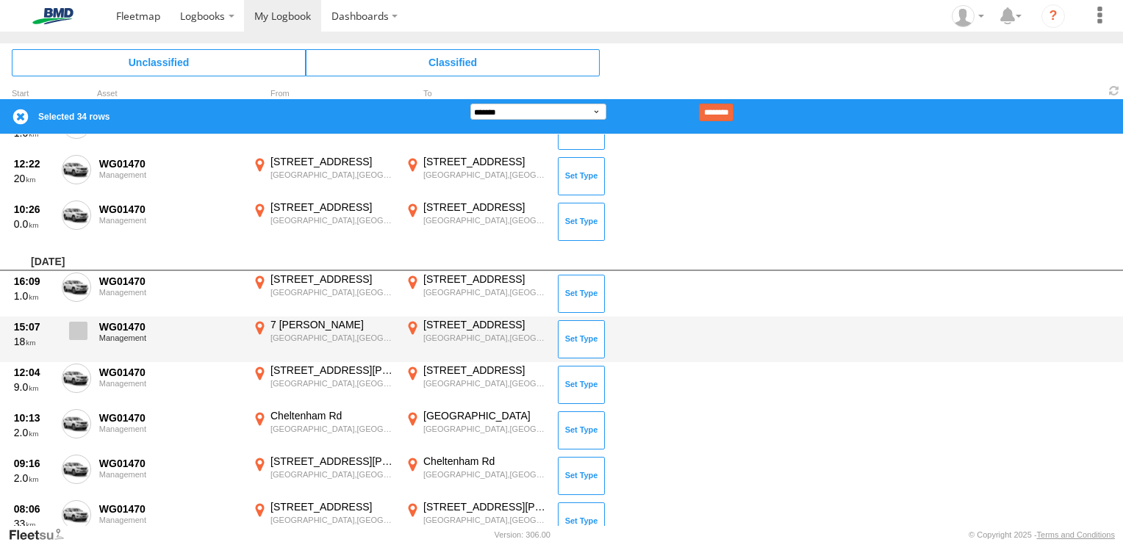
click at [76, 322] on span at bounding box center [78, 331] width 18 height 18
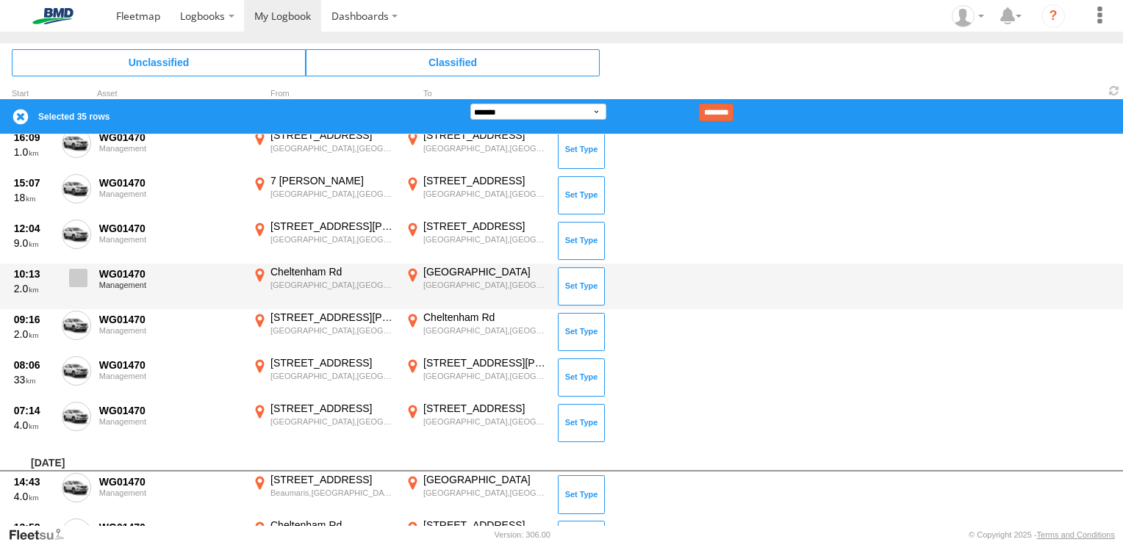
scroll to position [1985, 0]
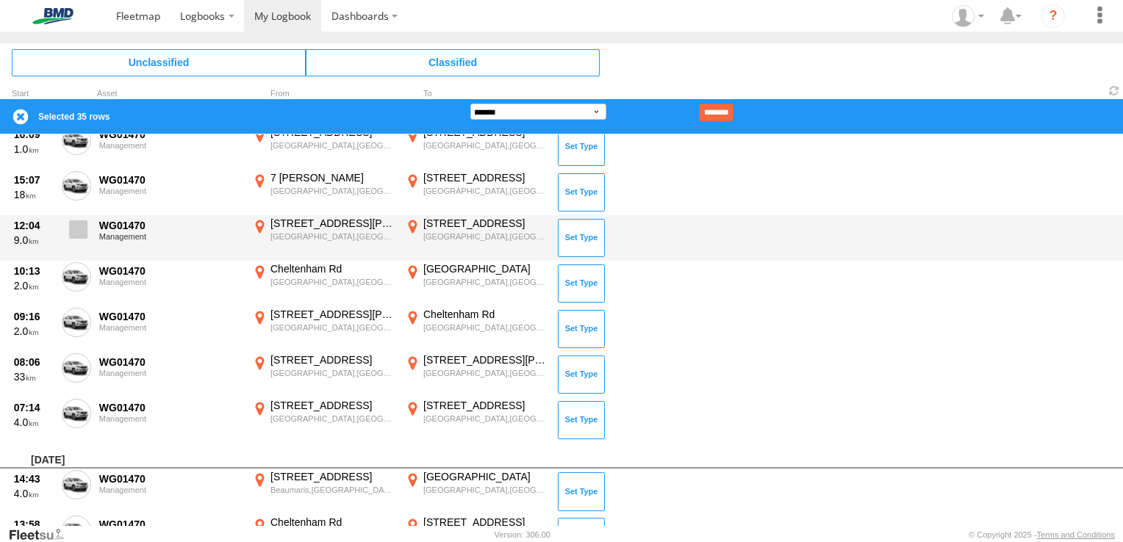
click at [79, 238] on label at bounding box center [76, 234] width 29 height 34
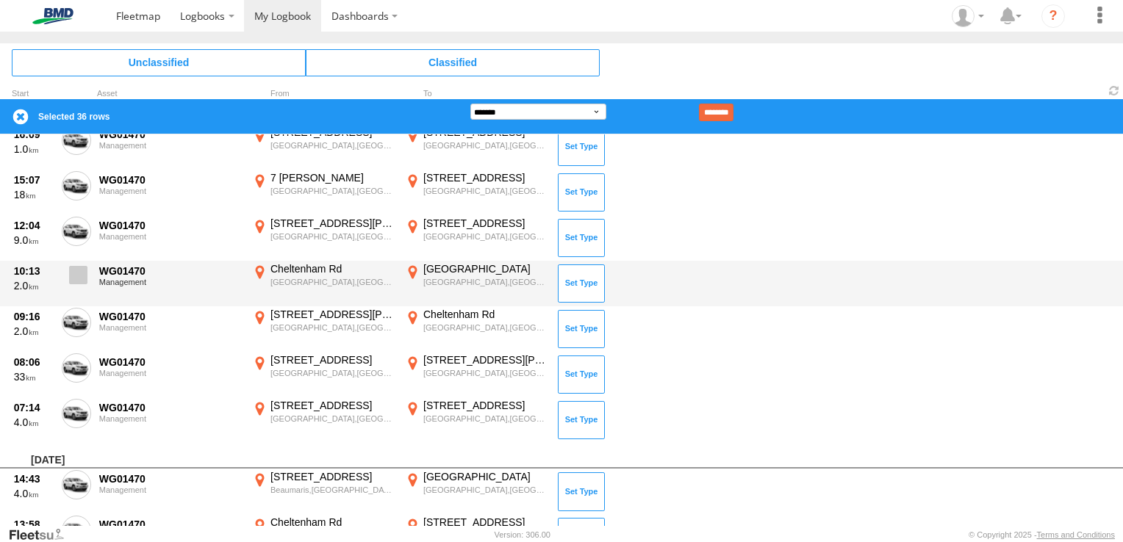
click at [76, 266] on span at bounding box center [78, 275] width 18 height 18
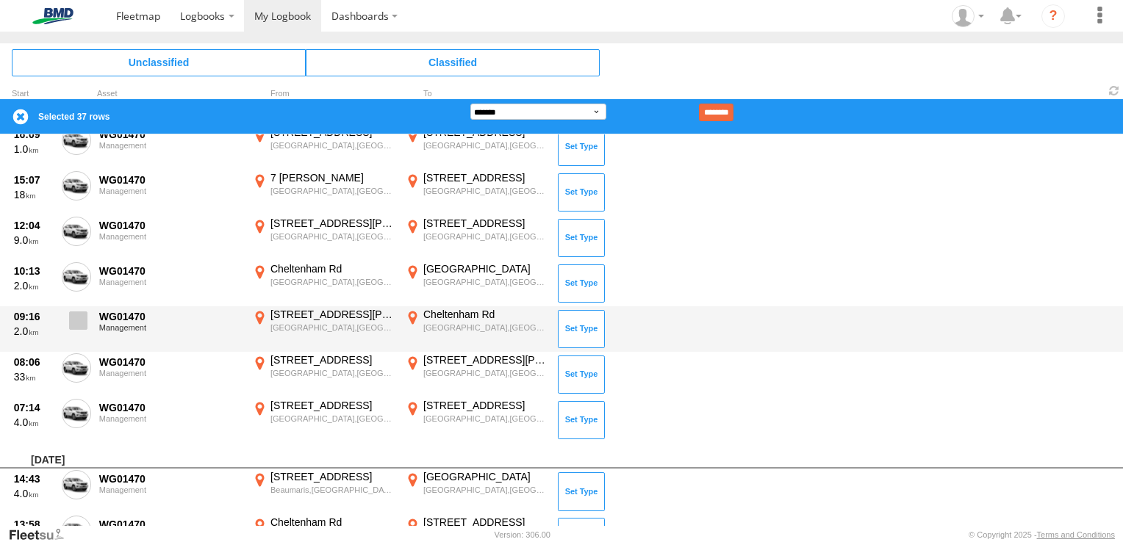
click at [76, 308] on label at bounding box center [76, 325] width 29 height 34
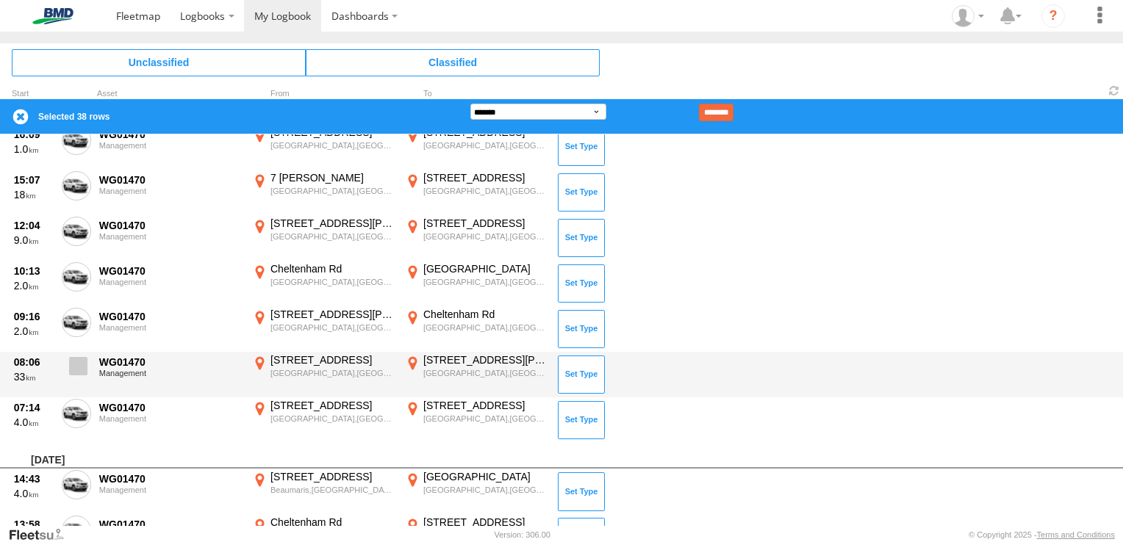
click at [77, 359] on span at bounding box center [78, 366] width 18 height 18
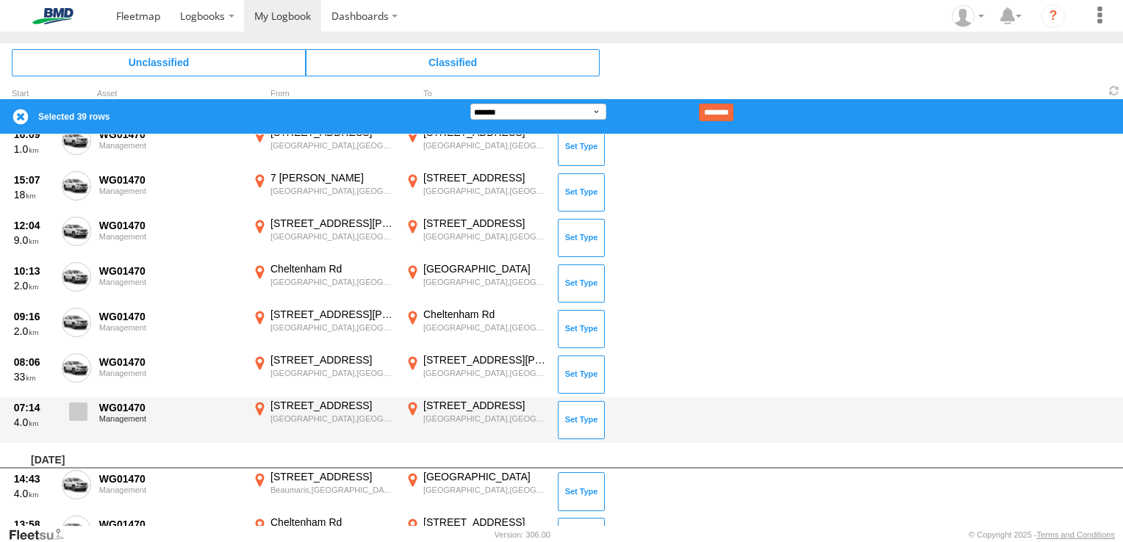
click at [79, 413] on span at bounding box center [78, 412] width 18 height 18
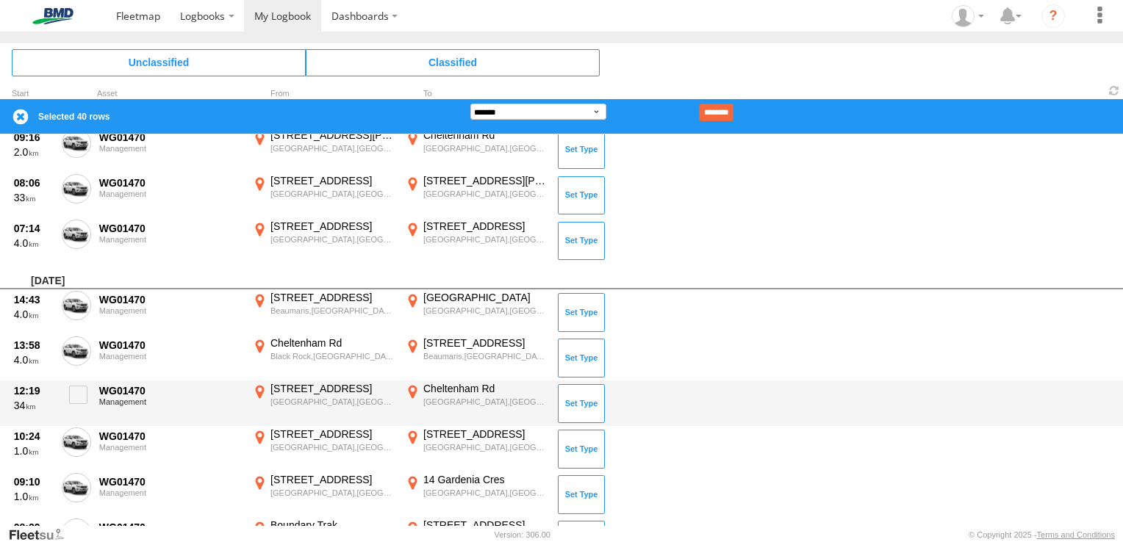
scroll to position [2205, 0]
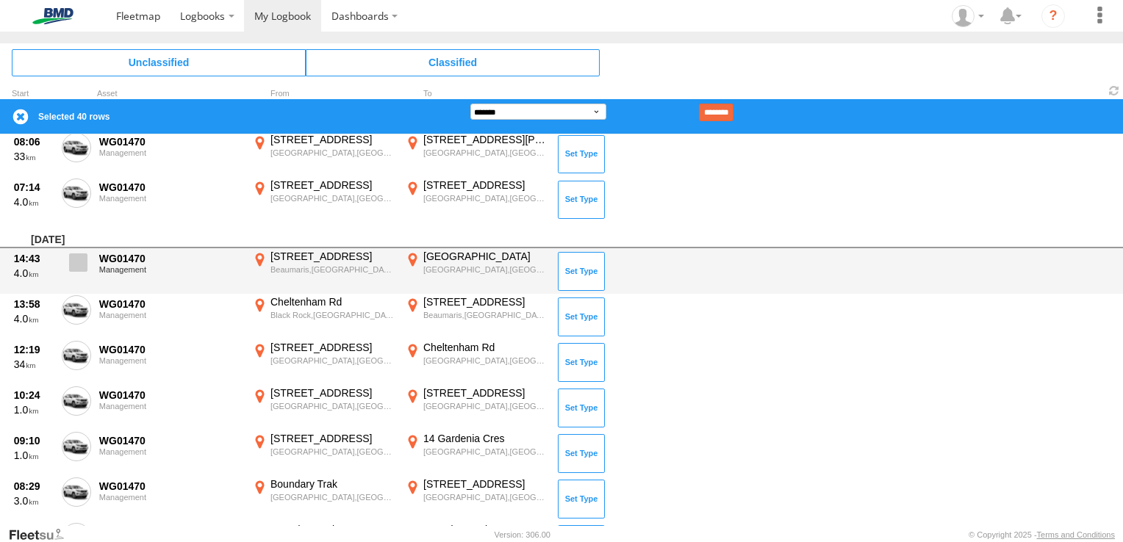
click at [79, 258] on span at bounding box center [78, 263] width 18 height 18
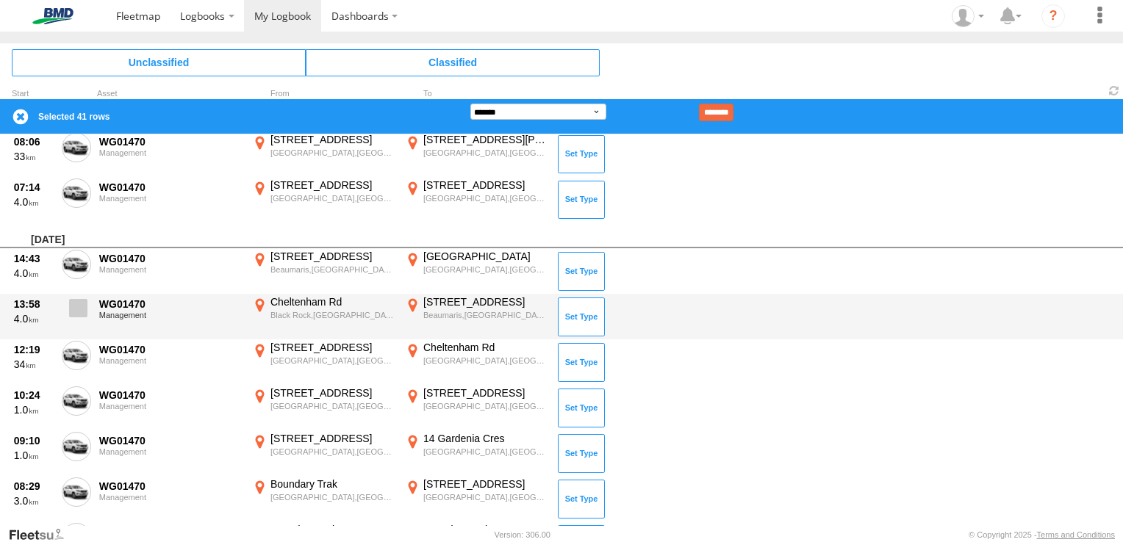
click at [77, 308] on span at bounding box center [78, 308] width 18 height 18
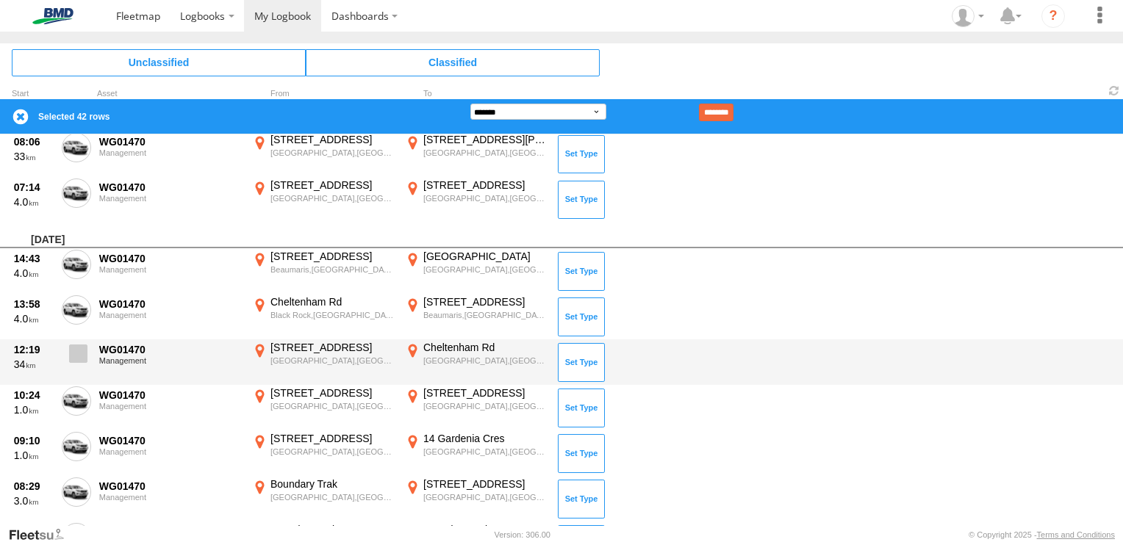
click at [77, 354] on span at bounding box center [78, 354] width 18 height 18
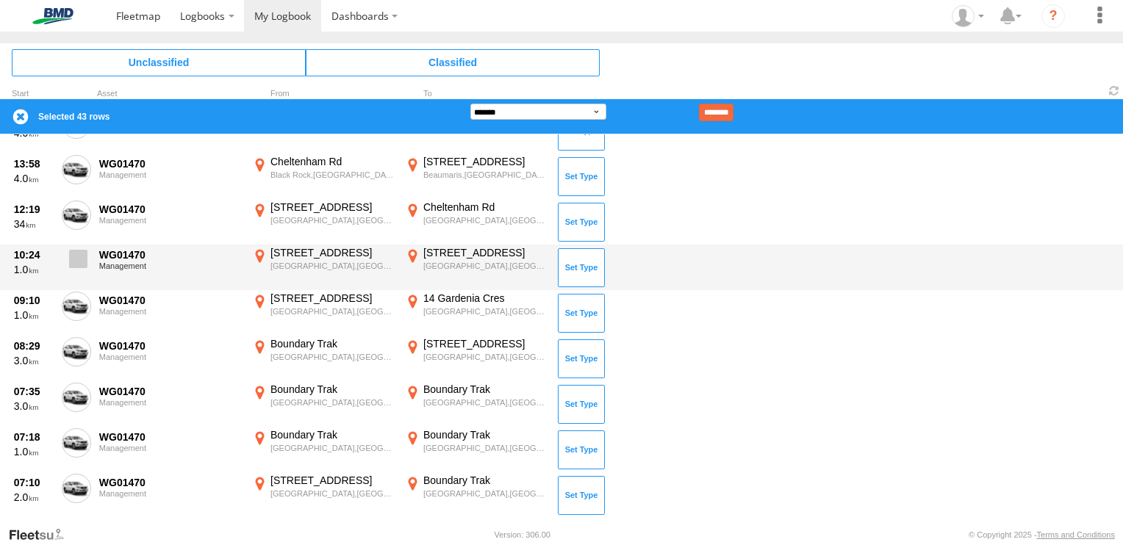
scroll to position [2352, 0]
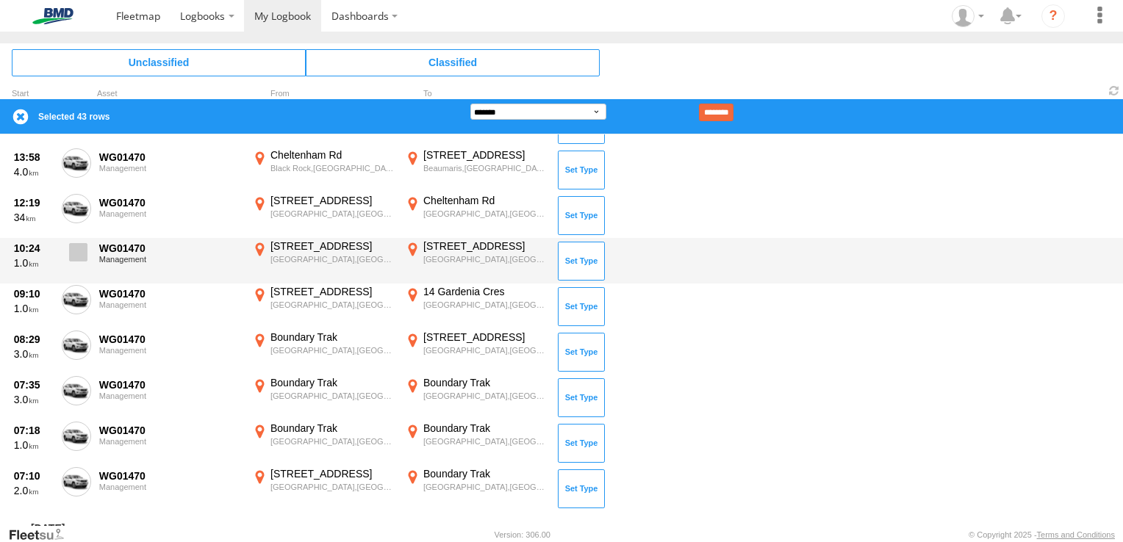
click at [81, 254] on span at bounding box center [78, 252] width 18 height 18
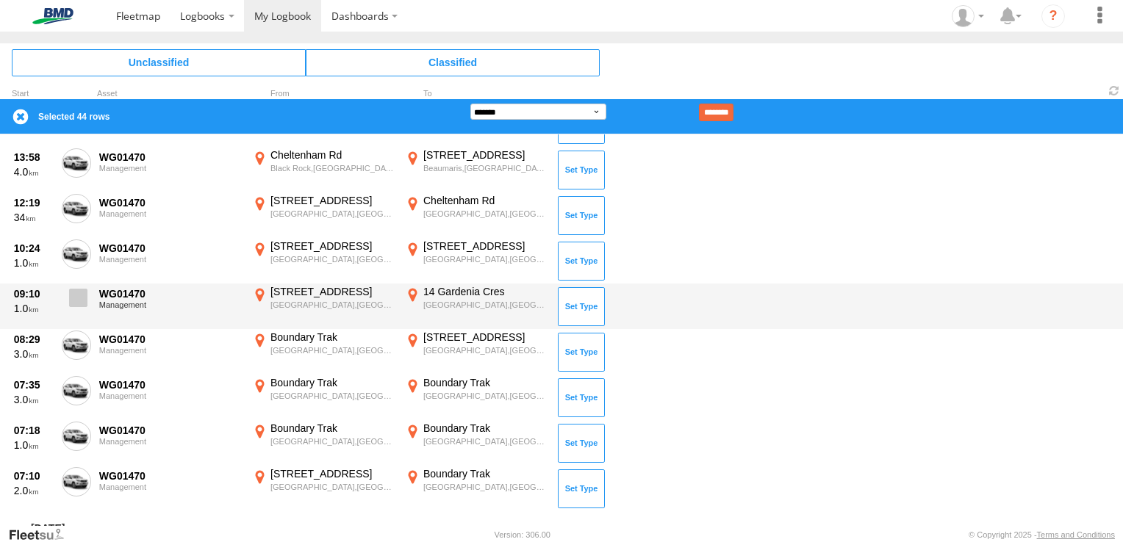
click at [76, 301] on span at bounding box center [78, 298] width 18 height 18
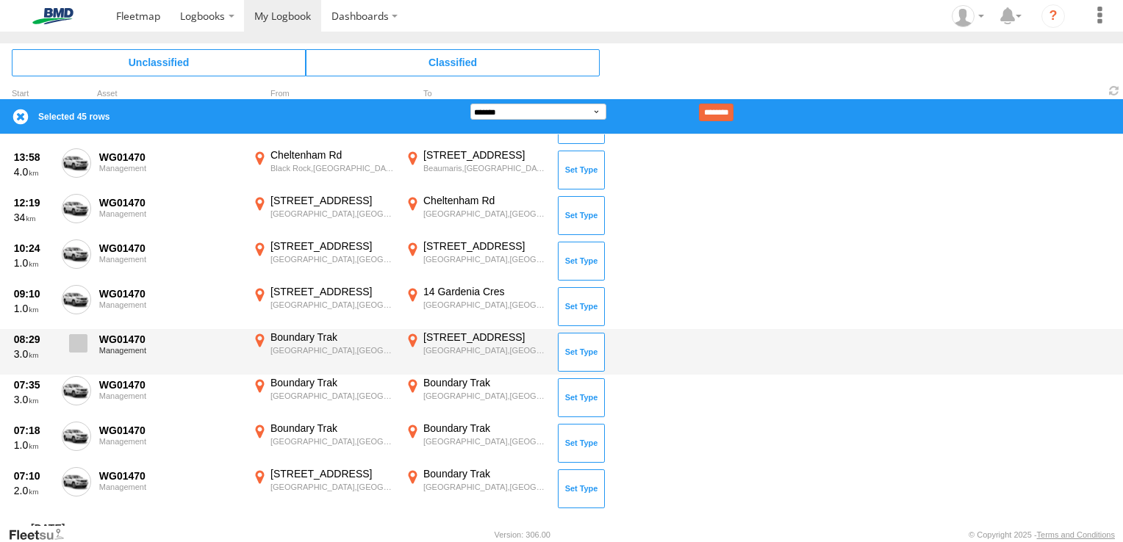
click at [73, 345] on span at bounding box center [78, 343] width 18 height 18
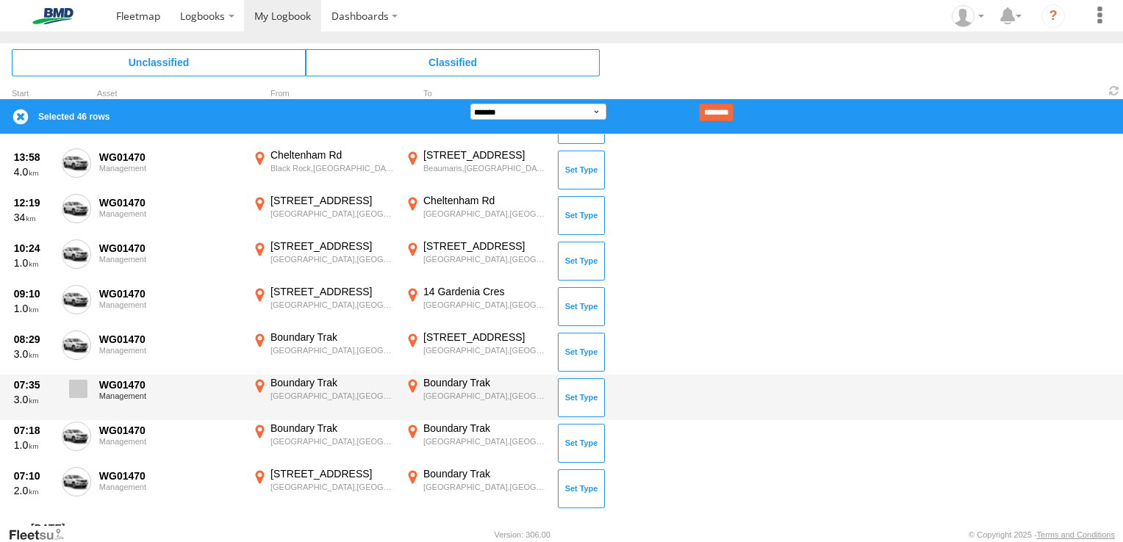
click at [76, 389] on span at bounding box center [78, 389] width 18 height 18
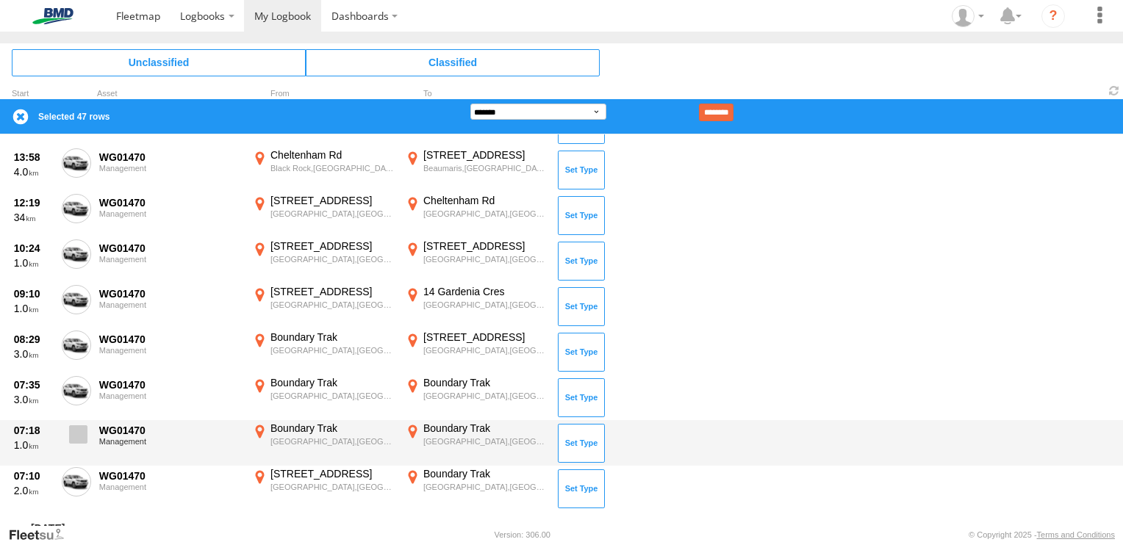
click at [85, 426] on span at bounding box center [78, 435] width 18 height 18
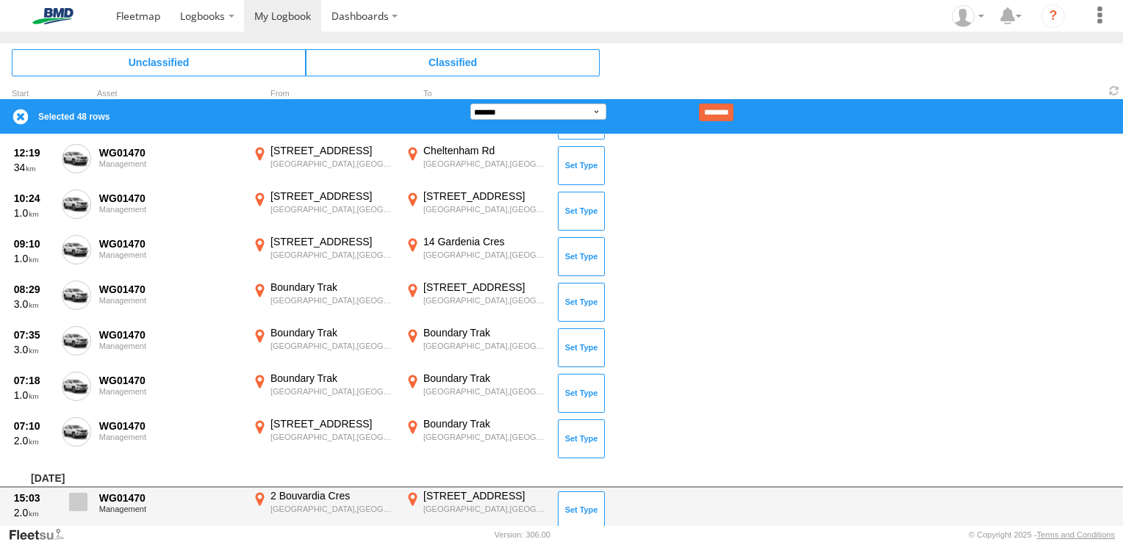
scroll to position [2426, 0]
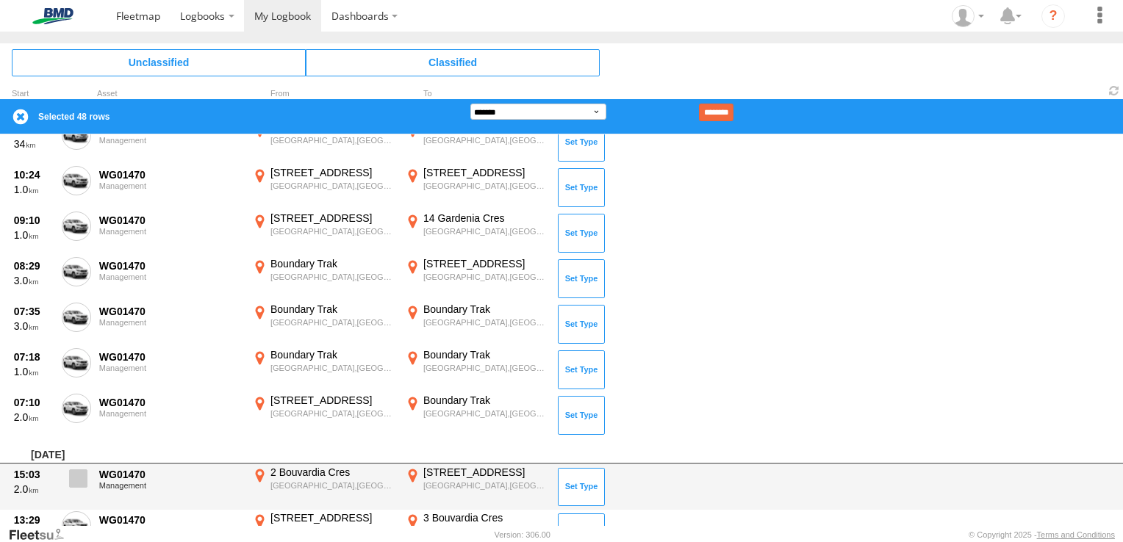
click at [84, 473] on span at bounding box center [78, 479] width 18 height 18
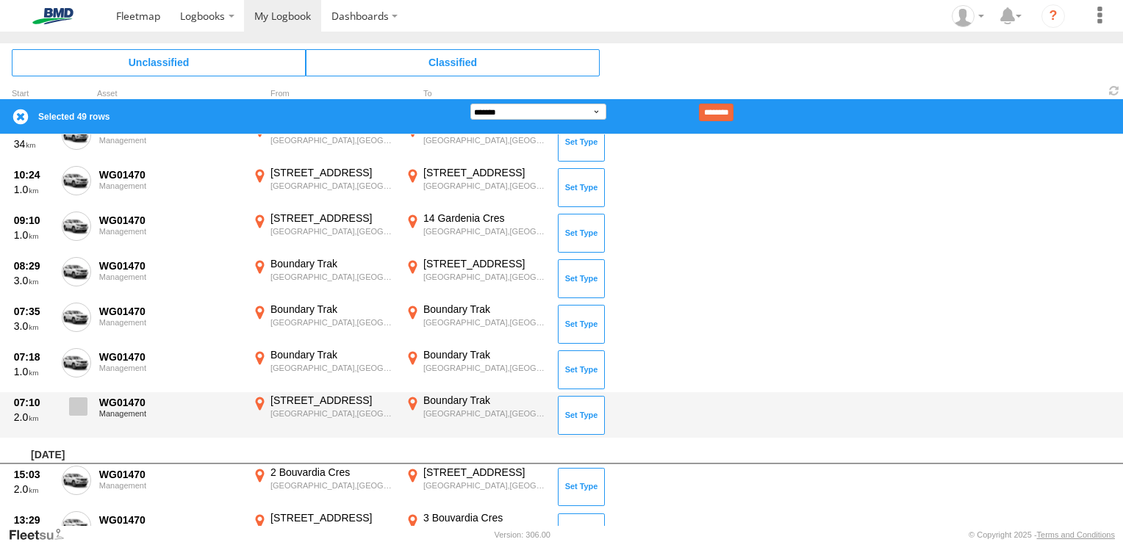
click at [71, 401] on span at bounding box center [78, 407] width 18 height 18
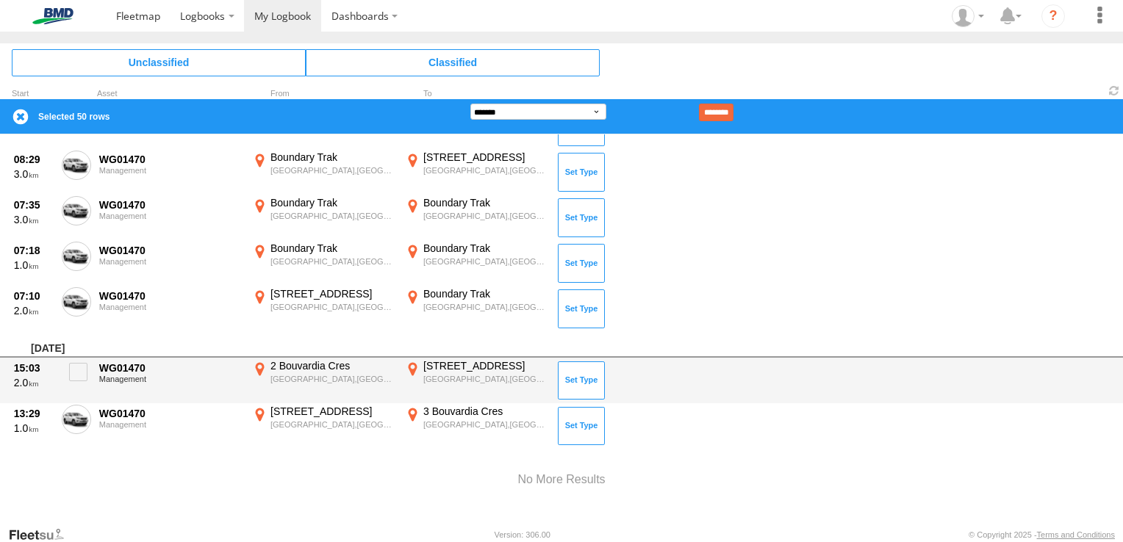
scroll to position [2536, 0]
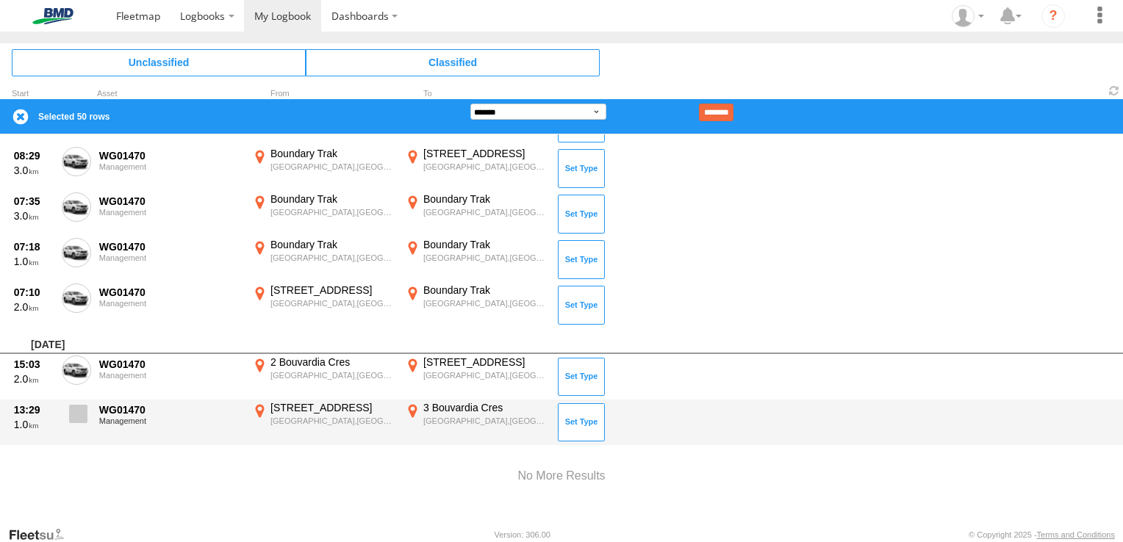
click at [85, 406] on span at bounding box center [78, 414] width 18 height 18
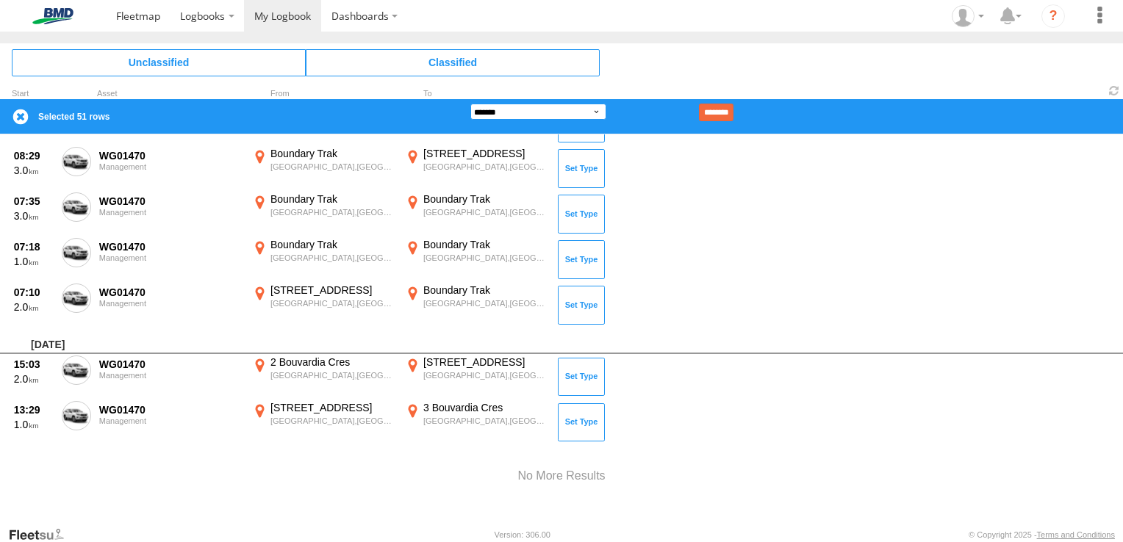
click at [532, 113] on select "**********" at bounding box center [538, 112] width 136 height 16
click at [470, 104] on select "**********" at bounding box center [538, 112] width 136 height 16
click at [729, 111] on input "********" at bounding box center [716, 113] width 35 height 18
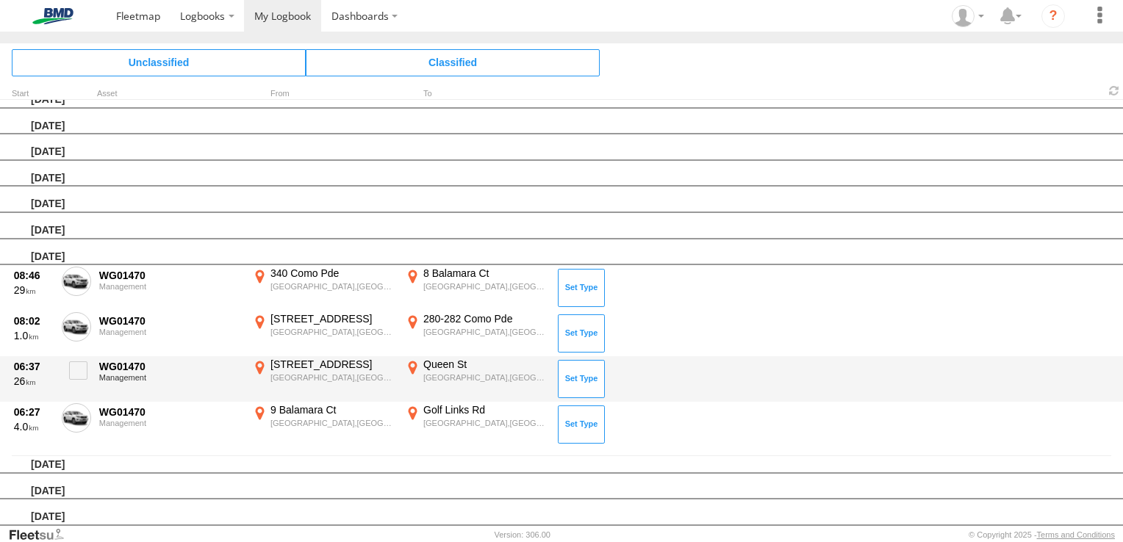
scroll to position [147, 0]
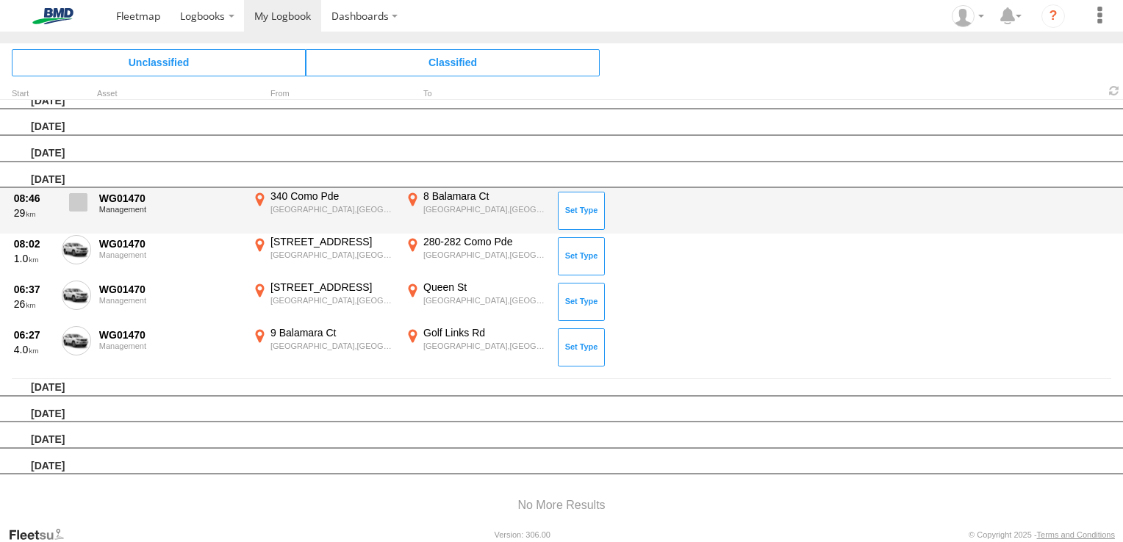
click at [79, 206] on span at bounding box center [78, 202] width 18 height 18
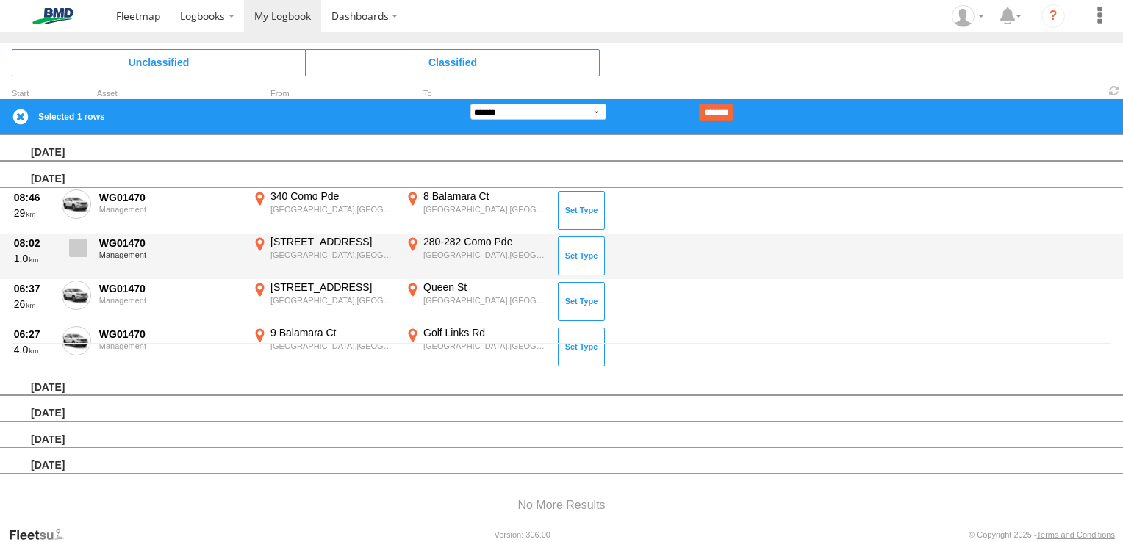
click at [79, 279] on div "06:37 26 WG01470 Management 149R Frankston-Flinders Rd Frankston South,VIC -38.…" at bounding box center [561, 302] width 1123 height 46
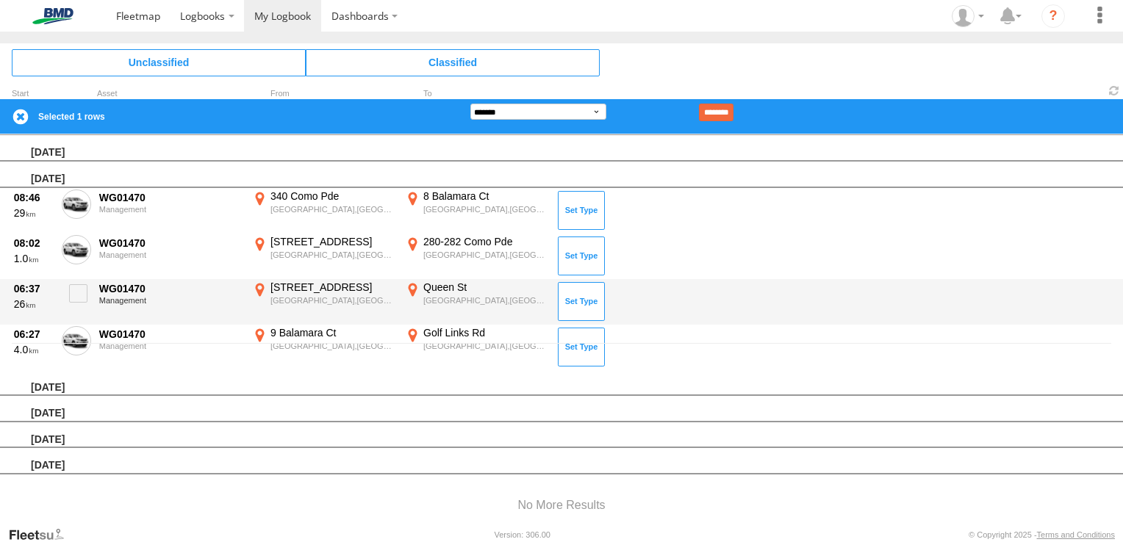
scroll to position [212, 0]
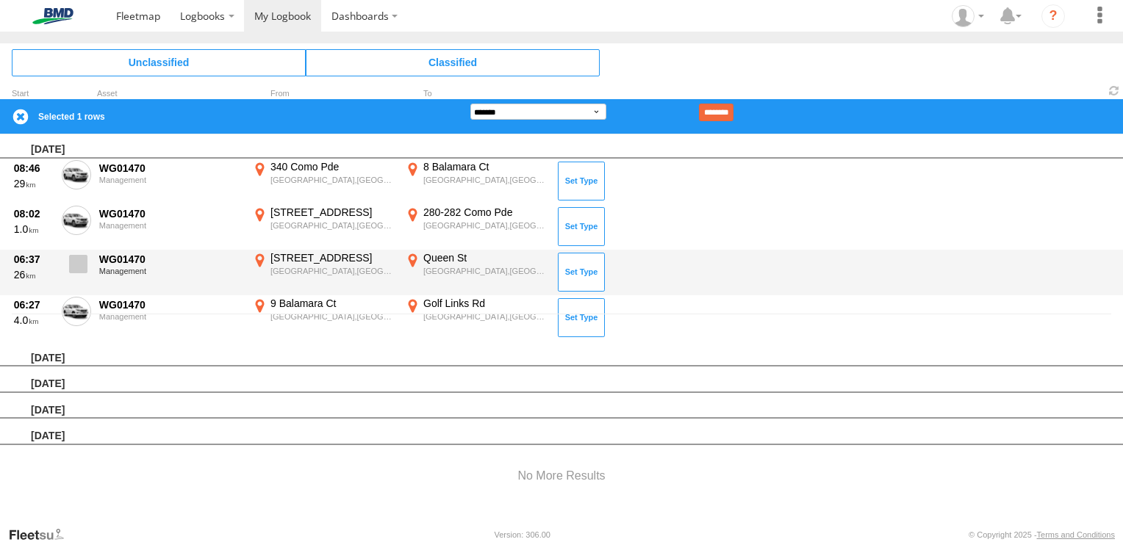
click at [71, 260] on span at bounding box center [78, 264] width 18 height 18
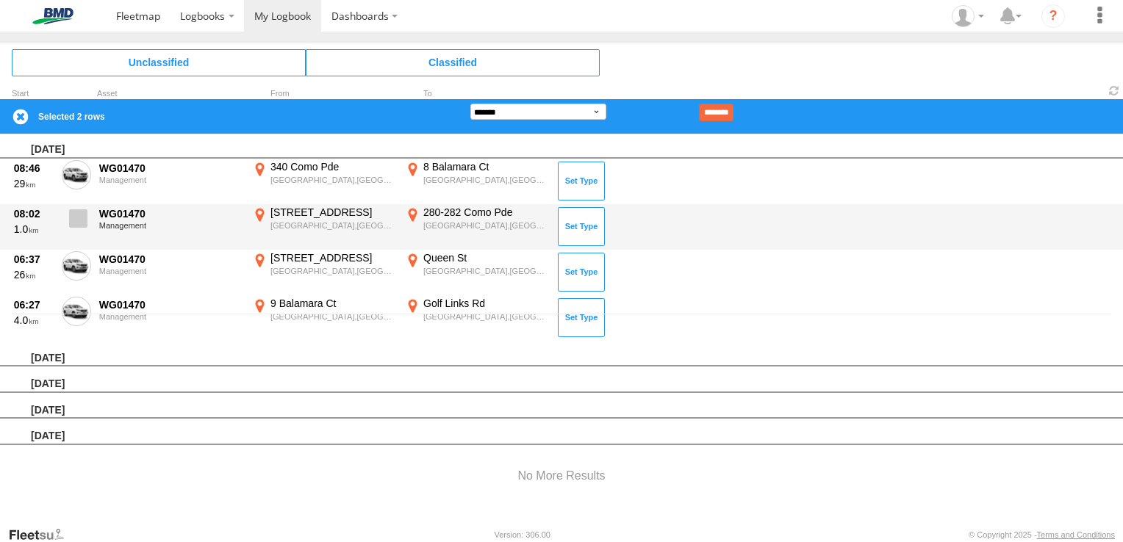
click at [70, 210] on span at bounding box center [78, 219] width 18 height 18
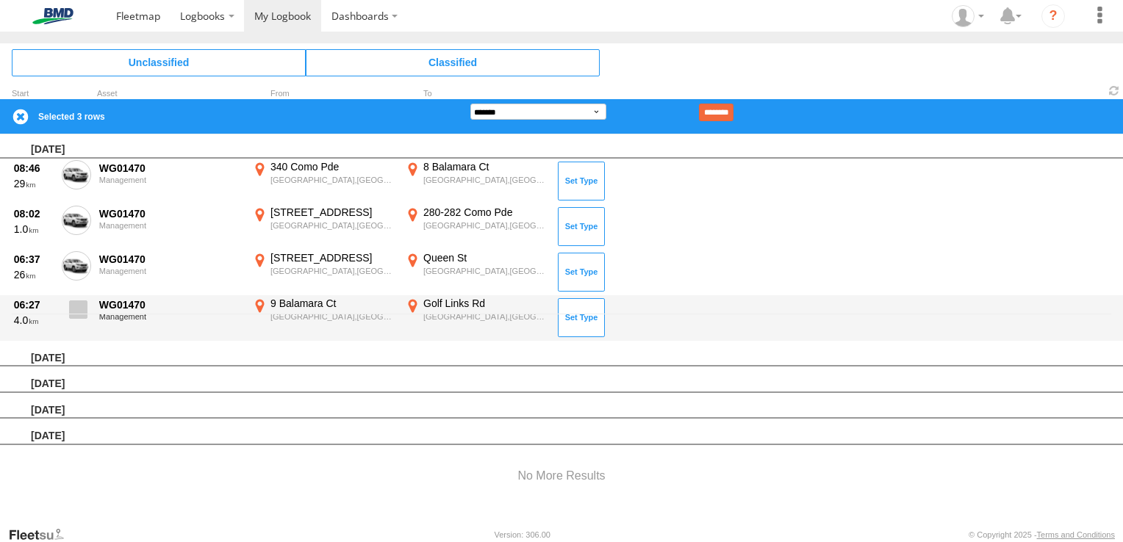
click at [79, 305] on span at bounding box center [78, 310] width 18 height 18
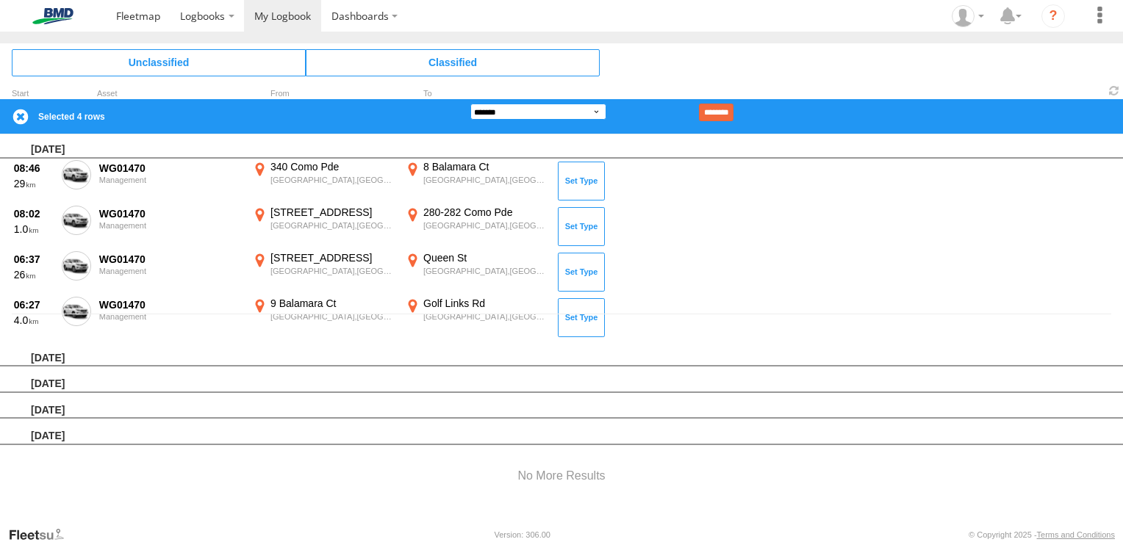
click at [498, 114] on select "**********" at bounding box center [538, 112] width 136 height 16
select select "**"
click at [470, 104] on select "**********" at bounding box center [538, 112] width 136 height 16
click at [734, 114] on input "********" at bounding box center [716, 113] width 35 height 18
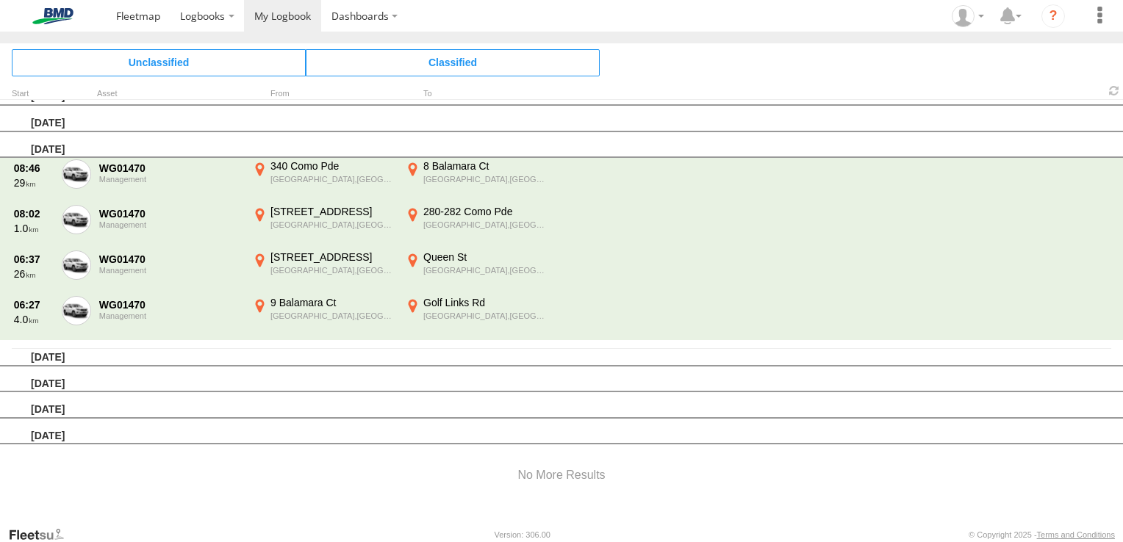
scroll to position [0, 0]
